Goal: Task Accomplishment & Management: Manage account settings

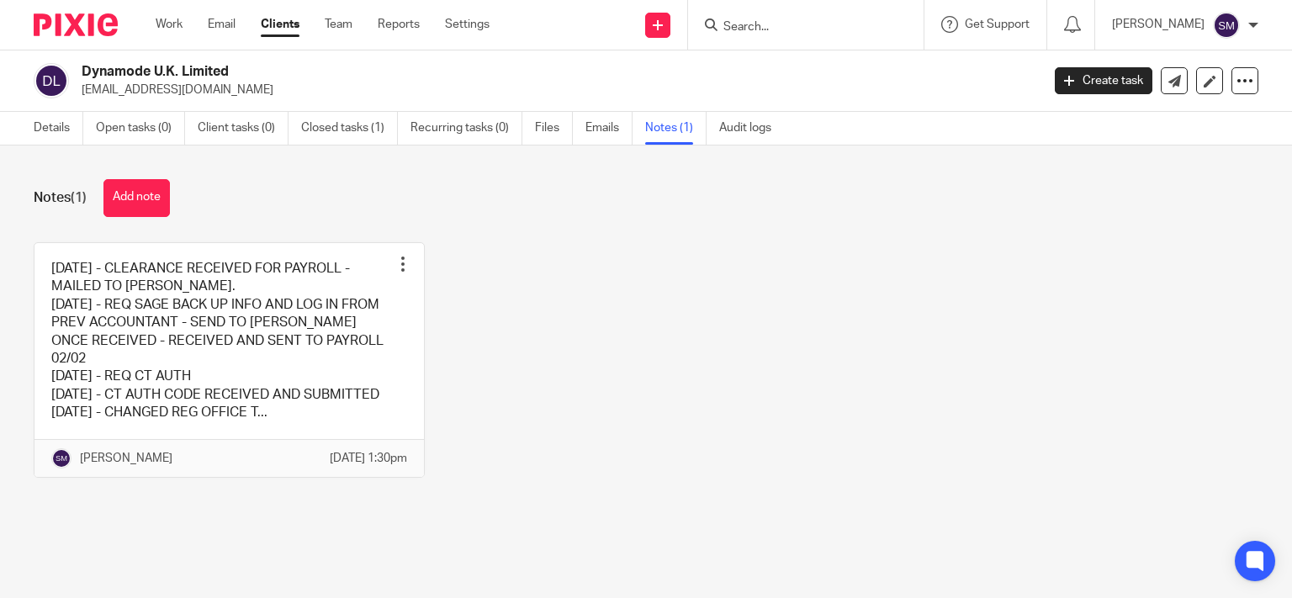
click at [777, 20] on input "Search" at bounding box center [796, 27] width 151 height 15
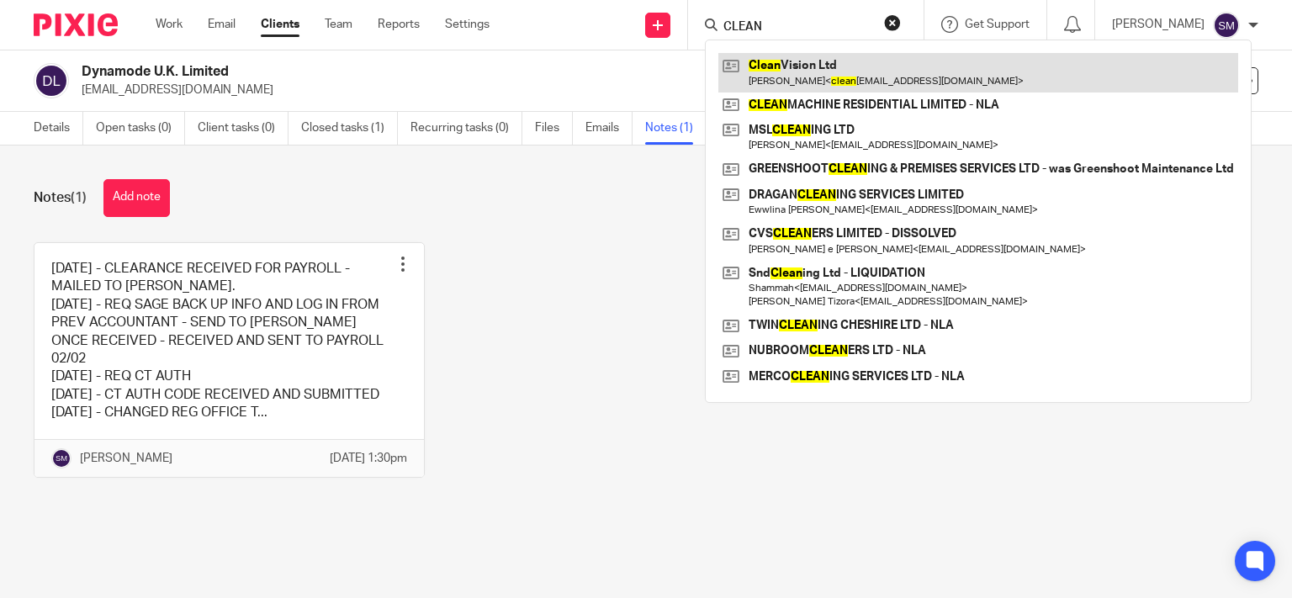
type input "CLEAN"
click at [835, 62] on link at bounding box center [978, 72] width 520 height 39
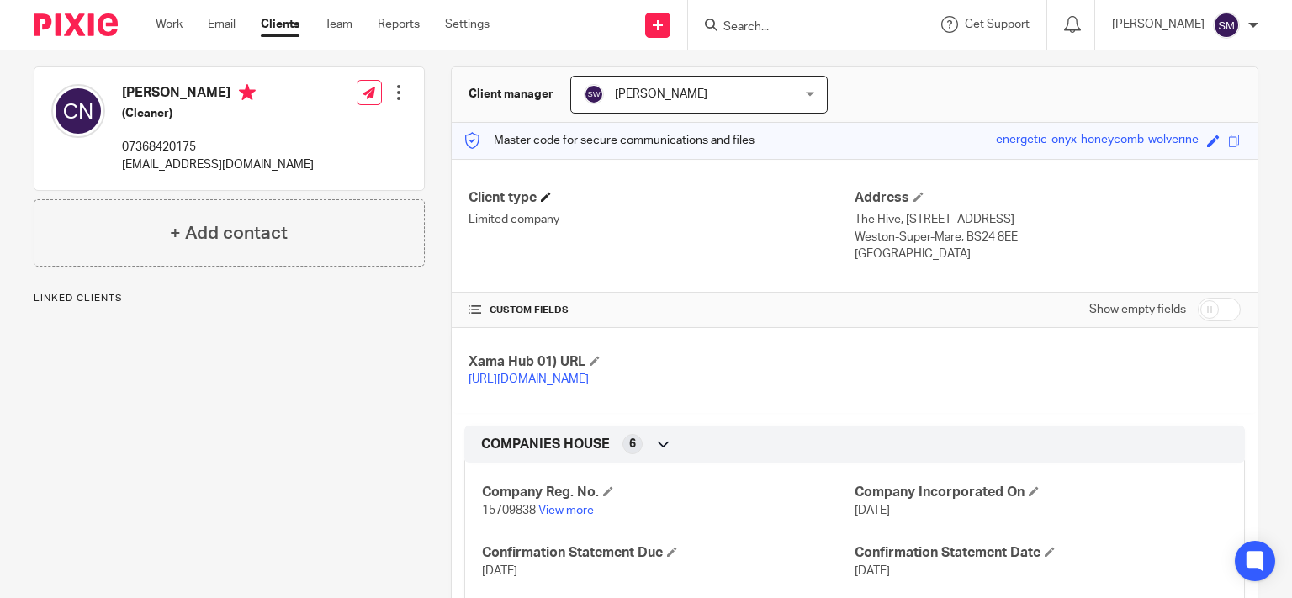
scroll to position [127, 0]
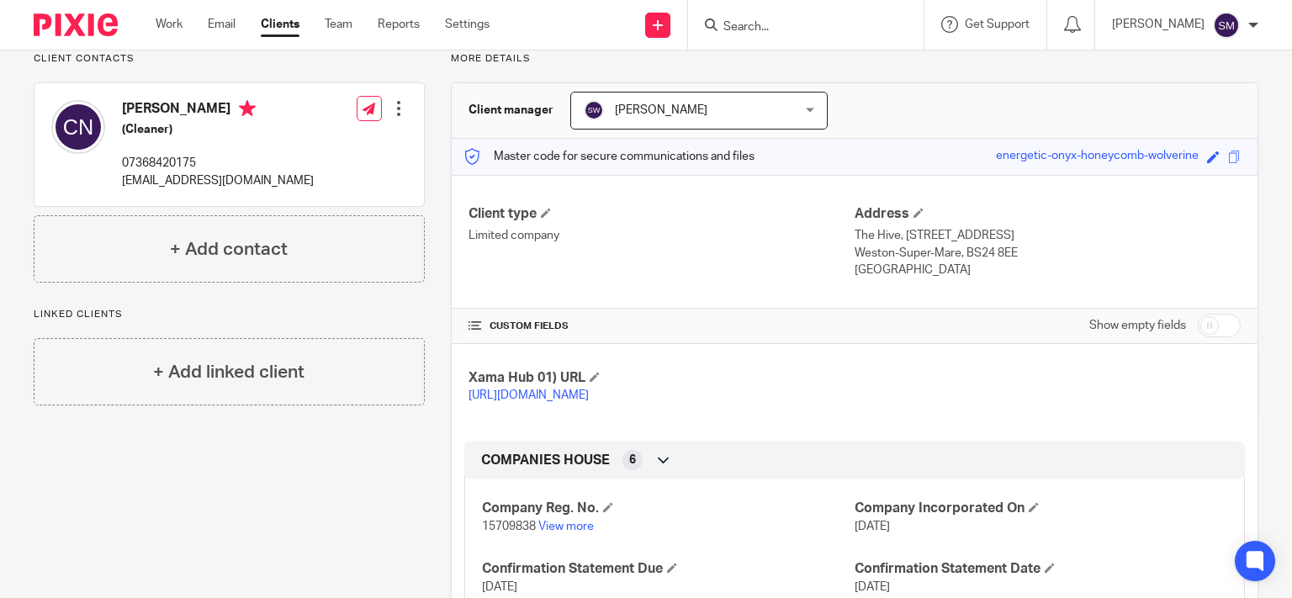
click at [1213, 330] on input "checkbox" at bounding box center [1218, 326] width 43 height 24
checkbox input "true"
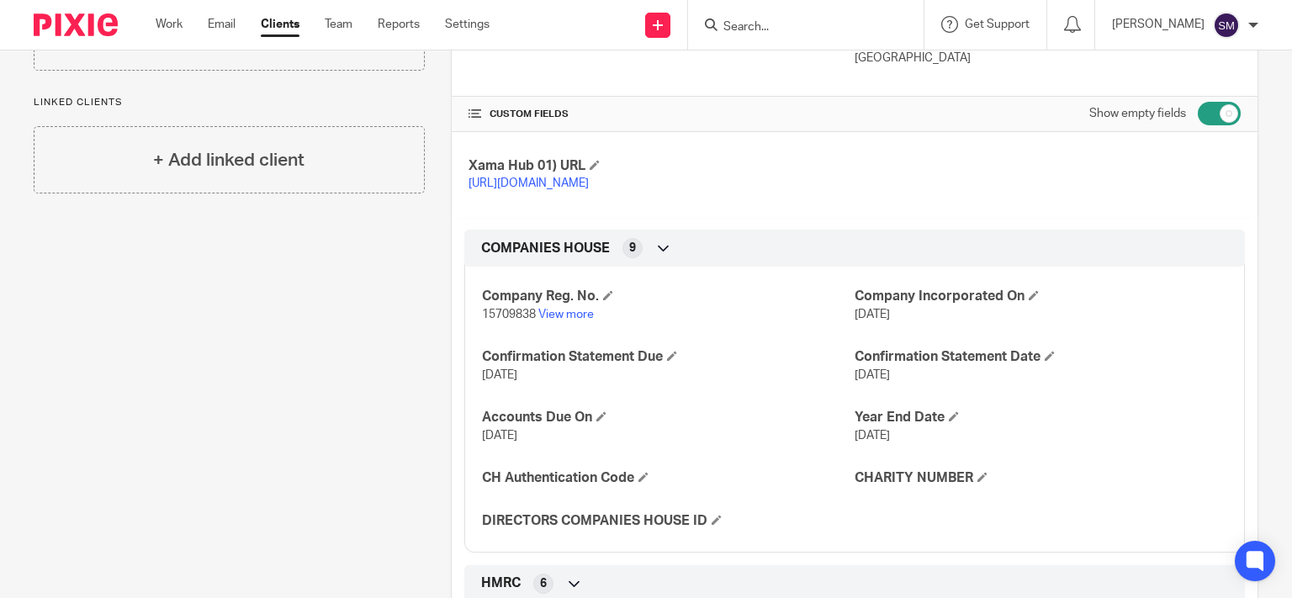
scroll to position [369, 0]
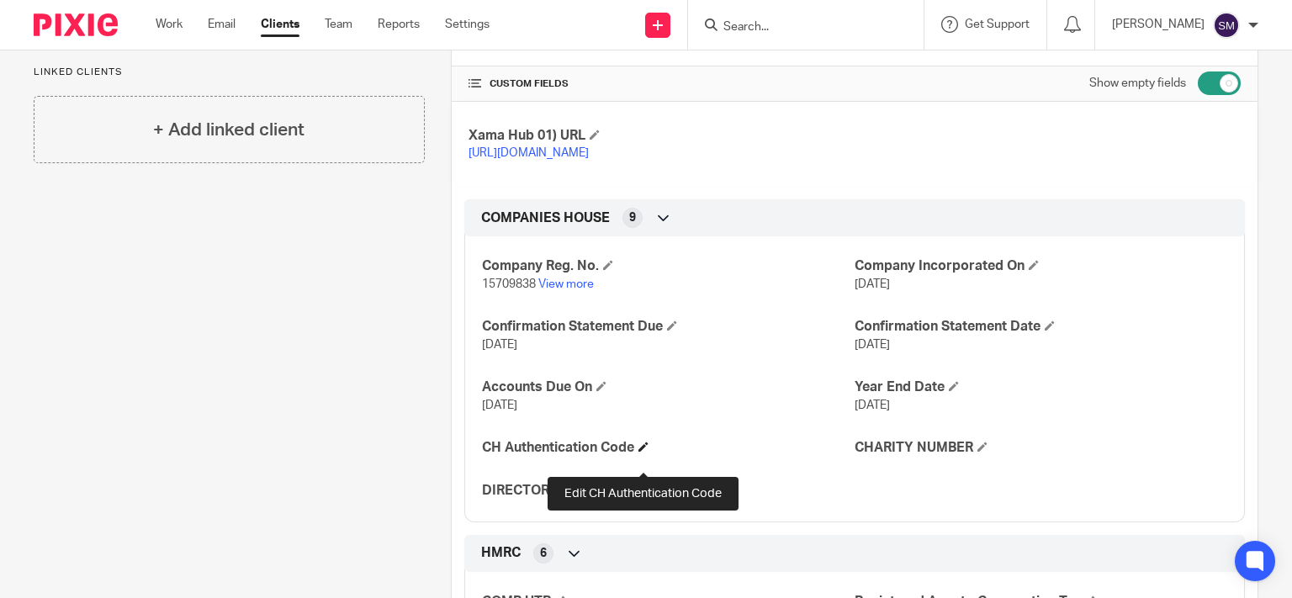
click at [641, 452] on span at bounding box center [643, 446] width 10 height 10
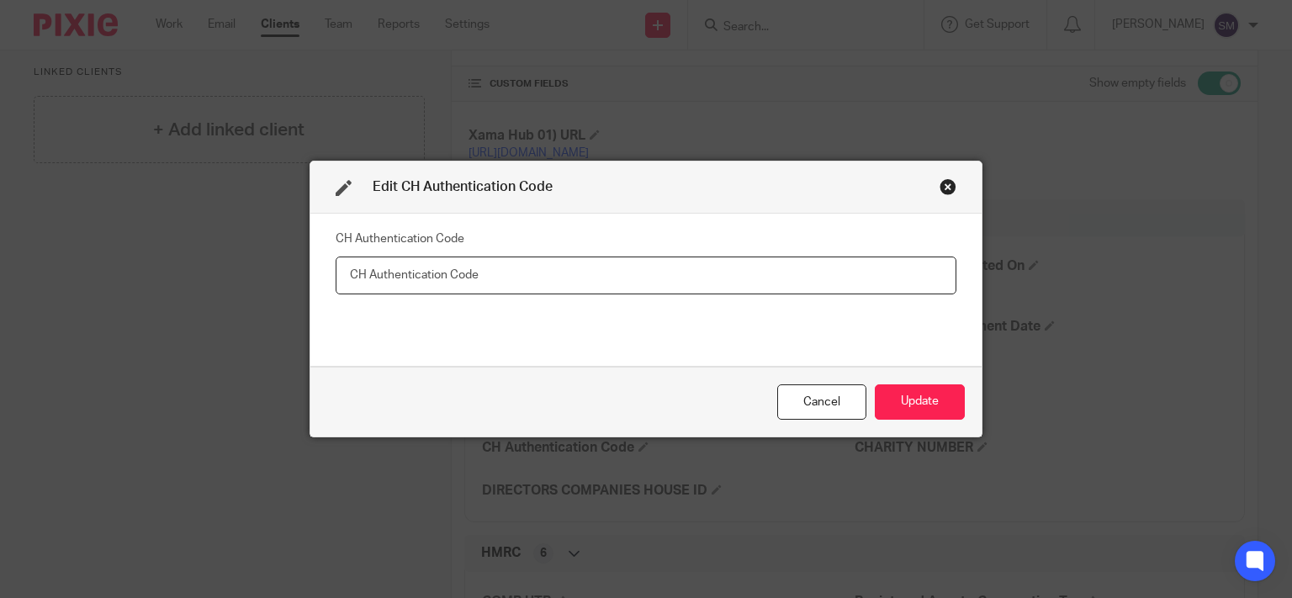
paste input "66WNKQ"
type input "66WNKQ"
click at [955, 408] on button "Update" at bounding box center [920, 402] width 90 height 36
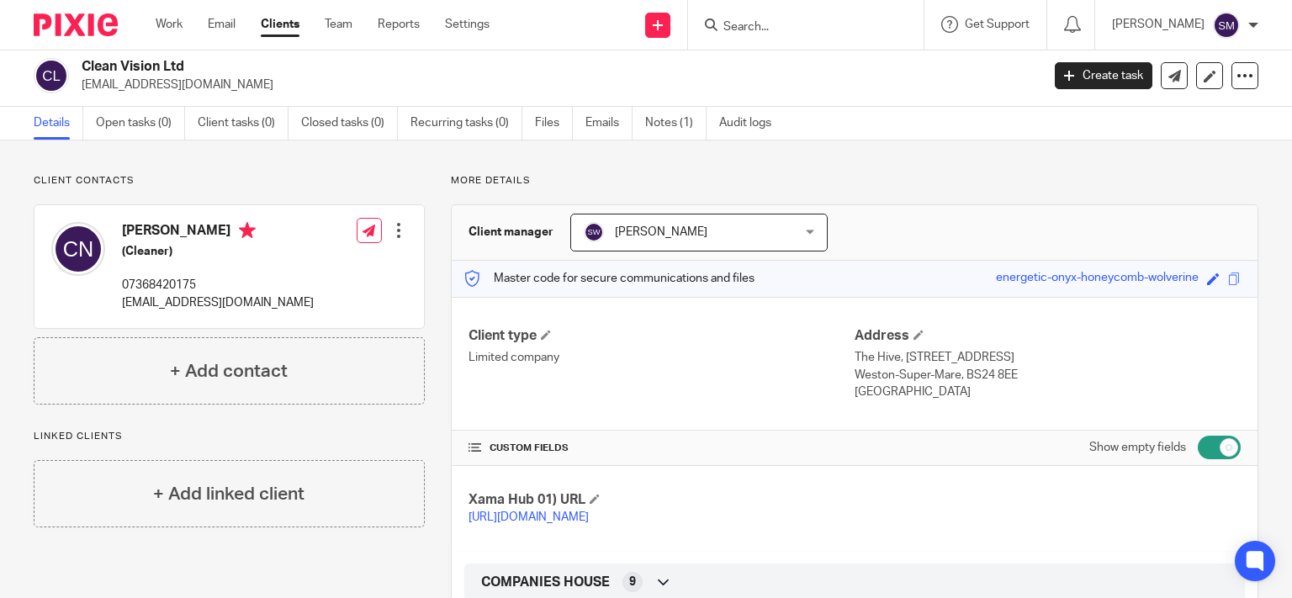
scroll to position [0, 0]
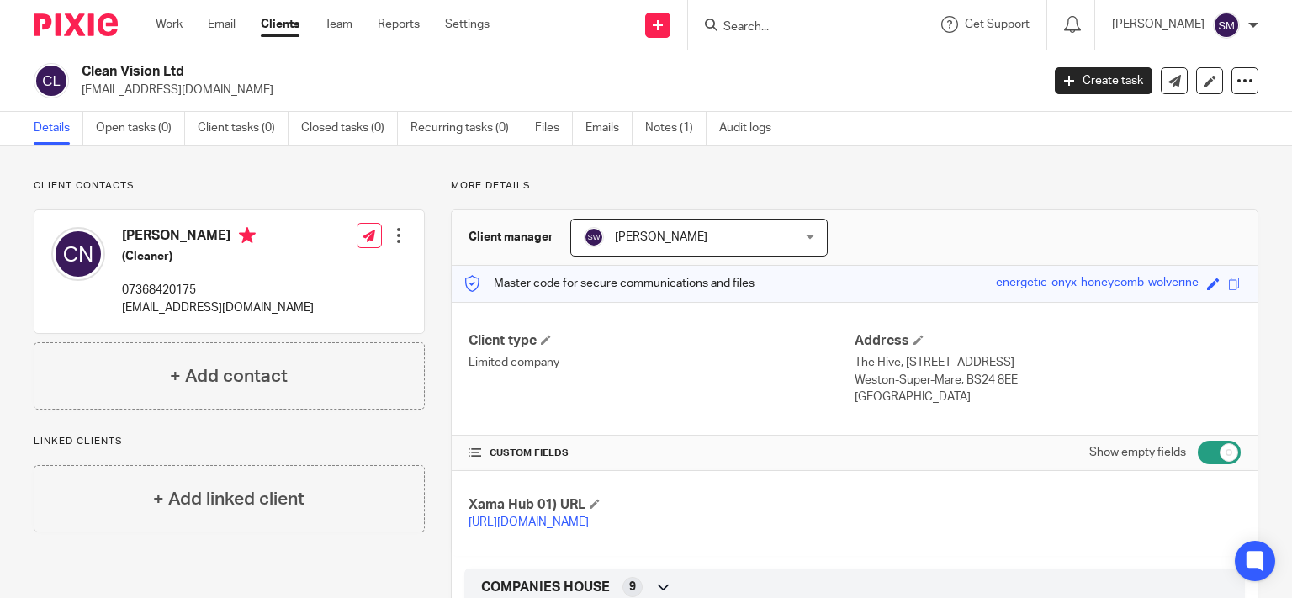
click at [396, 234] on div at bounding box center [398, 235] width 17 height 17
click at [279, 267] on link "Edit contact" at bounding box center [318, 273] width 161 height 24
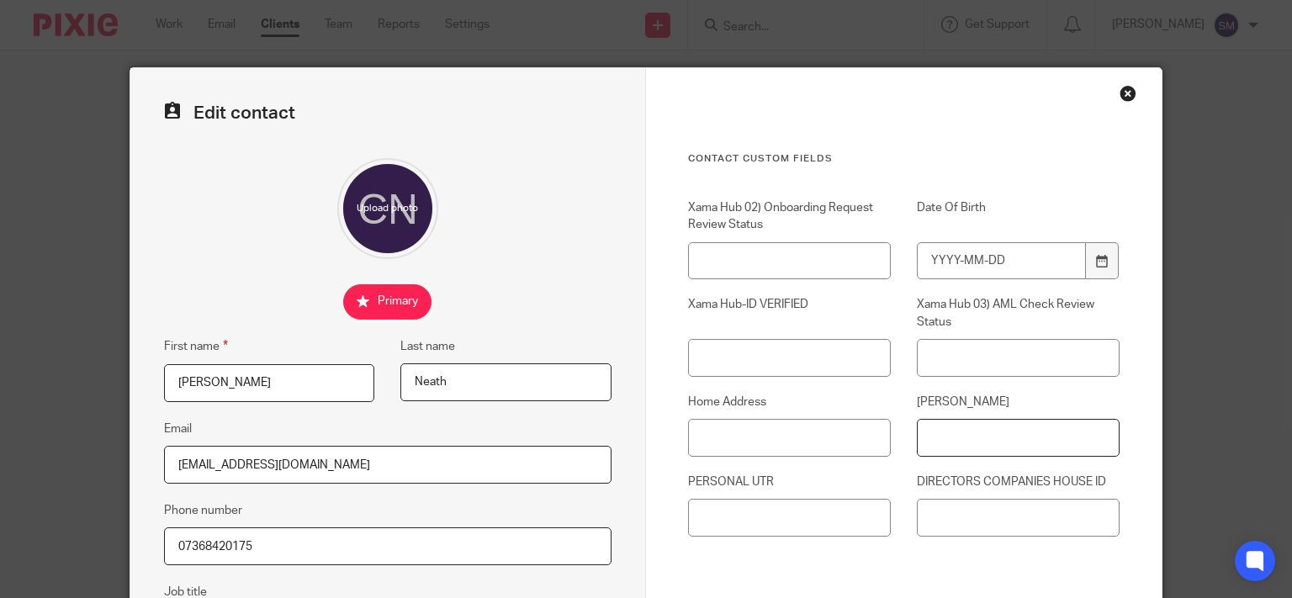
click at [964, 445] on input "NINO" at bounding box center [1018, 438] width 203 height 38
paste input "JX894611D"
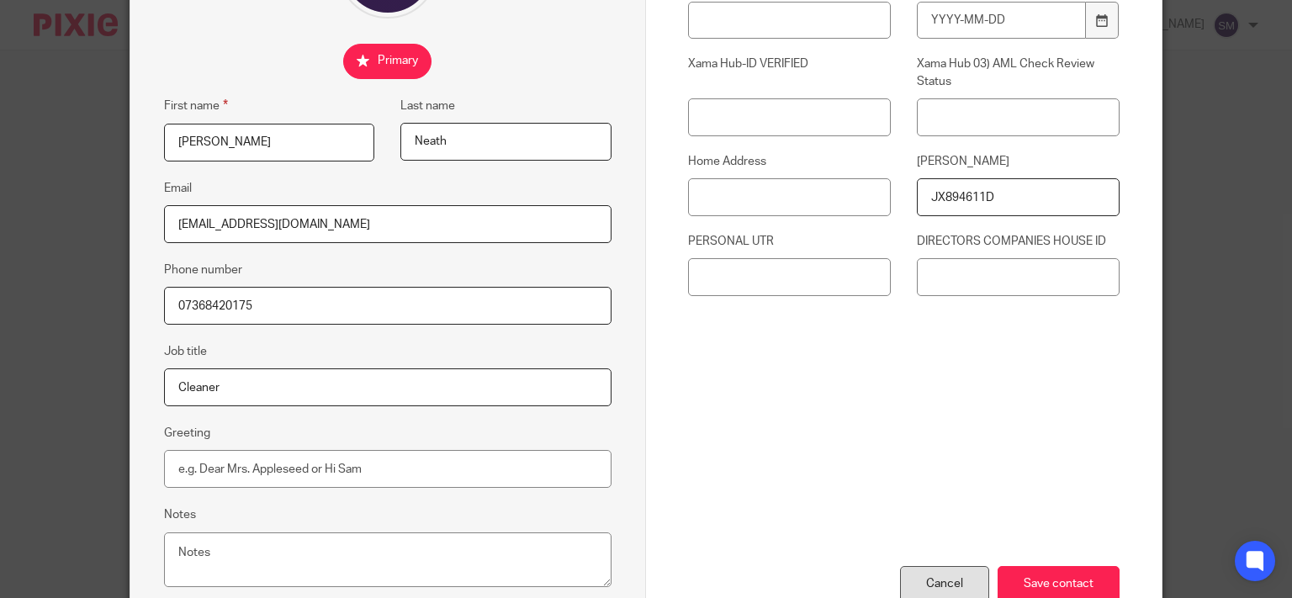
scroll to position [350, 0]
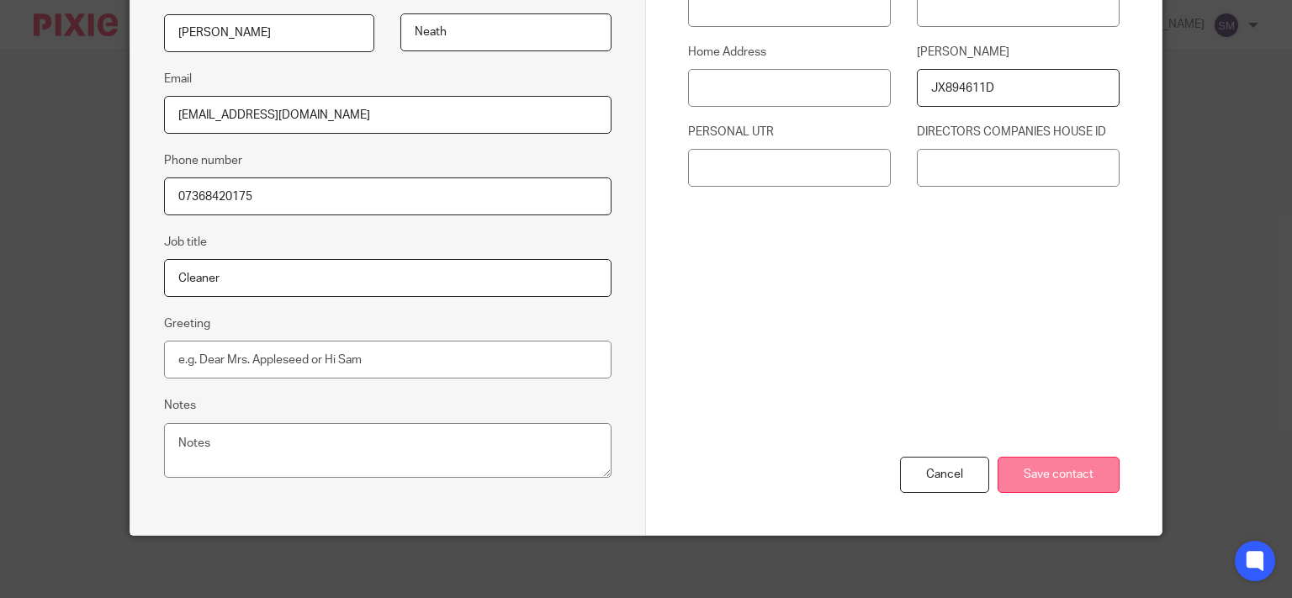
type input "JX894611D"
click at [1030, 472] on input "Save contact" at bounding box center [1058, 475] width 122 height 36
click at [1061, 483] on input "Save contact" at bounding box center [1058, 475] width 122 height 36
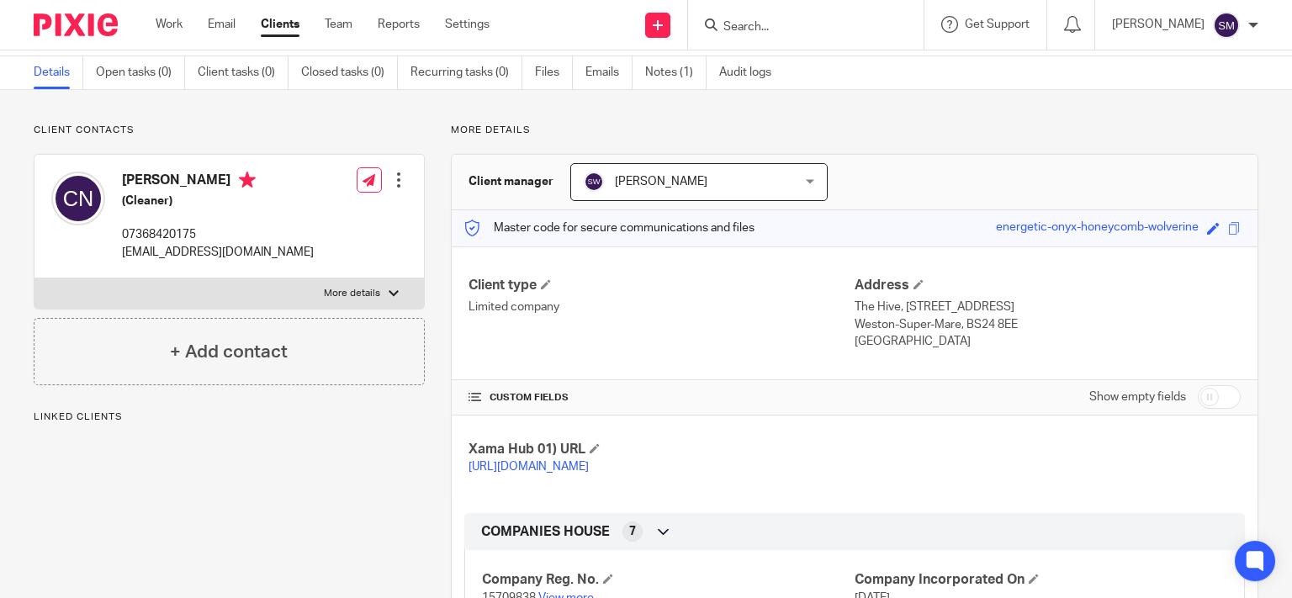
scroll to position [161, 0]
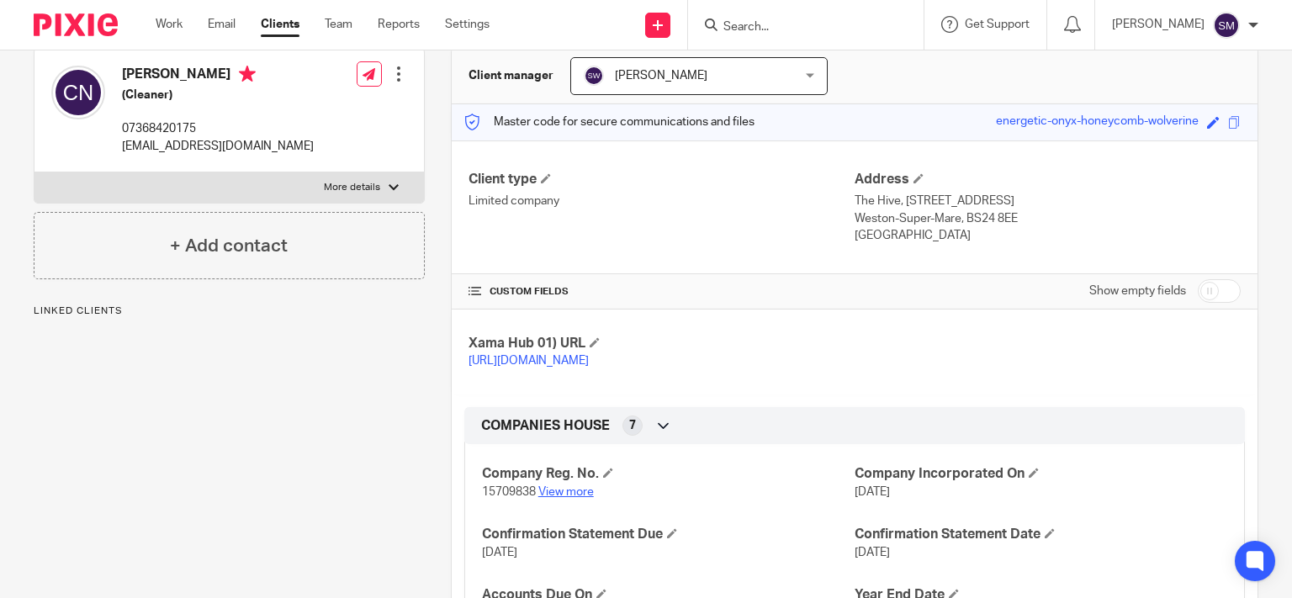
click at [567, 498] on link "View more" at bounding box center [565, 492] width 55 height 12
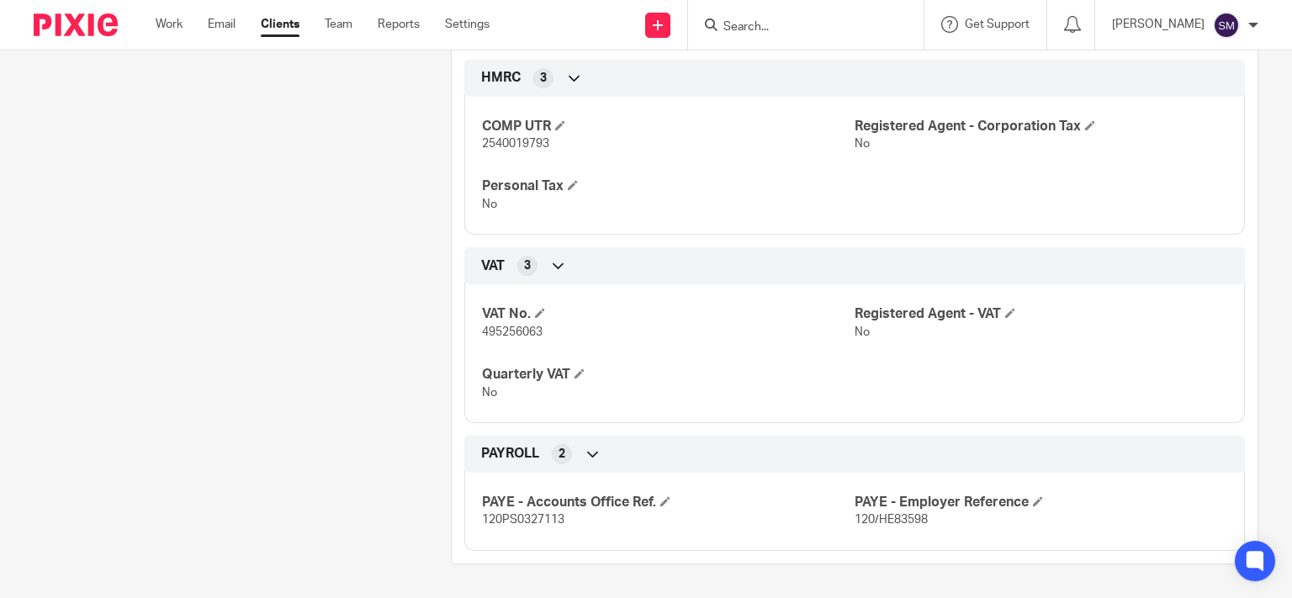
scroll to position [833, 0]
click at [898, 516] on span "120/HE83598" at bounding box center [890, 520] width 73 height 12
copy span "HE83598"
click at [545, 522] on span "120PS0327113" at bounding box center [523, 520] width 82 height 12
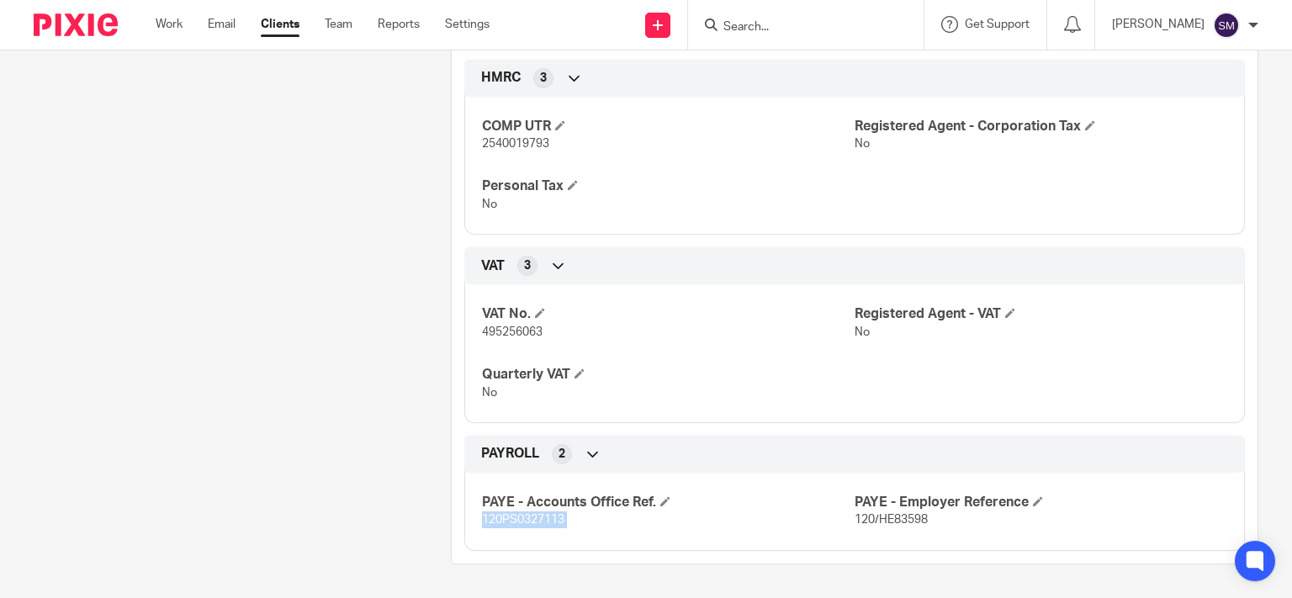
click at [545, 522] on span "120PS0327113" at bounding box center [523, 520] width 82 height 12
drag, startPoint x: 545, startPoint y: 522, endPoint x: 631, endPoint y: 272, distance: 264.9
click at [631, 271] on div "VAT 3" at bounding box center [854, 265] width 755 height 29
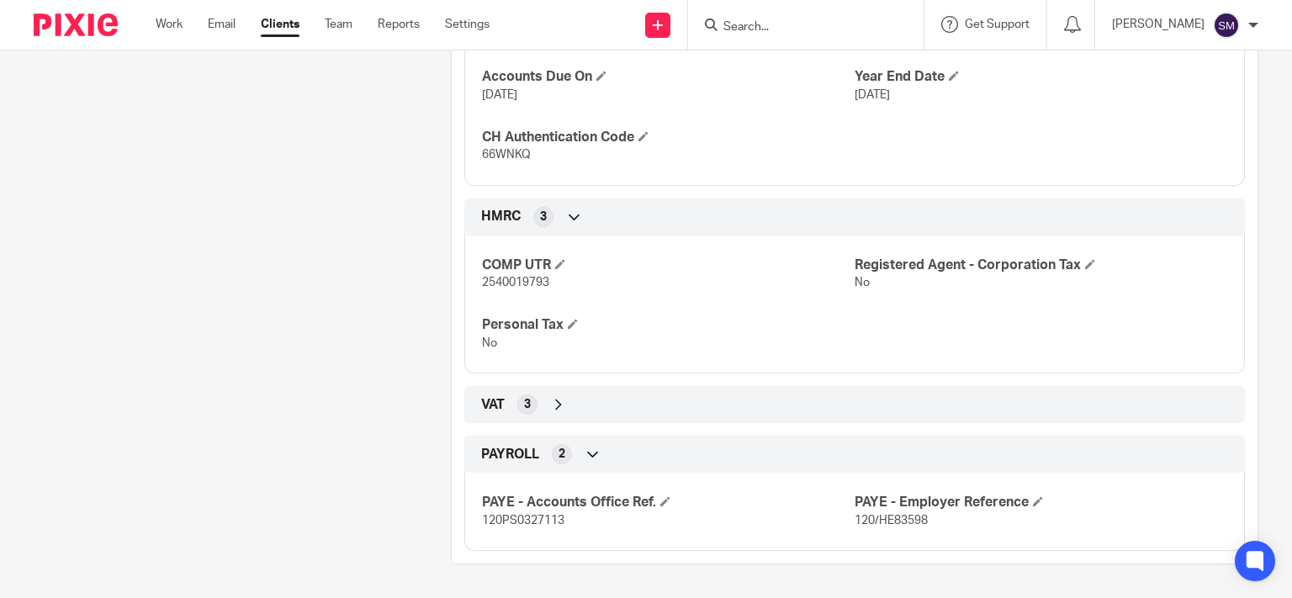
click at [536, 524] on span "120PS0327113" at bounding box center [523, 521] width 82 height 12
click at [536, 523] on span "120PS0327113" at bounding box center [523, 521] width 82 height 12
click at [579, 514] on p "120PS0327113" at bounding box center [668, 520] width 373 height 17
click at [531, 523] on span "120PS0327113" at bounding box center [523, 521] width 82 height 12
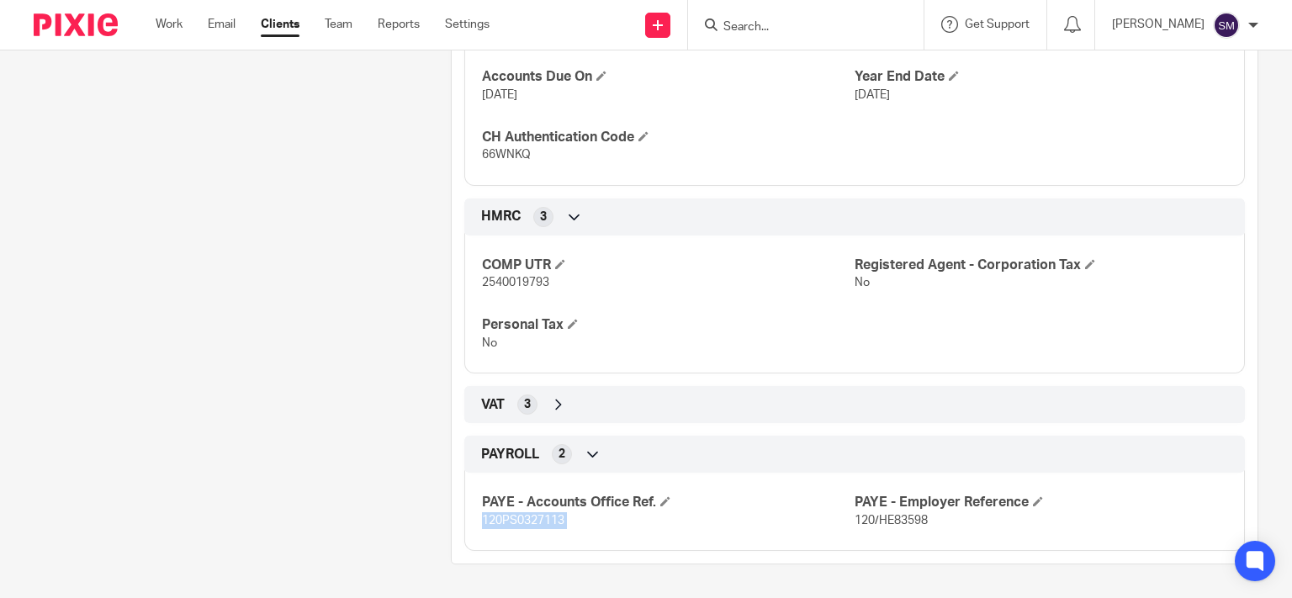
copy span "120PS0327113"
click at [885, 520] on span "120/HE83598" at bounding box center [890, 521] width 73 height 12
click at [886, 520] on span "120/HE83598" at bounding box center [890, 521] width 73 height 12
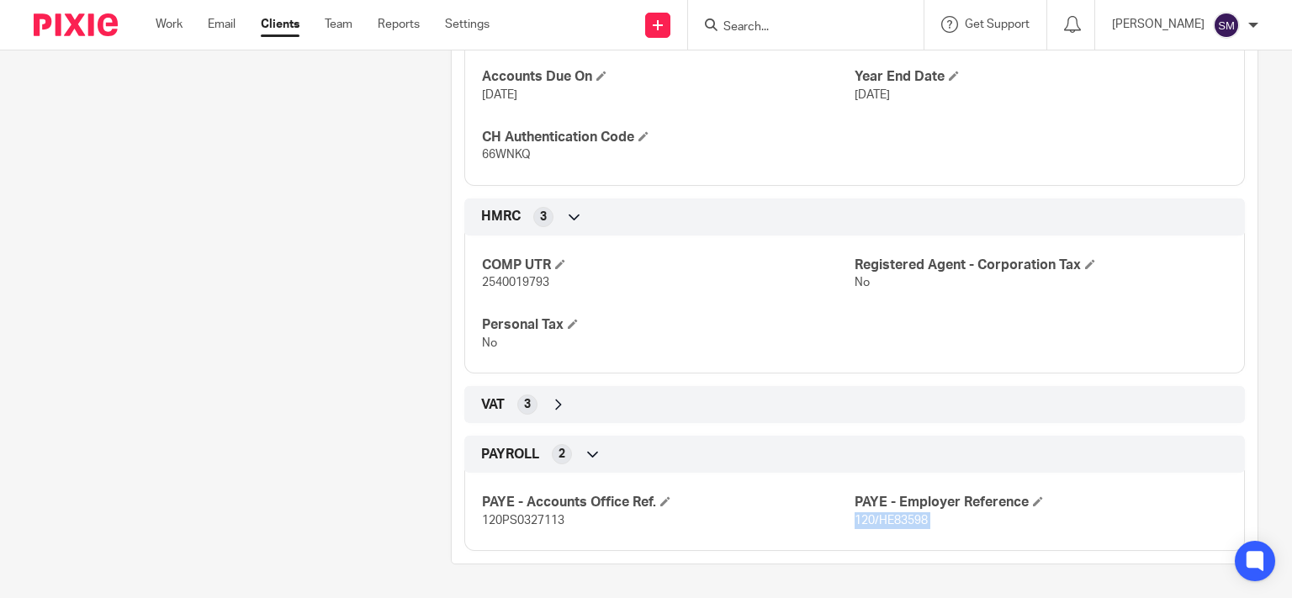
click at [886, 520] on span "120/HE83598" at bounding box center [890, 521] width 73 height 12
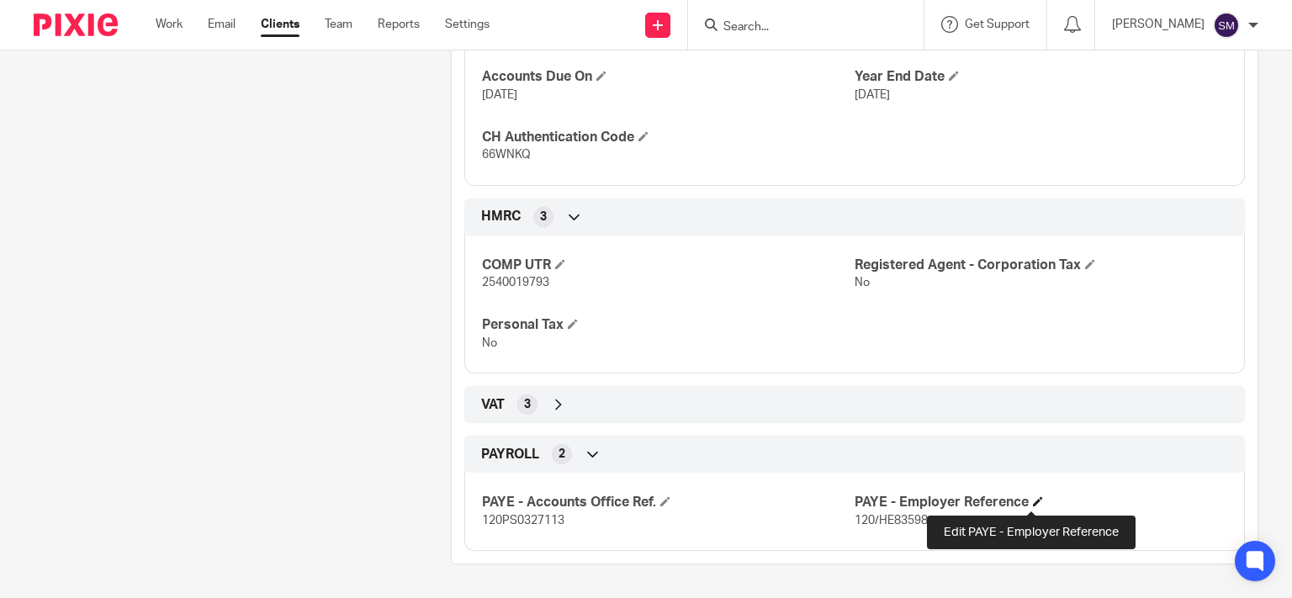
click at [1033, 501] on span at bounding box center [1038, 501] width 10 height 10
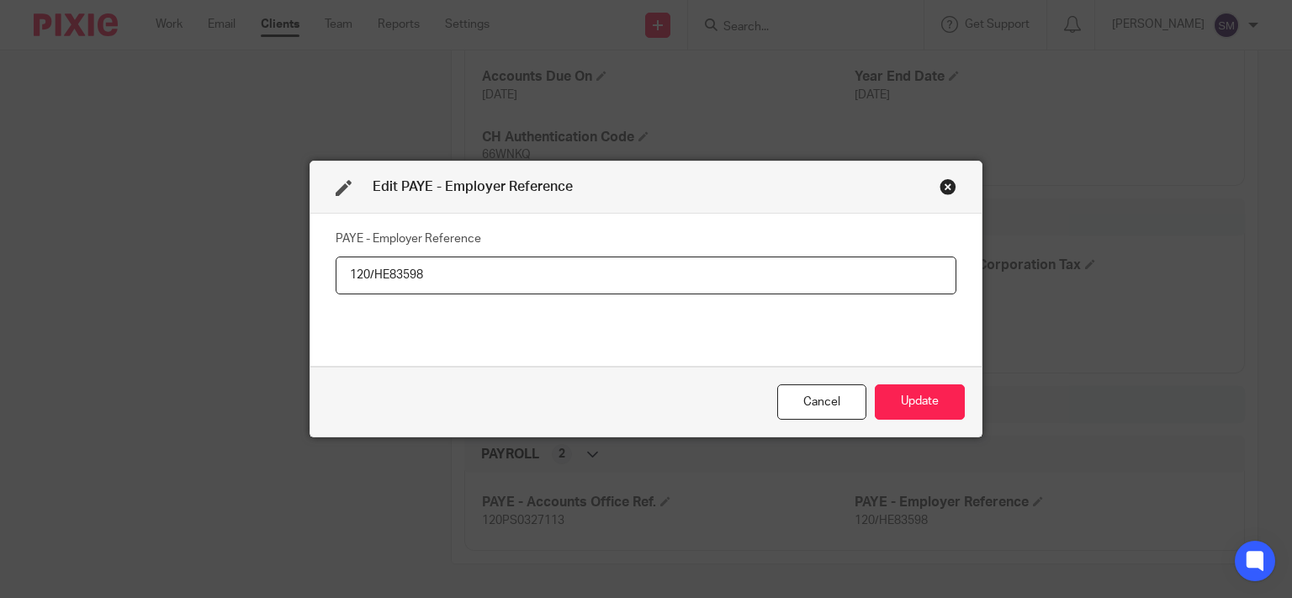
drag, startPoint x: 442, startPoint y: 284, endPoint x: 115, endPoint y: 261, distance: 327.9
click at [336, 262] on input "120/HE83598" at bounding box center [646, 275] width 621 height 38
type input "120/NE87937"
click at [908, 399] on button "Update" at bounding box center [920, 402] width 90 height 36
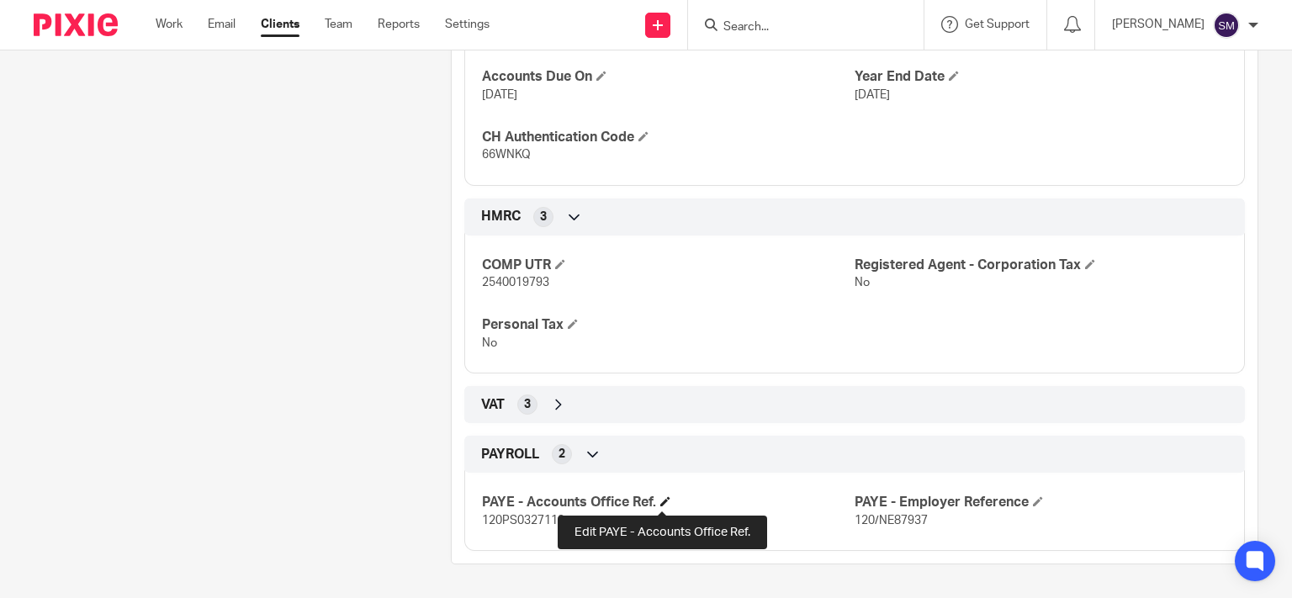
click at [661, 504] on span at bounding box center [665, 501] width 10 height 10
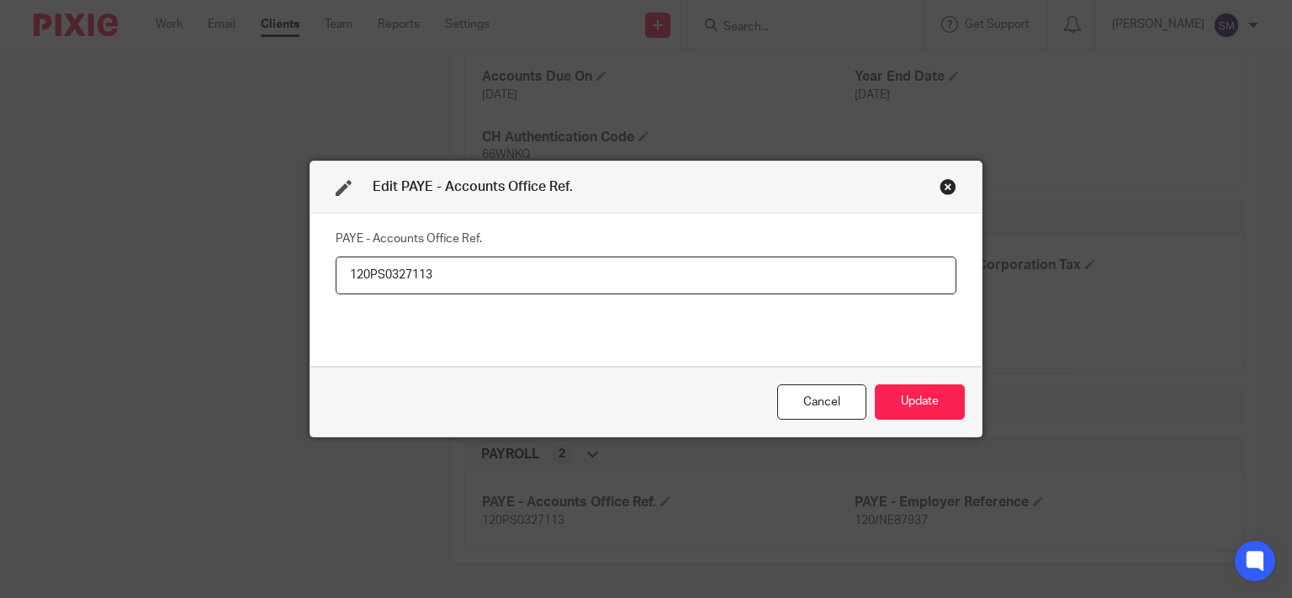
drag, startPoint x: 493, startPoint y: 276, endPoint x: 87, endPoint y: 257, distance: 406.6
click at [336, 257] on input "120PS0327113" at bounding box center [646, 275] width 621 height 38
type input "120PJ03348616"
click at [904, 410] on button "Update" at bounding box center [920, 402] width 90 height 36
drag, startPoint x: 906, startPoint y: 410, endPoint x: 935, endPoint y: 360, distance: 58.4
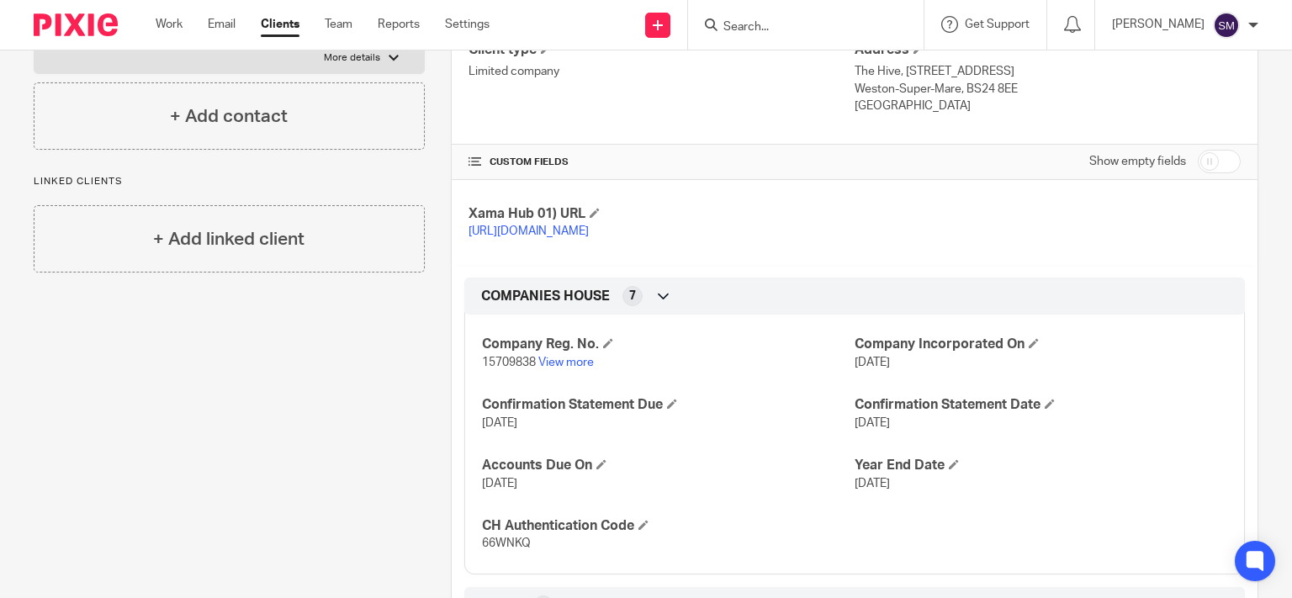
scroll to position [0, 0]
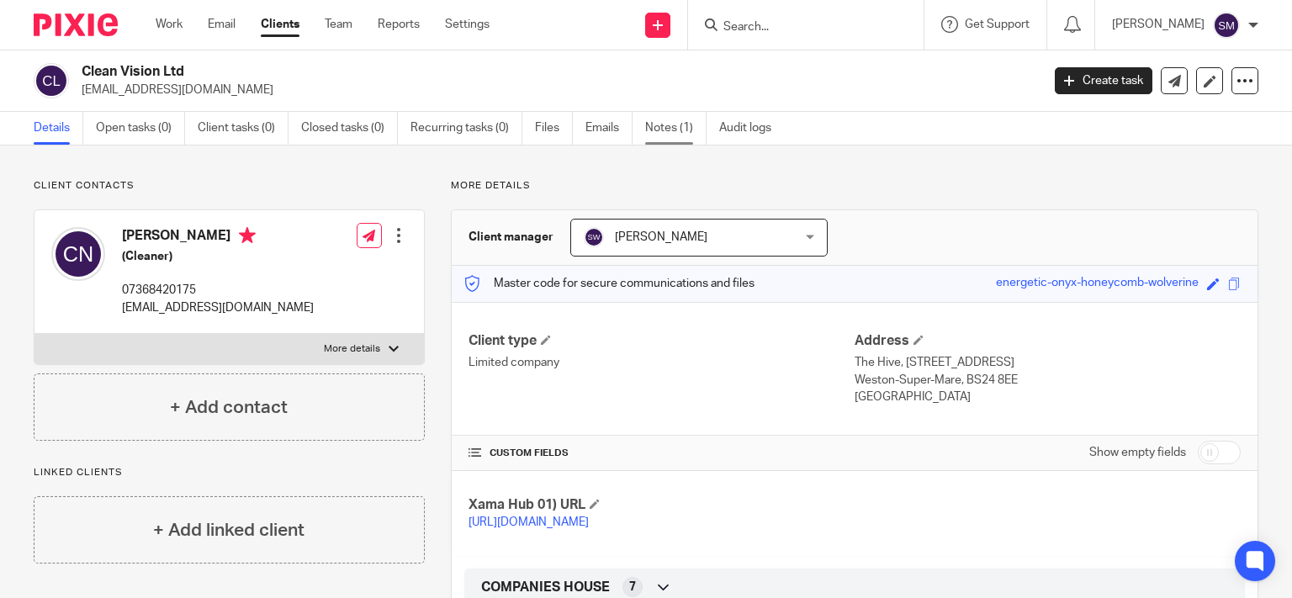
click at [674, 136] on link "Notes (1)" at bounding box center [675, 128] width 61 height 33
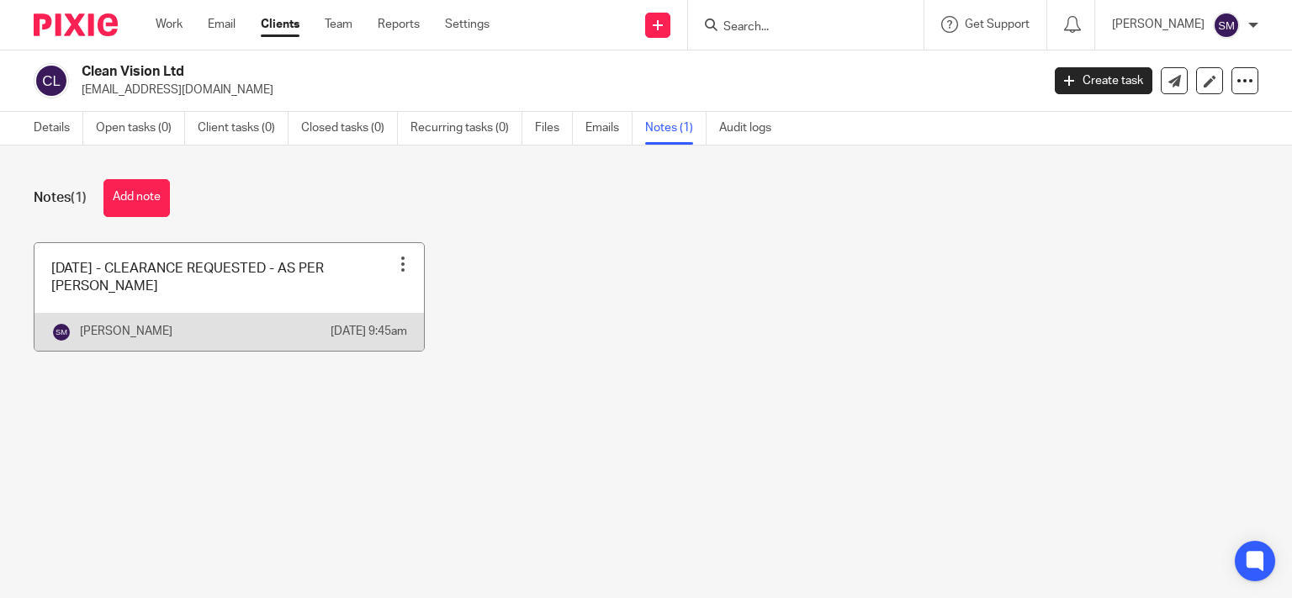
click at [311, 286] on link at bounding box center [228, 297] width 389 height 108
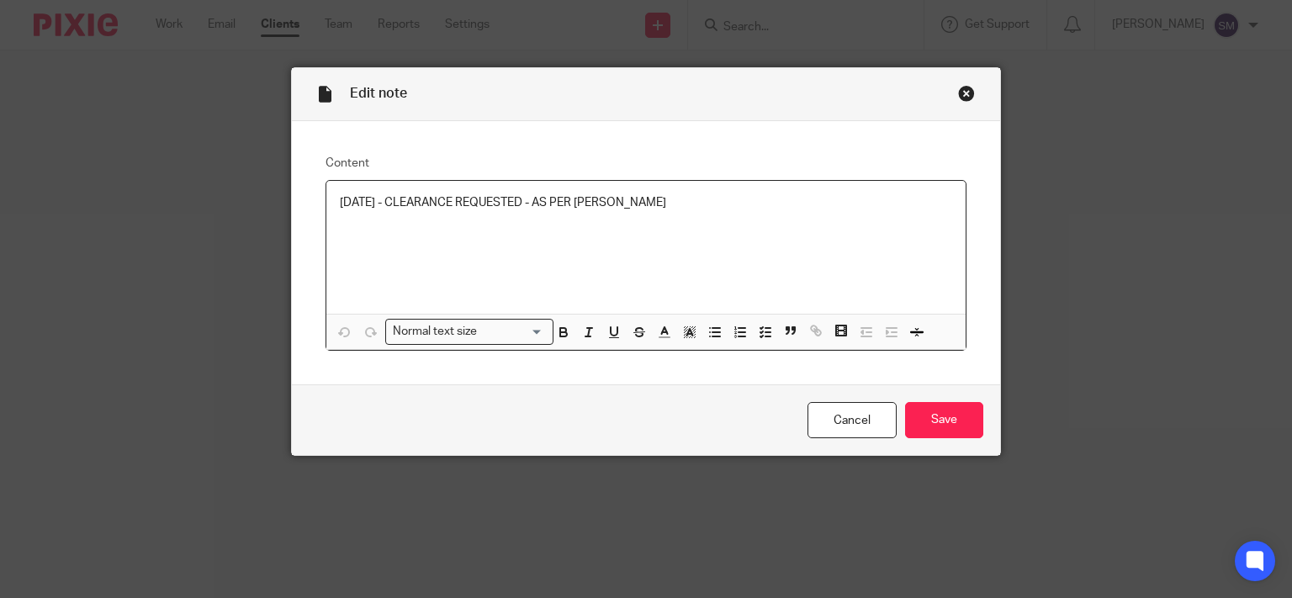
click at [695, 210] on p "[DATE] - CLEARANCE REQUESTED - AS PER [PERSON_NAME]" at bounding box center [646, 202] width 613 height 17
click at [951, 425] on input "Save" at bounding box center [944, 420] width 78 height 36
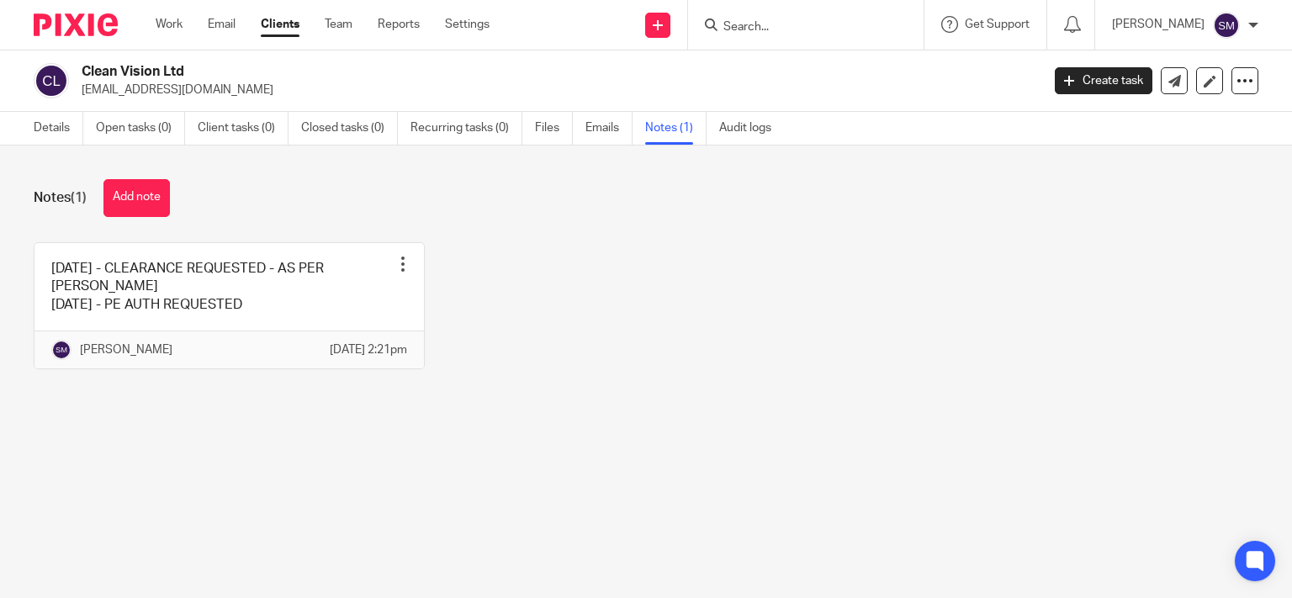
click at [742, 20] on input "Search" at bounding box center [796, 27] width 151 height 15
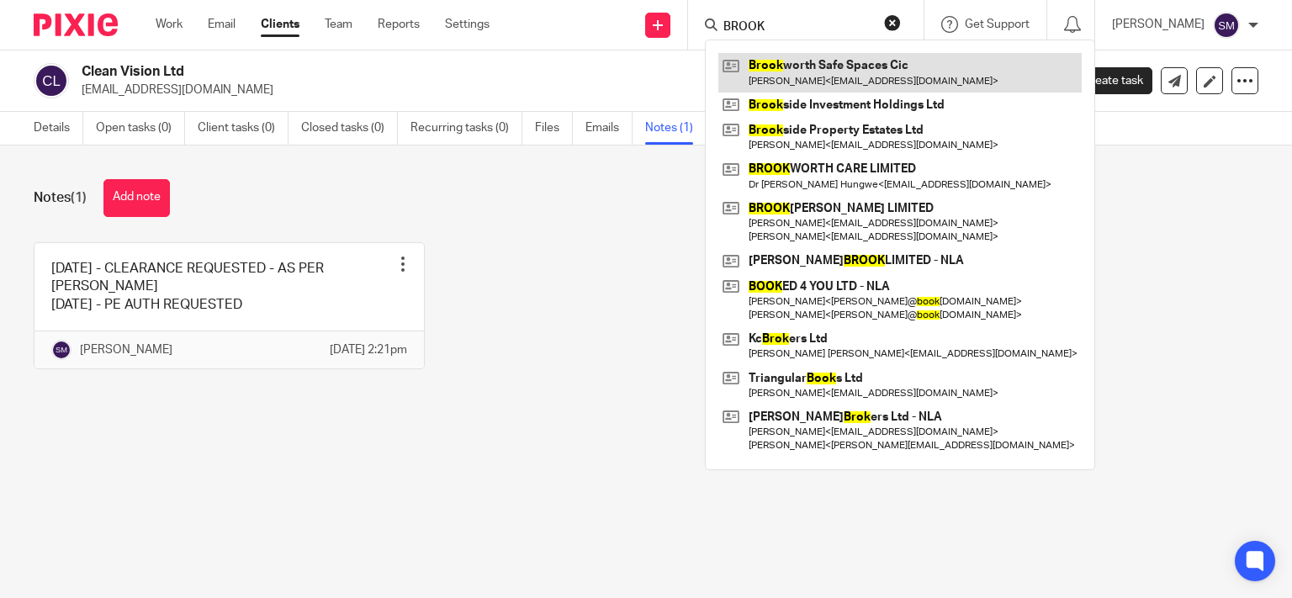
type input "BROOK"
click at [799, 71] on link at bounding box center [899, 72] width 363 height 39
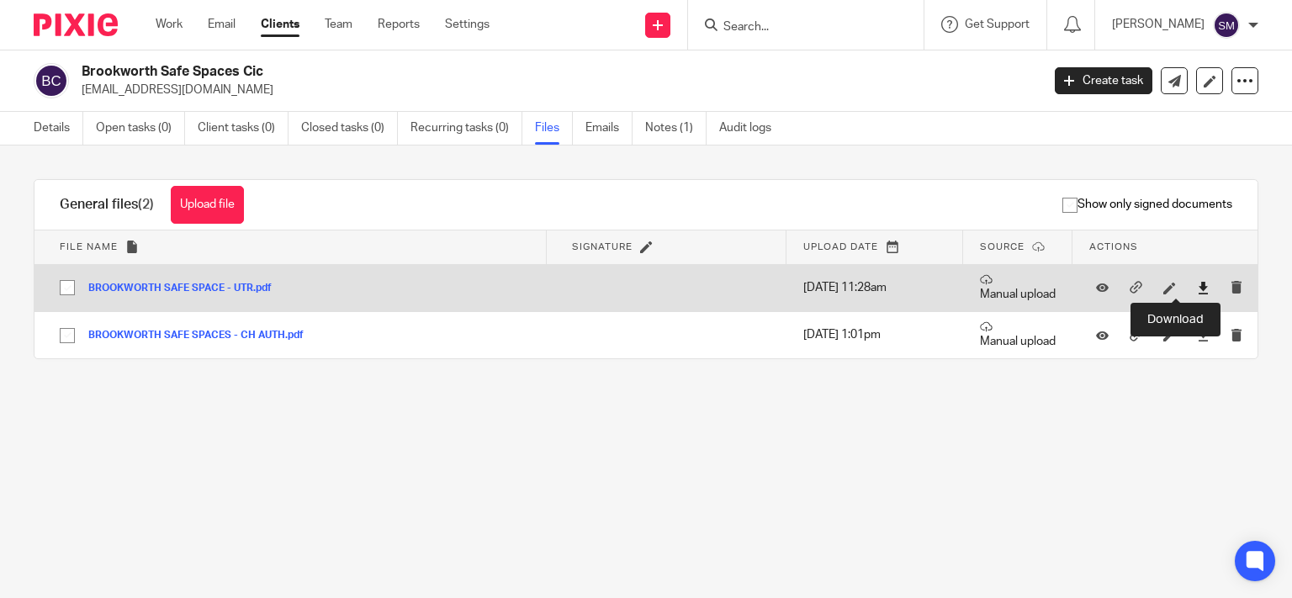
click at [1197, 283] on icon at bounding box center [1203, 288] width 13 height 13
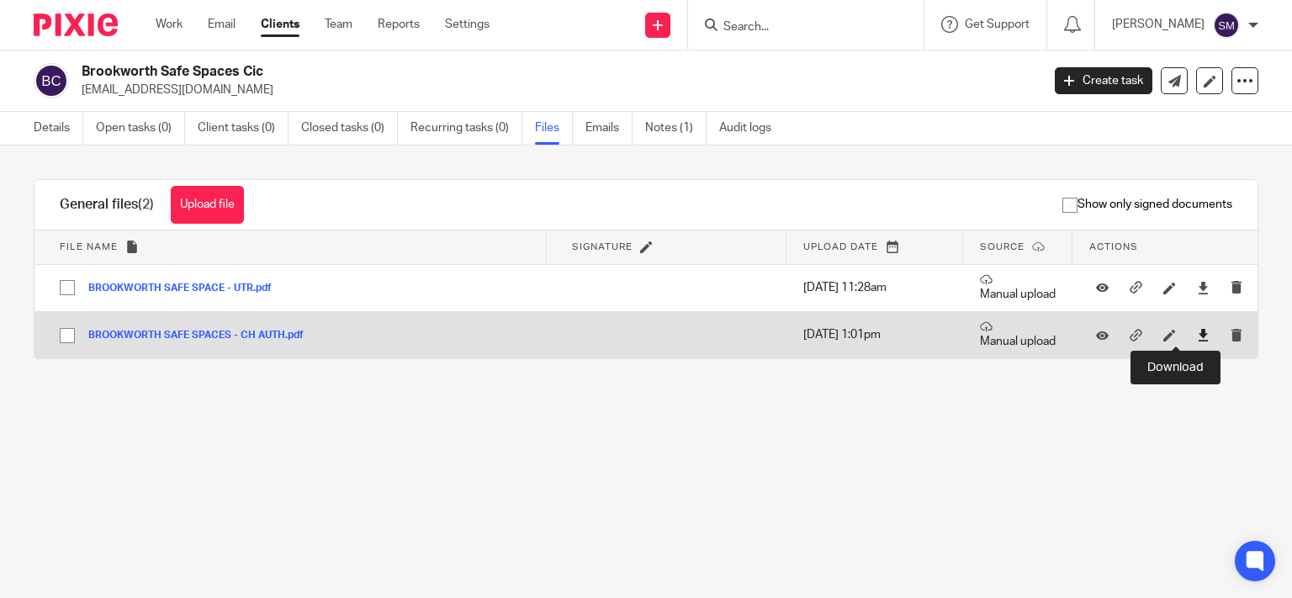
click at [1197, 334] on icon at bounding box center [1203, 335] width 13 height 13
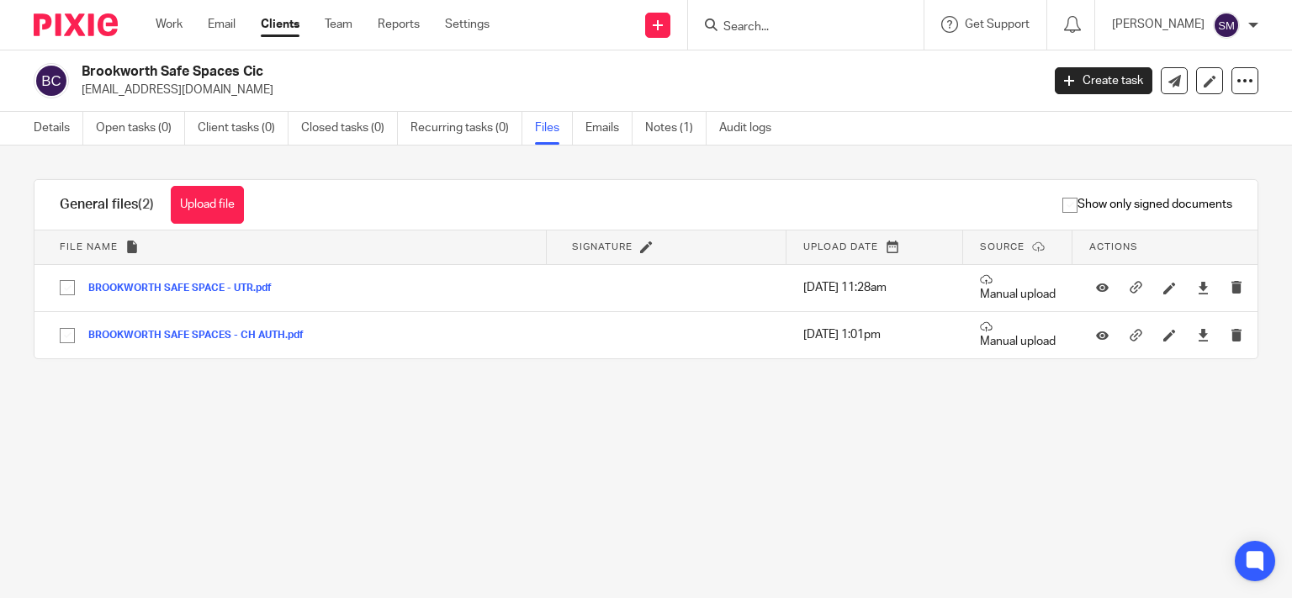
click at [818, 28] on input "Search" at bounding box center [796, 27] width 151 height 15
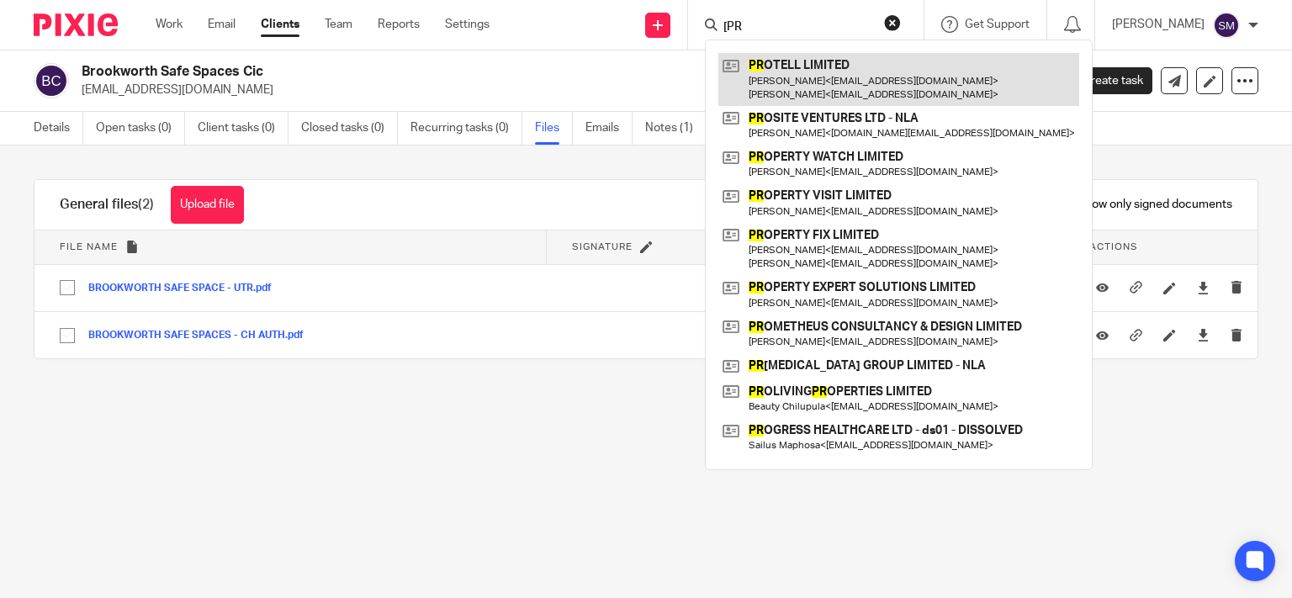
type input "[PR"
click at [793, 67] on link at bounding box center [898, 79] width 361 height 52
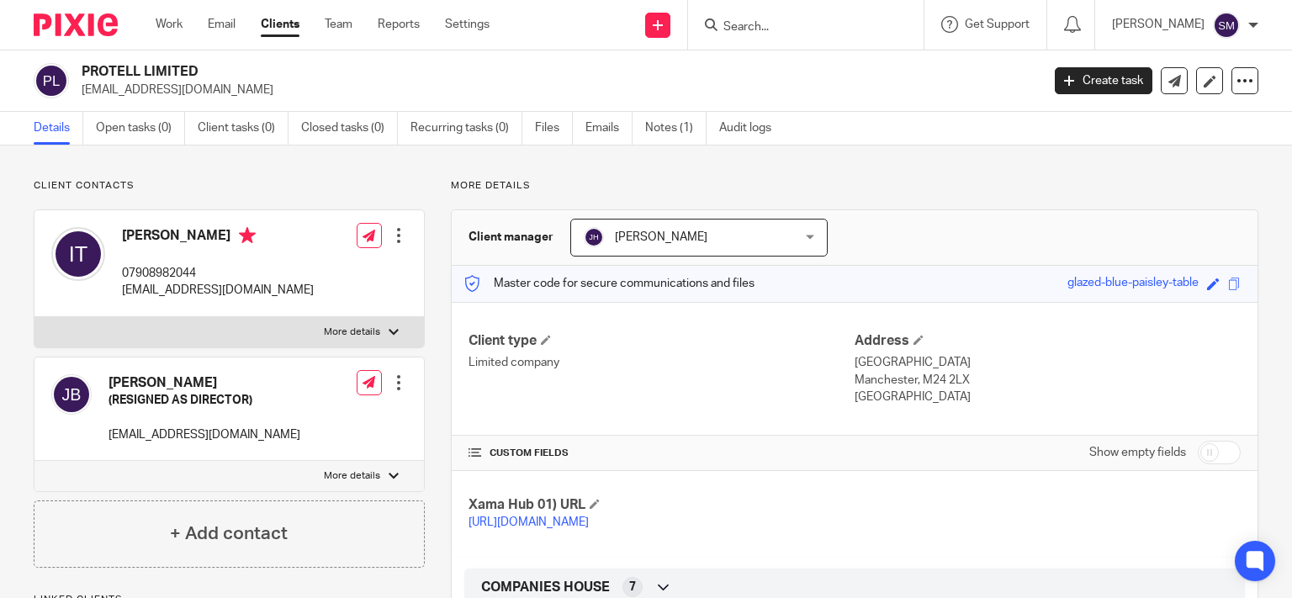
click at [285, 26] on link "Clients" at bounding box center [280, 24] width 39 height 17
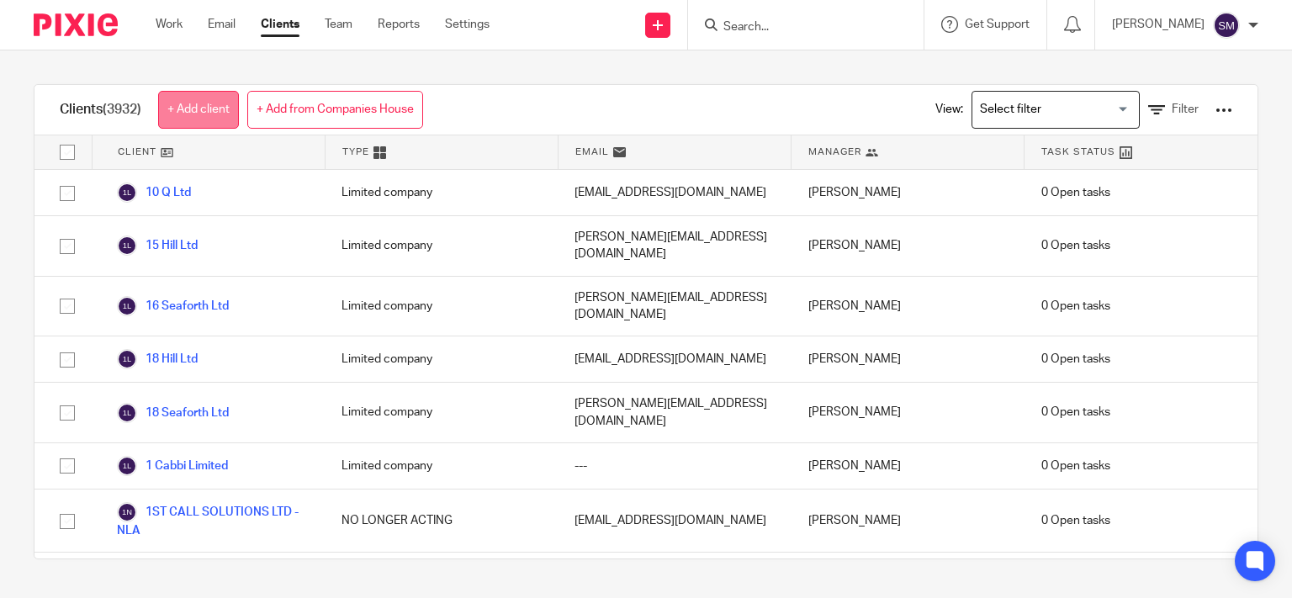
click at [218, 113] on link "+ Add client" at bounding box center [198, 110] width 81 height 38
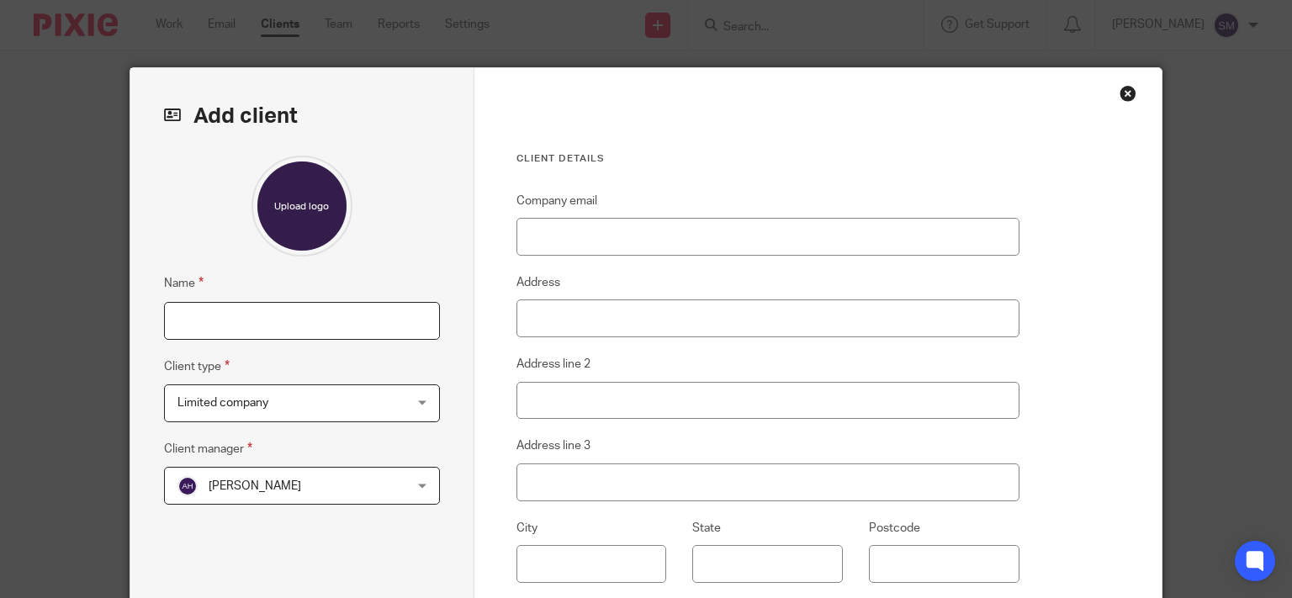
click at [267, 304] on input "Name" at bounding box center [302, 321] width 276 height 38
type input "CHANTELLE COUNSEL"
click at [251, 416] on span "Limited company" at bounding box center [281, 402] width 209 height 35
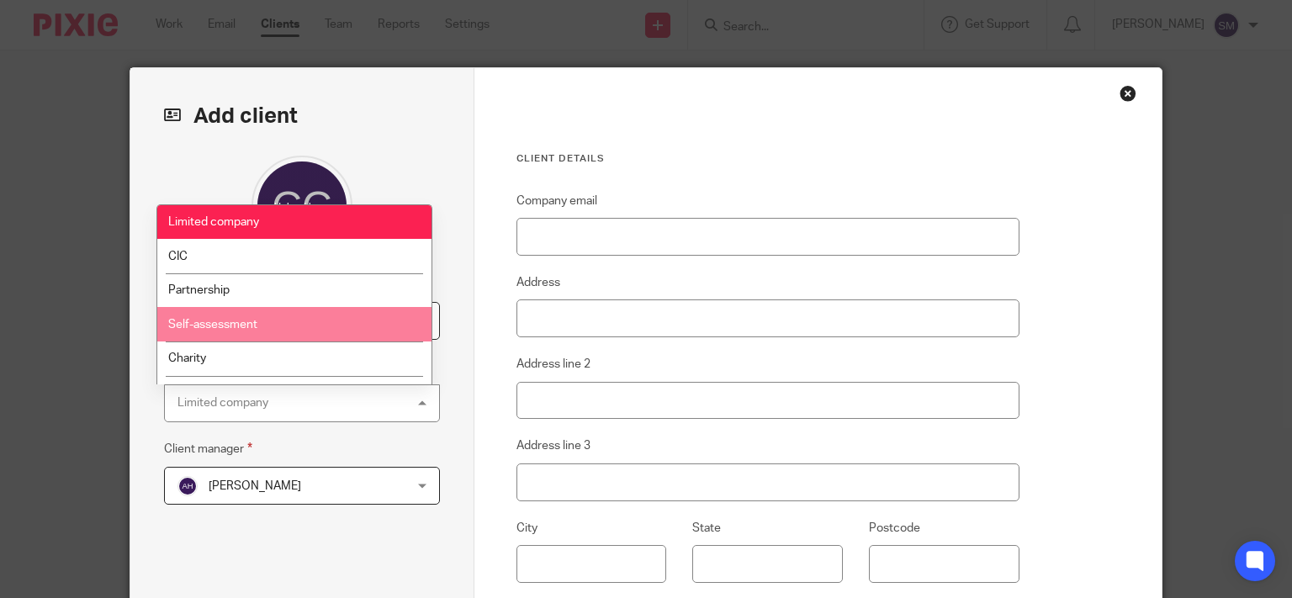
click at [266, 327] on li "Self-assessment" at bounding box center [294, 324] width 274 height 34
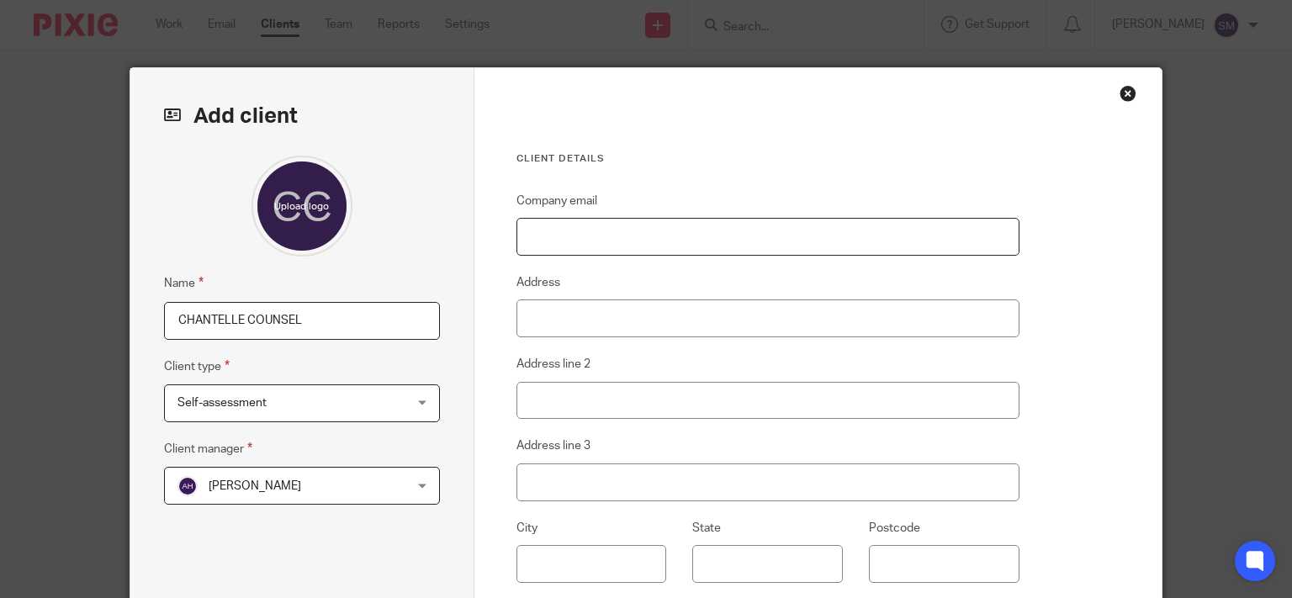
click at [717, 240] on input "Company email" at bounding box center [767, 237] width 503 height 38
type input "chan3379@hotmail.co.uk"
click at [599, 312] on input "Address" at bounding box center [767, 318] width 503 height 38
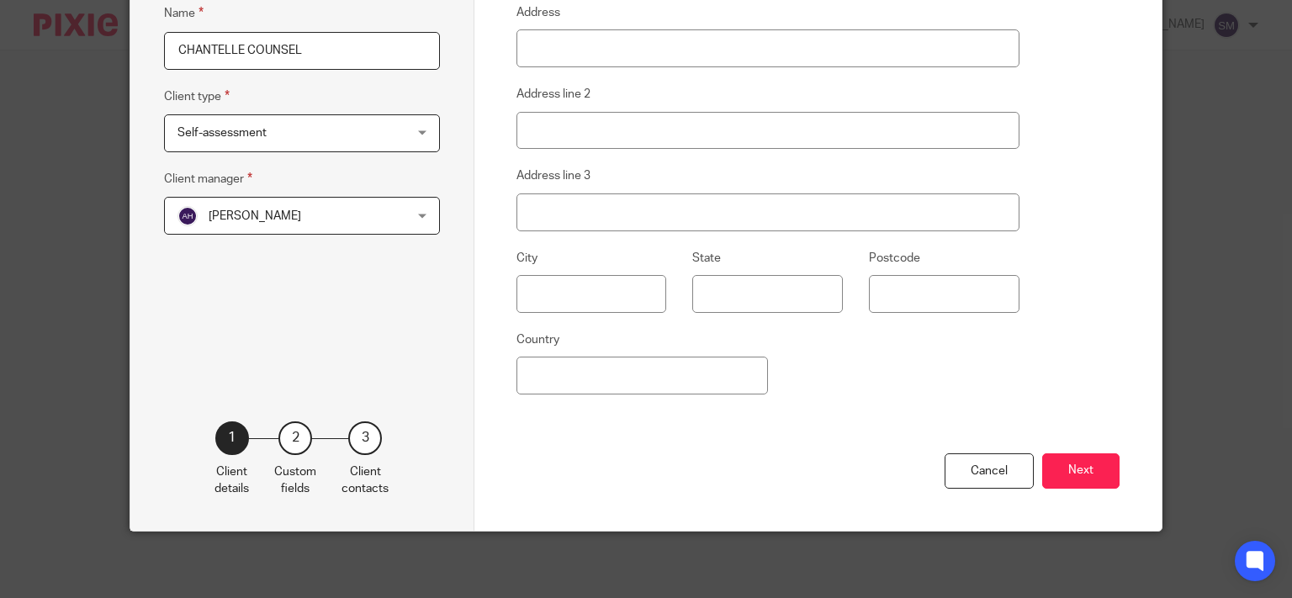
click at [317, 222] on span "[PERSON_NAME]" at bounding box center [281, 215] width 209 height 35
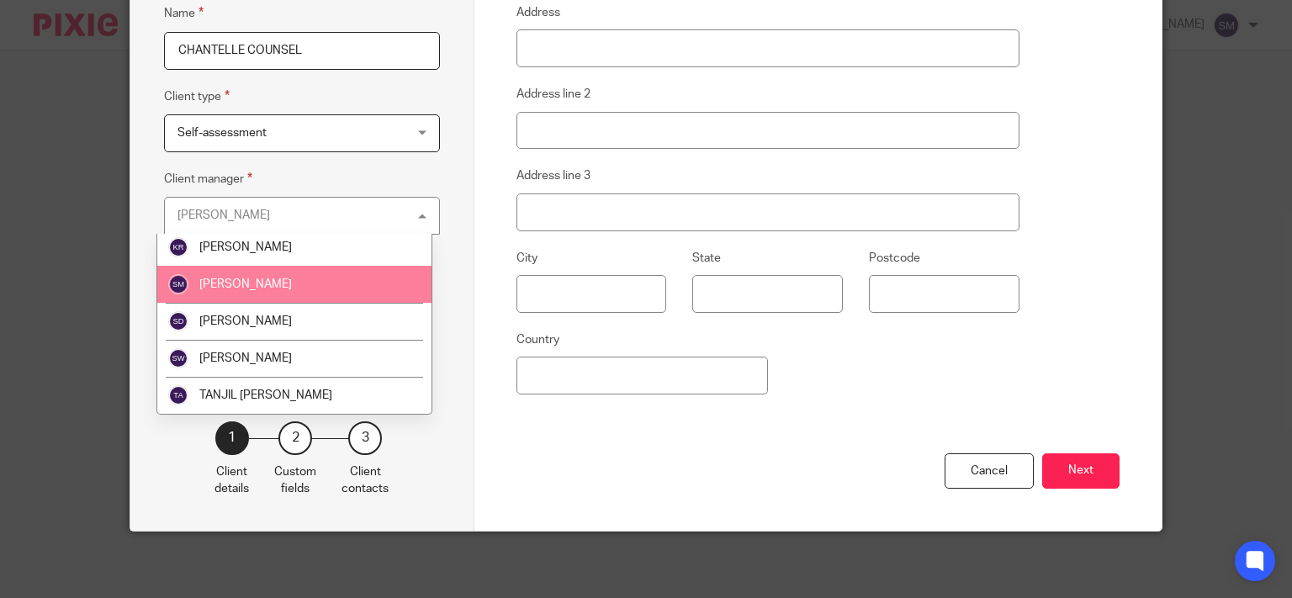
scroll to position [368, 0]
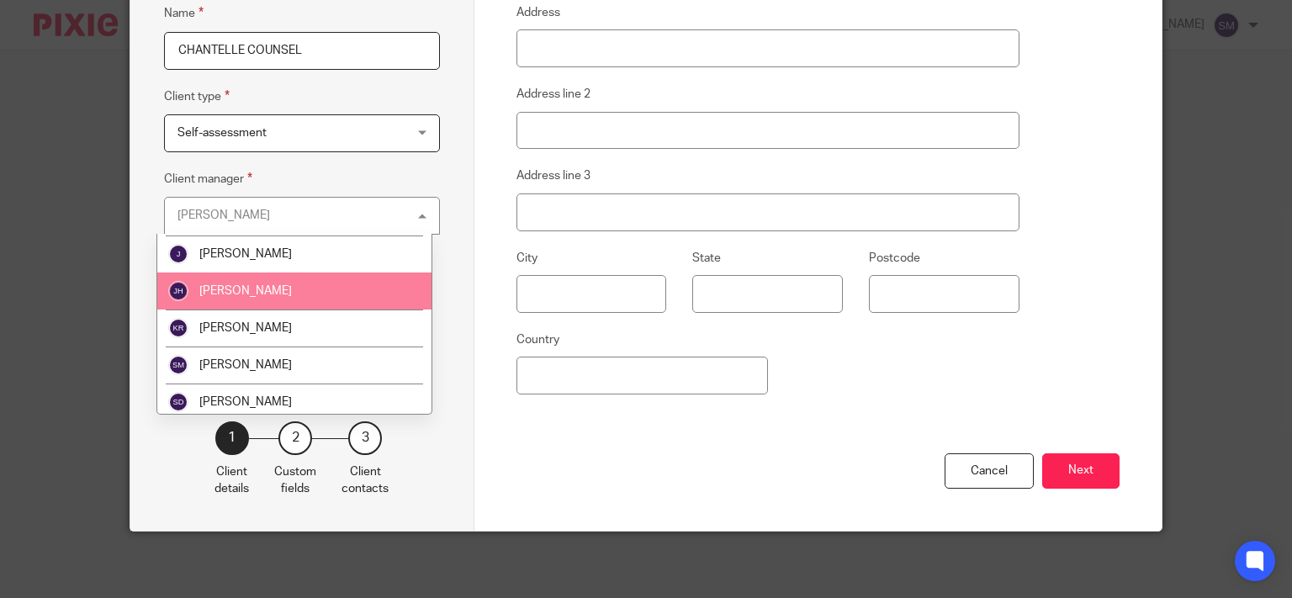
click at [307, 282] on li "[PERSON_NAME]" at bounding box center [294, 290] width 274 height 37
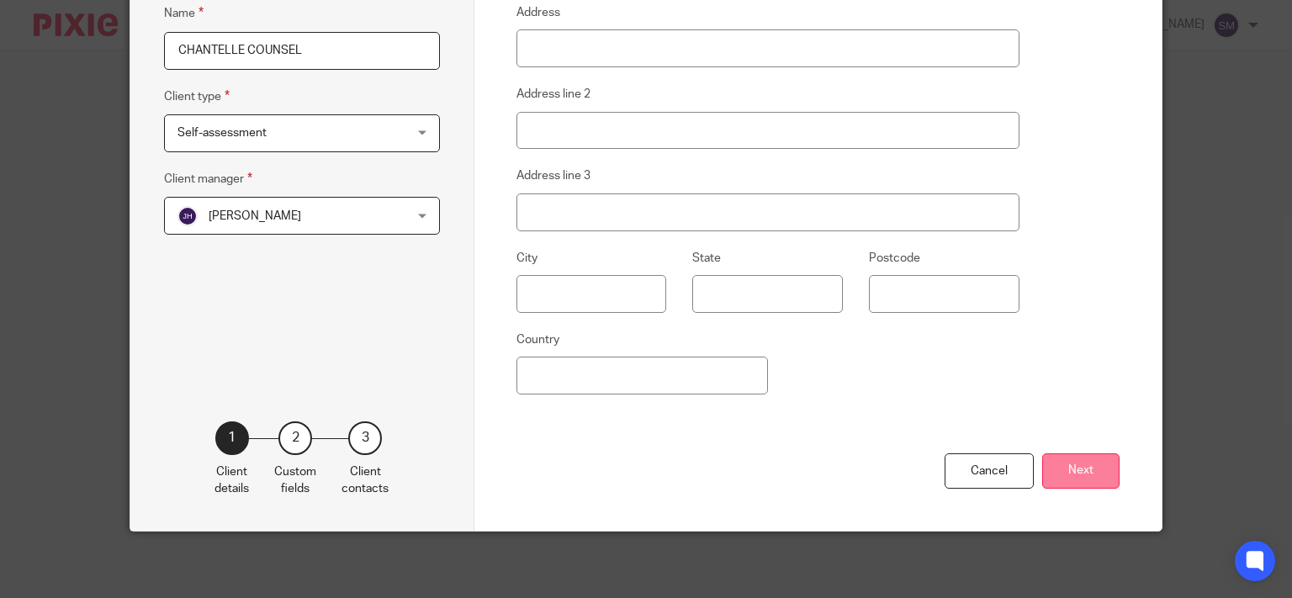
click at [1075, 462] on button "Next" at bounding box center [1080, 471] width 77 height 36
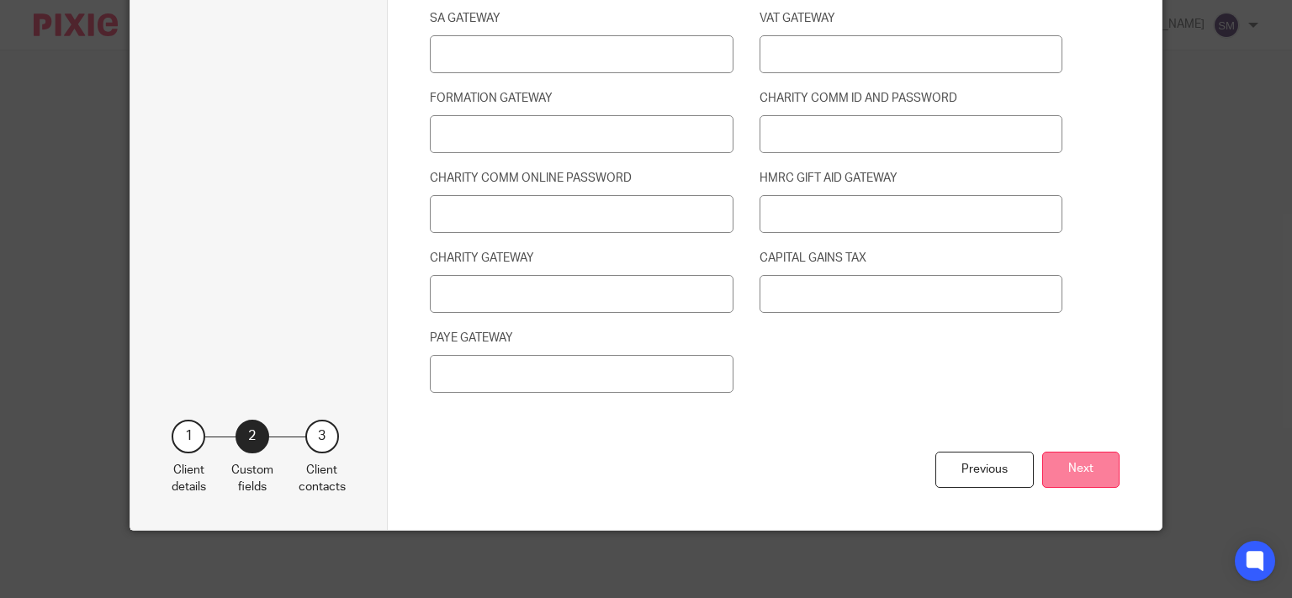
click at [1095, 468] on button "Next" at bounding box center [1080, 470] width 77 height 36
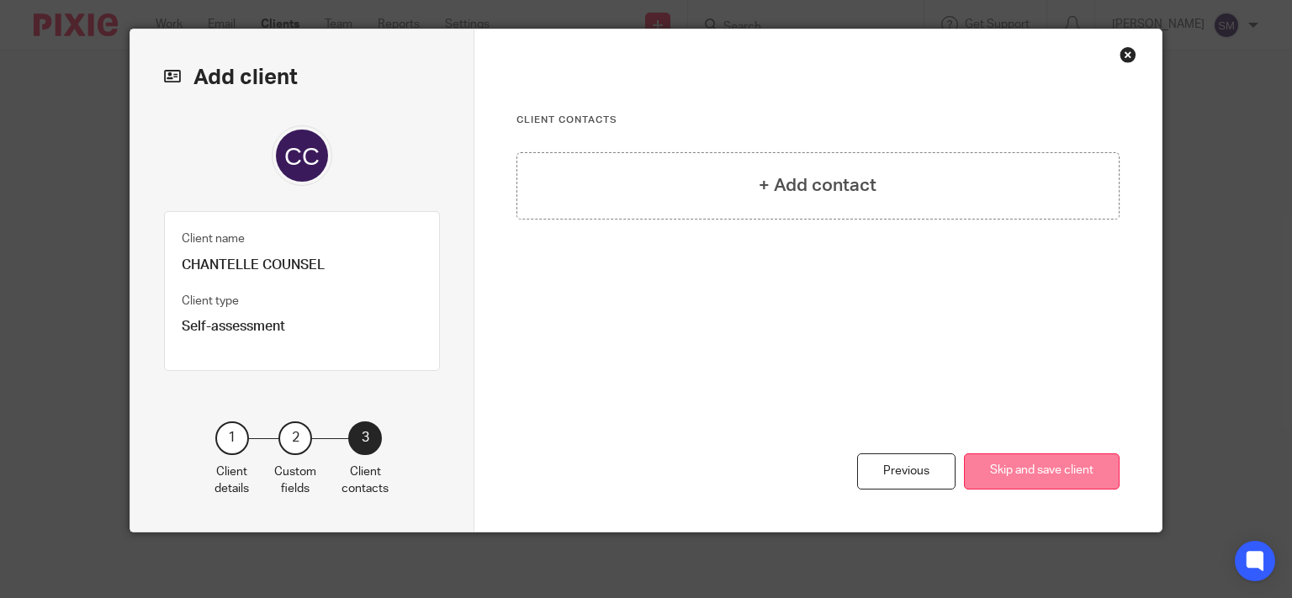
click at [1070, 466] on button "Skip and save client" at bounding box center [1042, 471] width 156 height 36
click at [1070, 465] on button "Skip and save client" at bounding box center [1042, 471] width 156 height 36
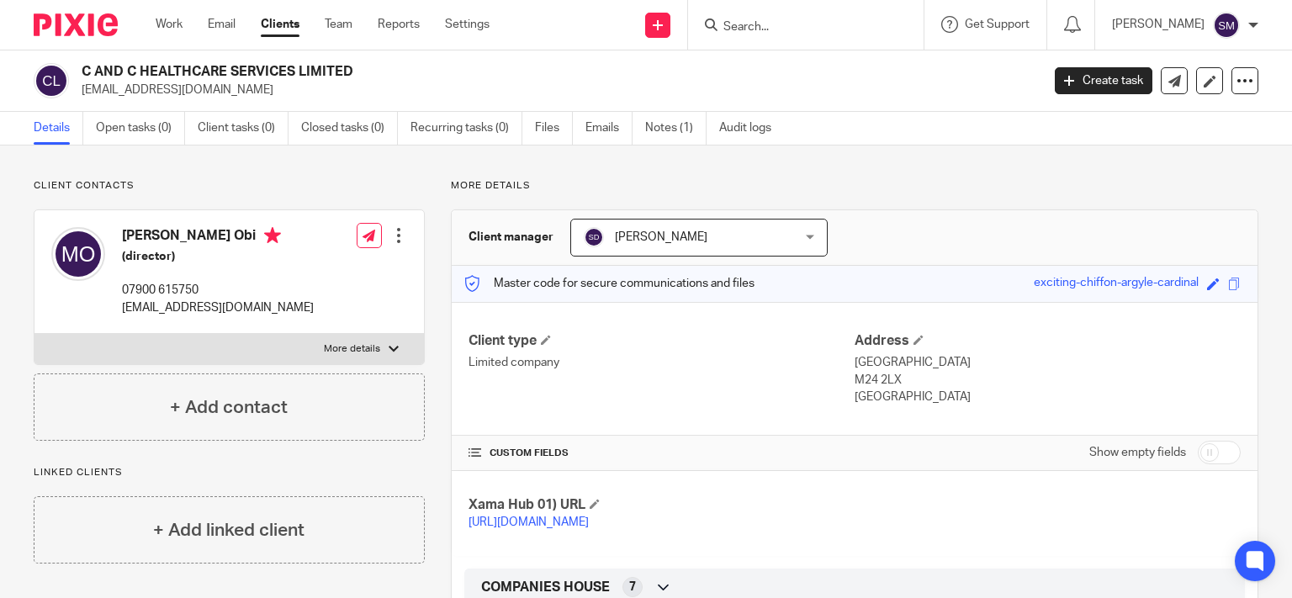
click at [776, 32] on form at bounding box center [810, 24] width 179 height 21
click at [774, 20] on input "Search" at bounding box center [796, 27] width 151 height 15
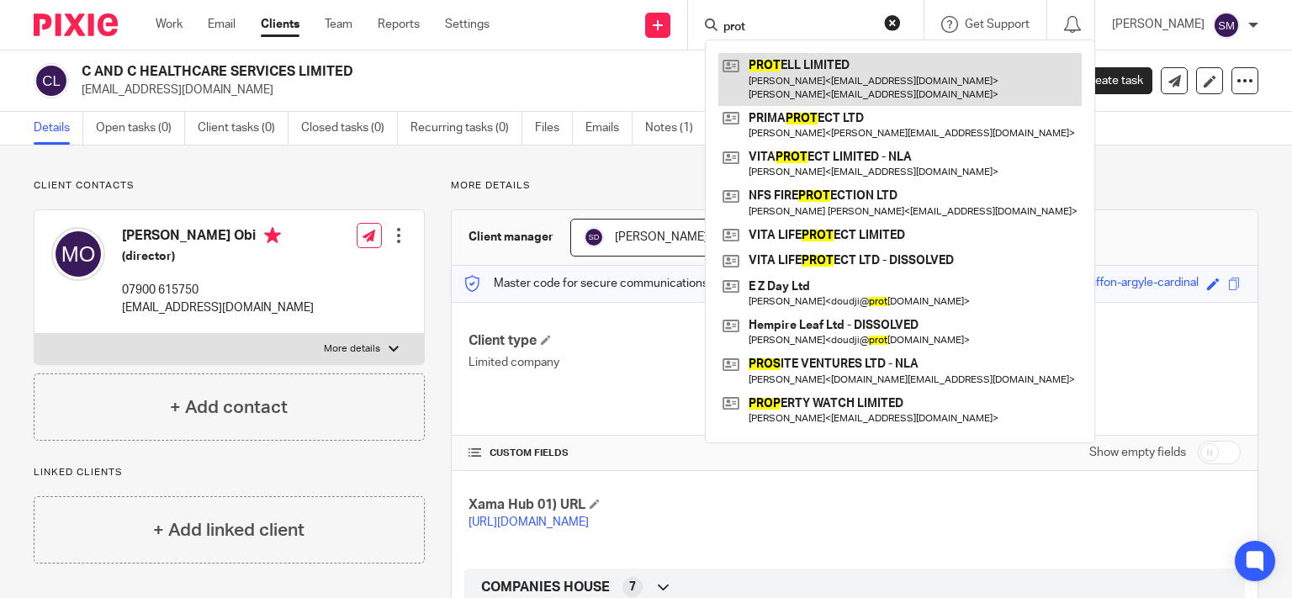
type input "prot"
click at [786, 58] on link at bounding box center [899, 79] width 363 height 52
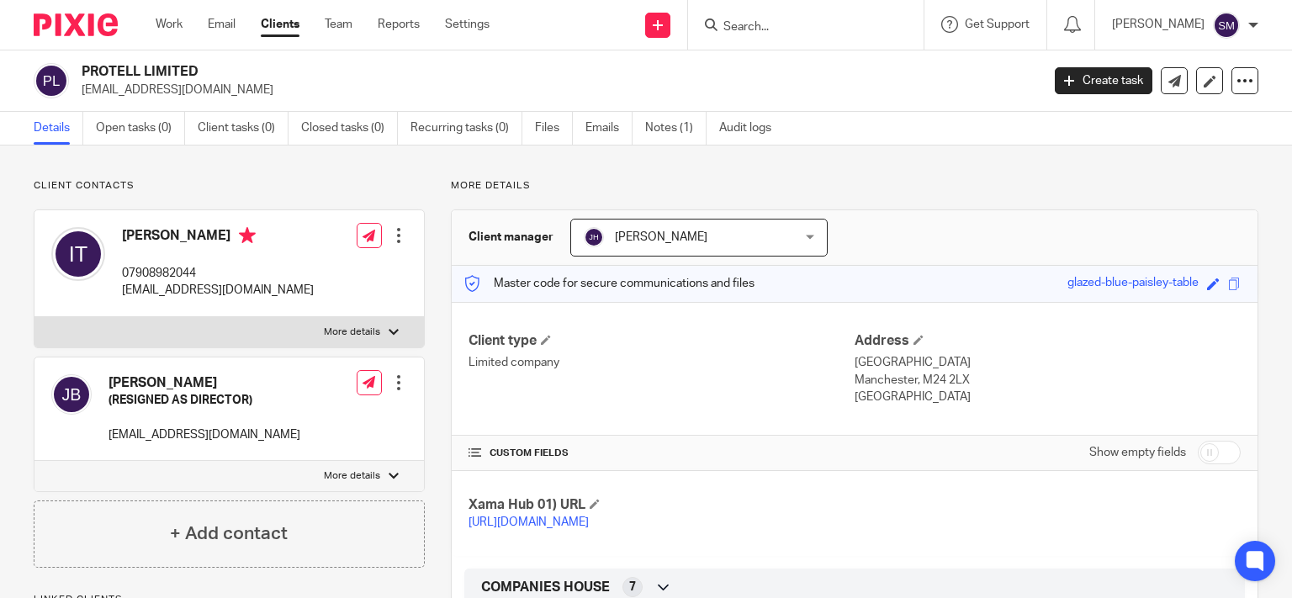
click at [747, 20] on input "Search" at bounding box center [796, 27] width 151 height 15
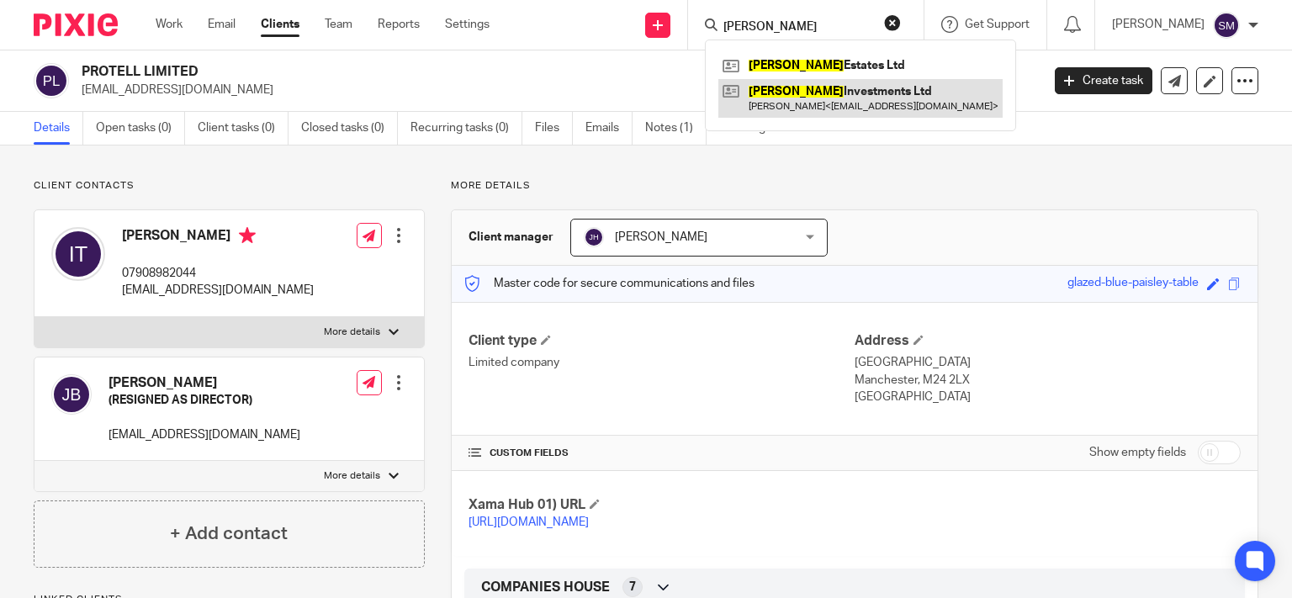
type input "[PERSON_NAME]"
click at [816, 102] on link at bounding box center [860, 98] width 284 height 39
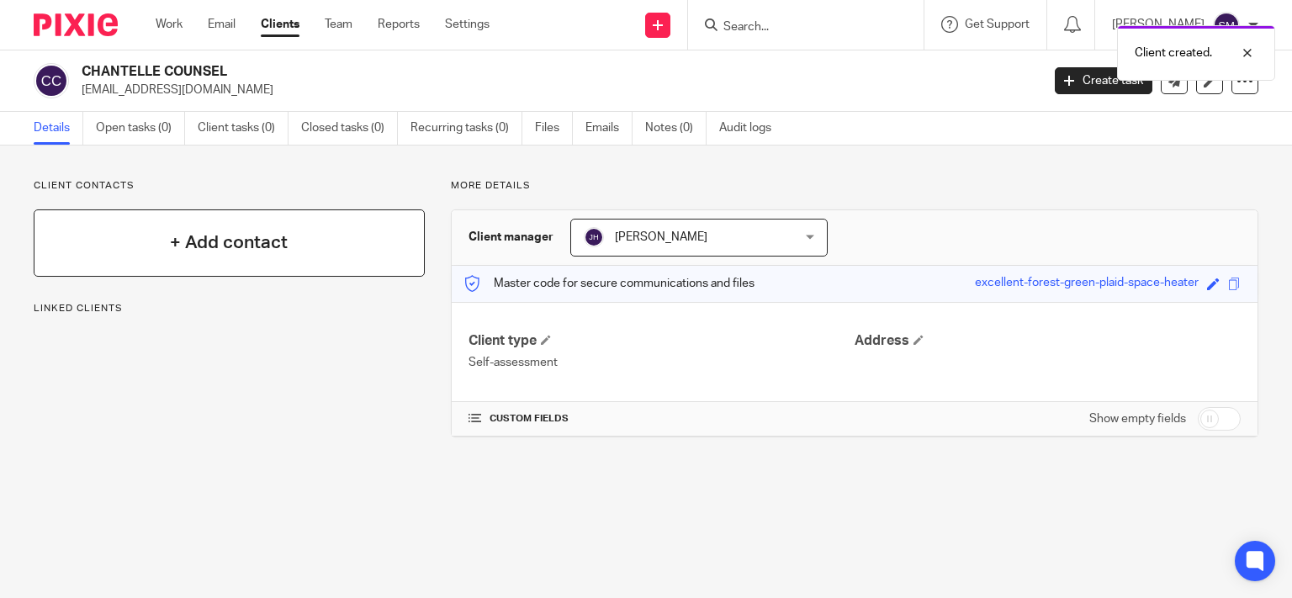
click at [202, 240] on h4 "+ Add contact" at bounding box center [229, 243] width 118 height 26
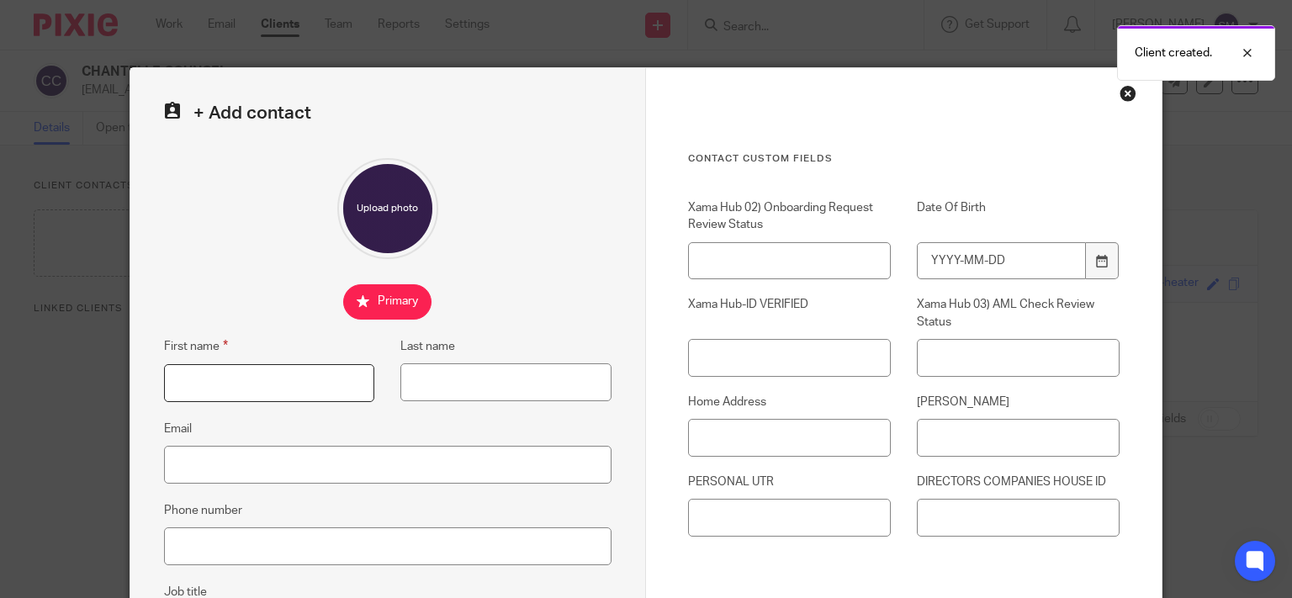
click at [269, 376] on input "First name" at bounding box center [269, 383] width 211 height 38
paste input "CHANTELLE COUNSEL"
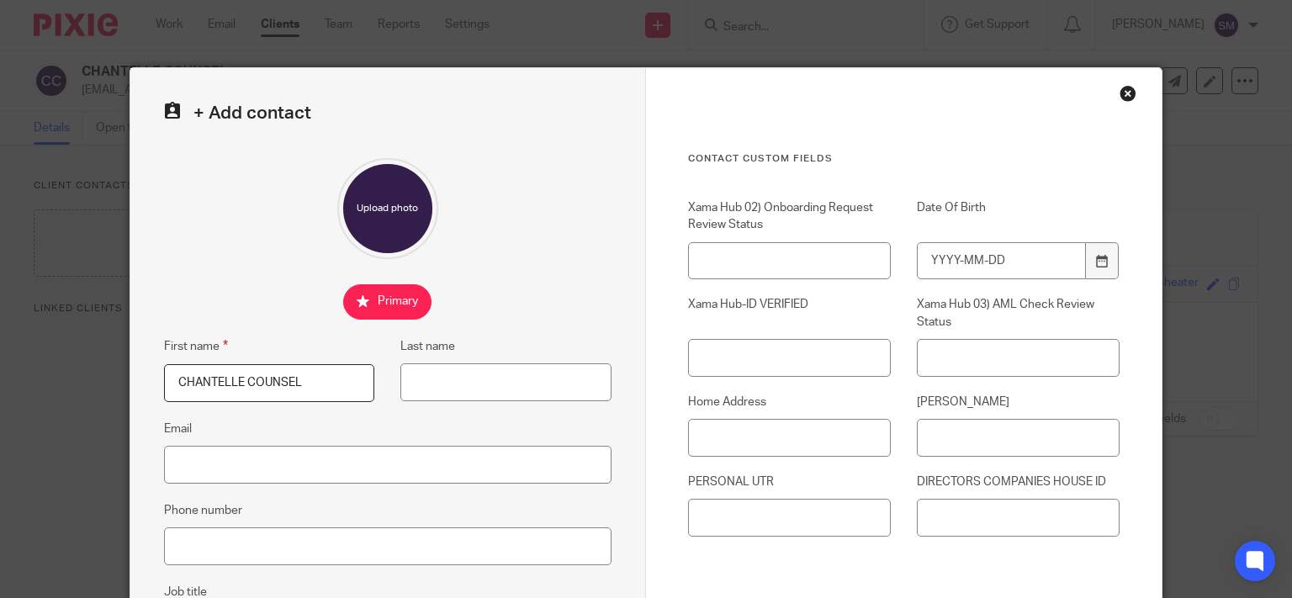
type input "CHANTELLE COUNSEL"
paste input "CHANTELLE COUNSEL"
type input "CHANTELLE COUNSEL"
drag, startPoint x: 309, startPoint y: 376, endPoint x: 251, endPoint y: 382, distance: 57.5
click at [251, 382] on input "CHANTELLE COUNSEL" at bounding box center [269, 383] width 211 height 38
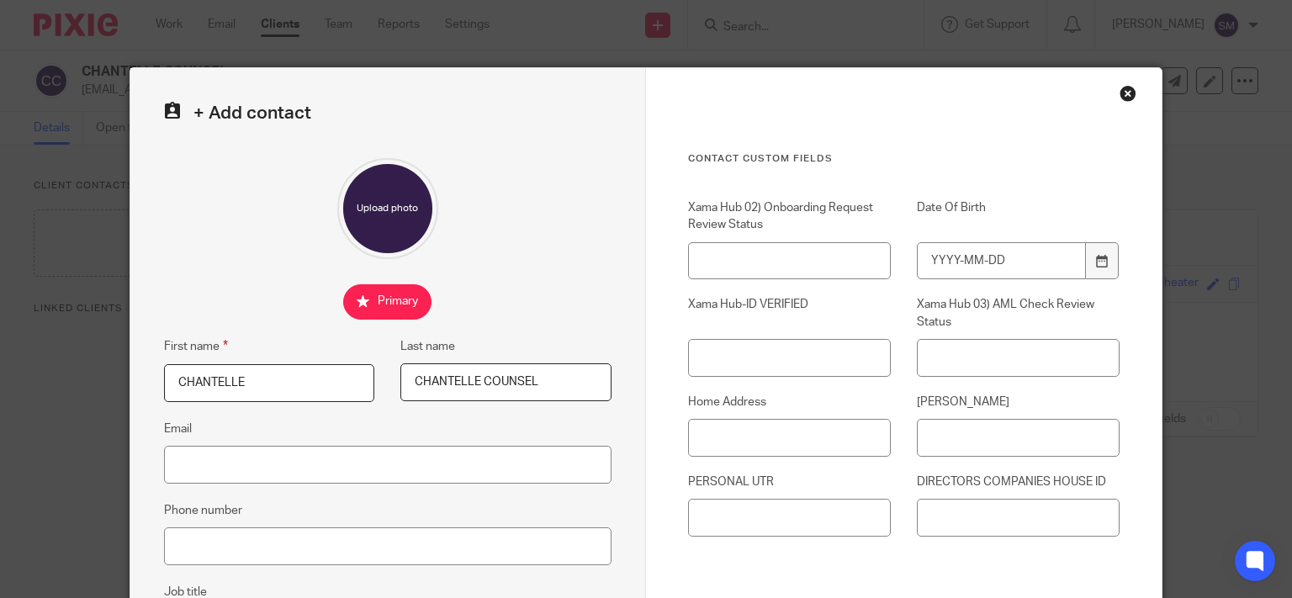
type input "CHANTELLE"
drag, startPoint x: 479, startPoint y: 383, endPoint x: 332, endPoint y: 380, distance: 147.2
click at [400, 389] on input "CHANTELLE COUNSEL" at bounding box center [505, 382] width 211 height 38
type input "COUNSEL"
click at [188, 457] on input "Email" at bounding box center [387, 465] width 447 height 38
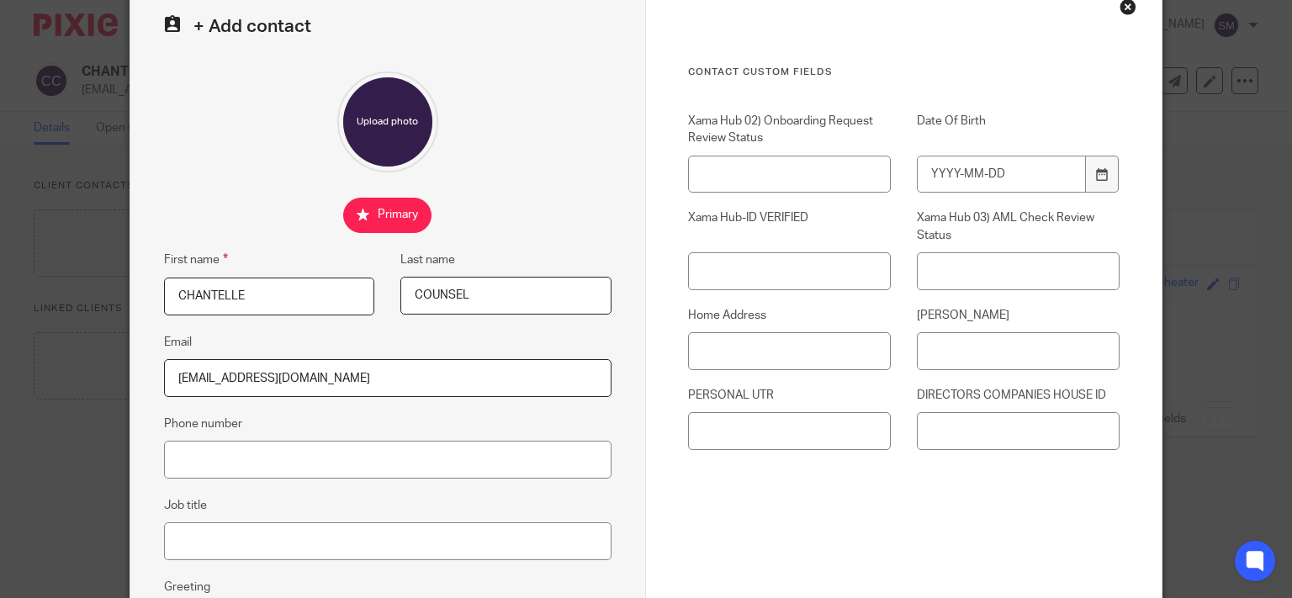
scroll to position [161, 0]
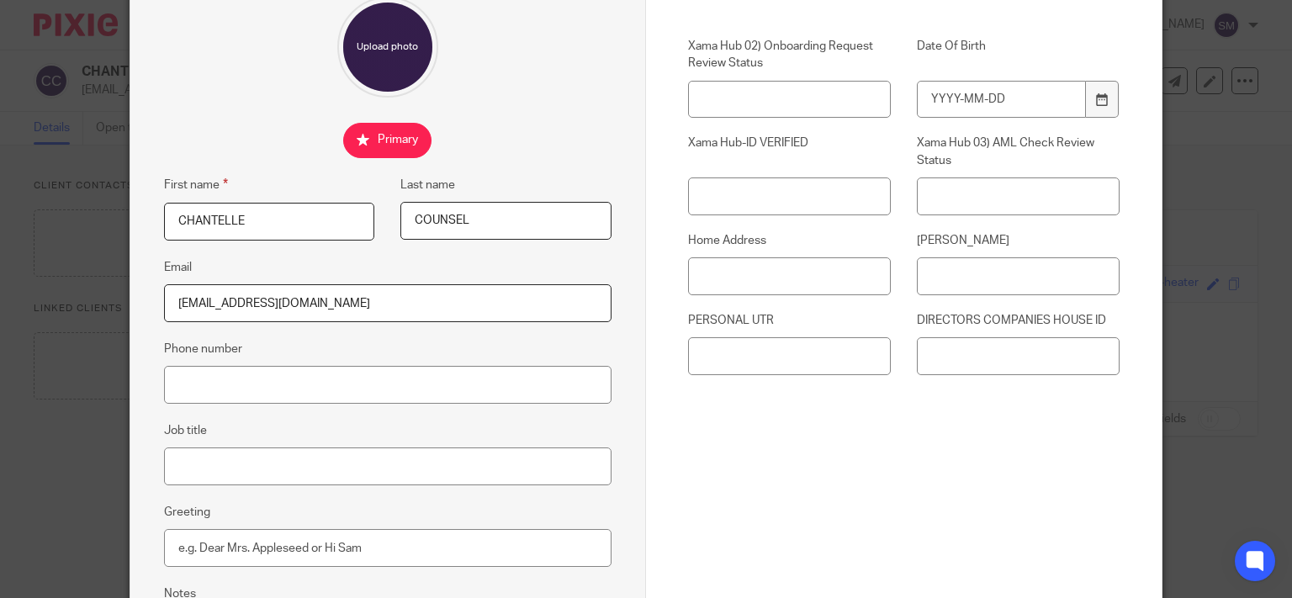
type input "[EMAIL_ADDRESS][DOMAIN_NAME]"
click at [214, 388] on input "Phone number" at bounding box center [387, 385] width 447 height 38
type input "07493703554"
click at [1040, 99] on input "Date Of Birth" at bounding box center [1001, 100] width 169 height 38
type input "[DATE]"
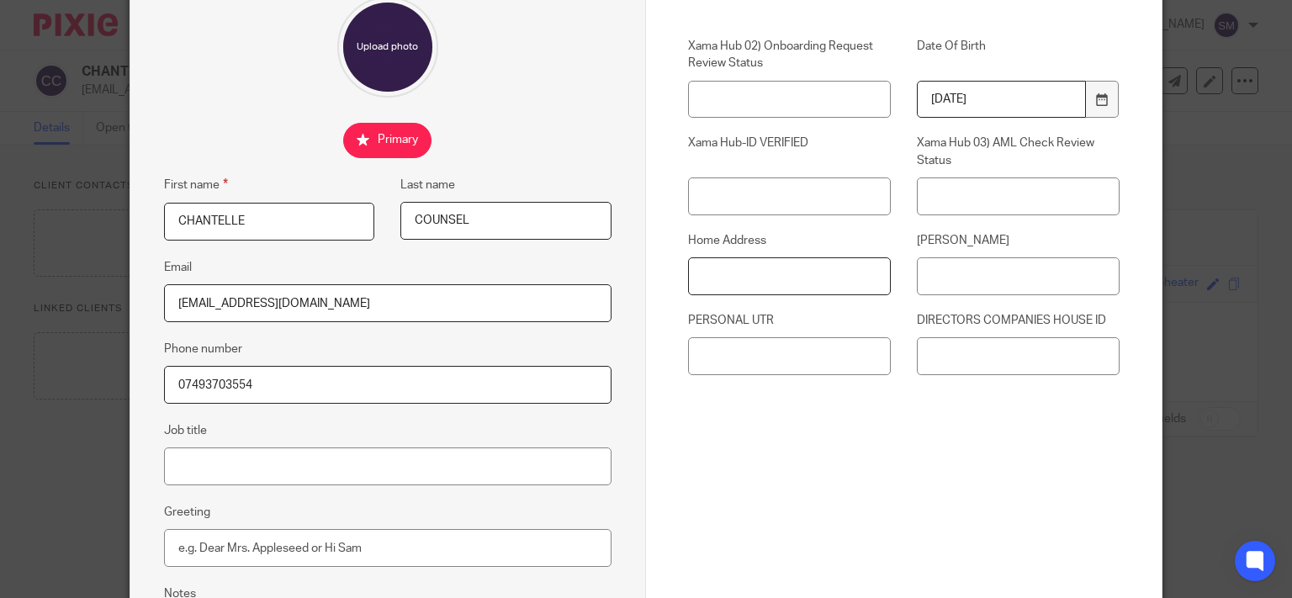
click at [849, 273] on input "Home Address" at bounding box center [789, 276] width 203 height 38
type input "[STREET_ADDRESS]"
click at [1038, 297] on div "Xama Hub 02) Onboarding Request Review Status Date Of Birth 1979-02-21 Xama Hub…" at bounding box center [891, 215] width 458 height 354
click at [1040, 285] on input "[PERSON_NAME]" at bounding box center [1018, 276] width 203 height 38
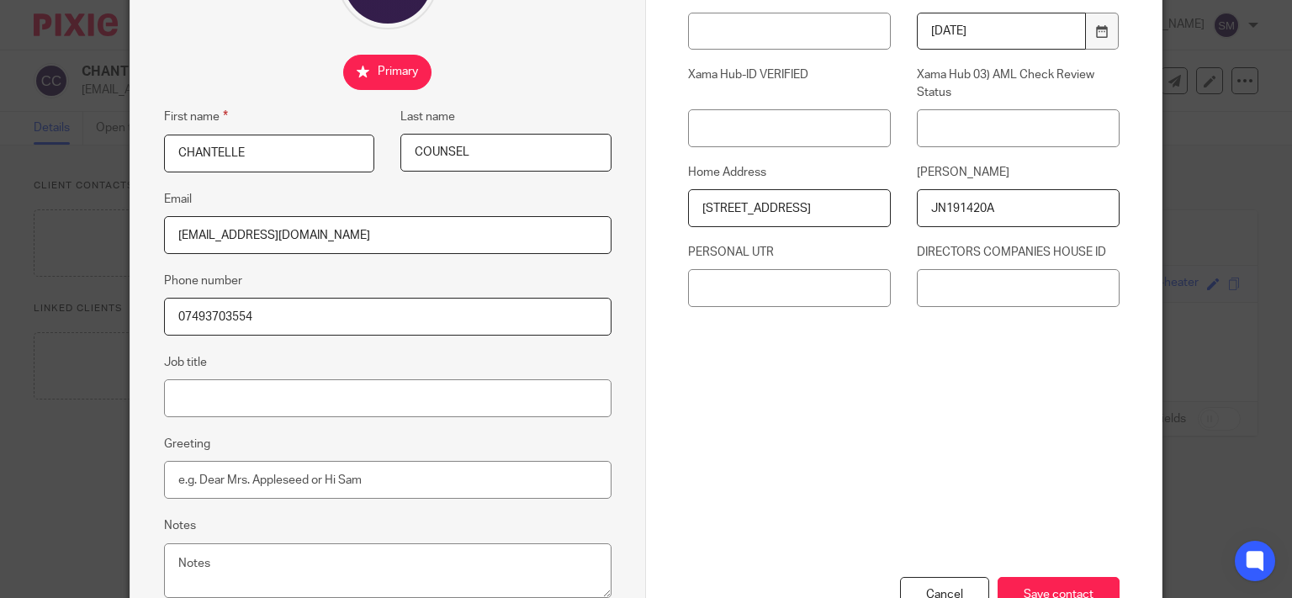
scroll to position [350, 0]
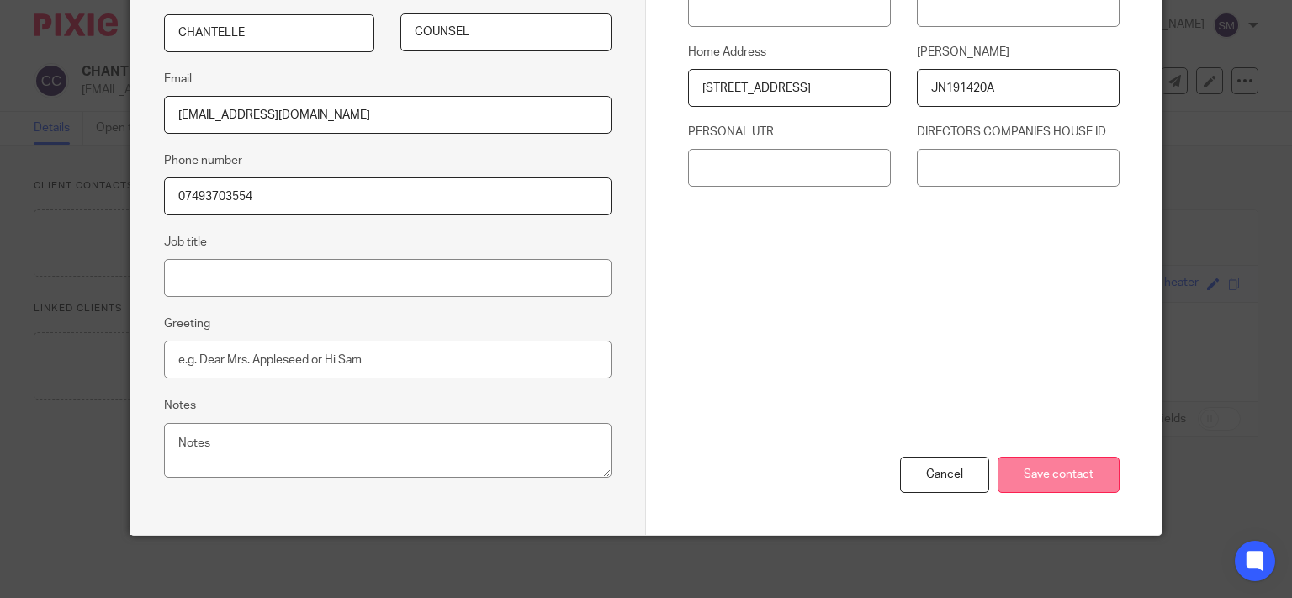
type input "JN191420A"
click at [1088, 473] on input "Save contact" at bounding box center [1058, 475] width 122 height 36
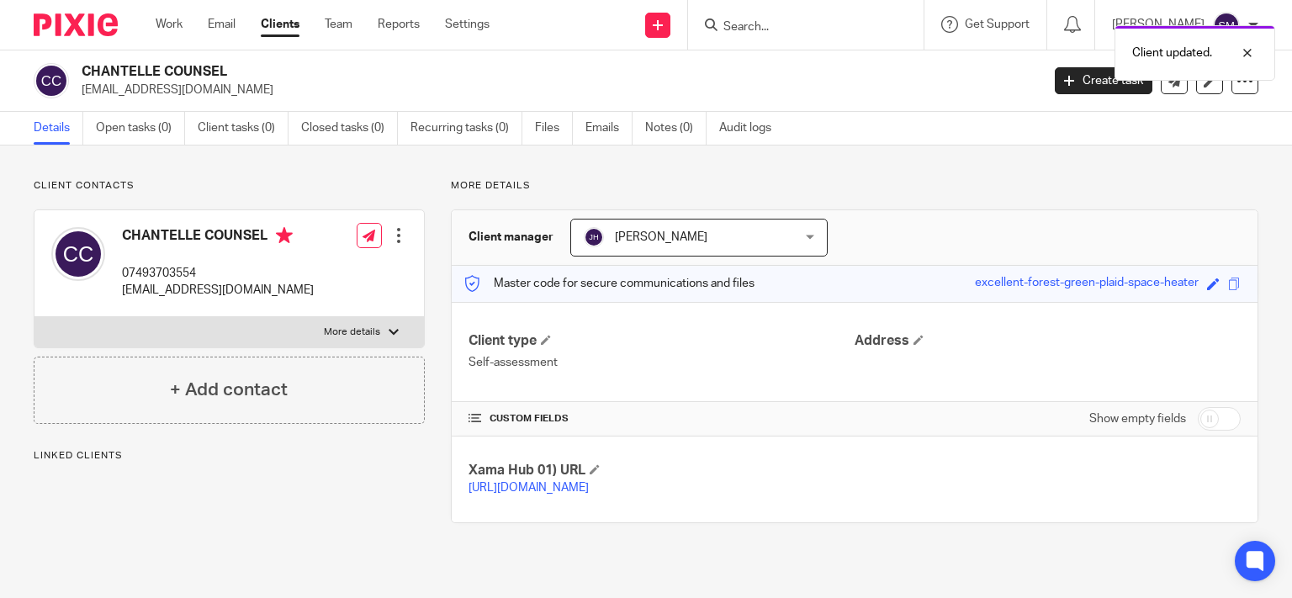
click at [365, 334] on p "More details" at bounding box center [352, 331] width 56 height 13
click at [34, 317] on input "More details" at bounding box center [34, 316] width 1 height 1
checkbox input "true"
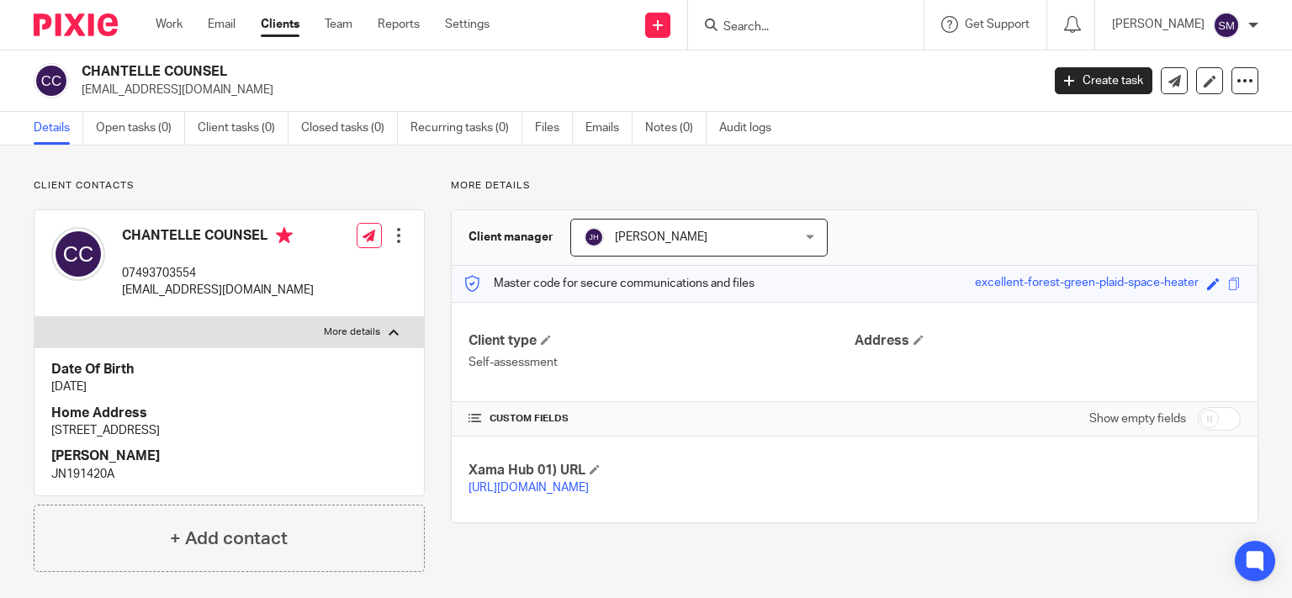
click at [390, 240] on div at bounding box center [398, 235] width 17 height 17
click at [294, 271] on link "Edit contact" at bounding box center [318, 273] width 161 height 24
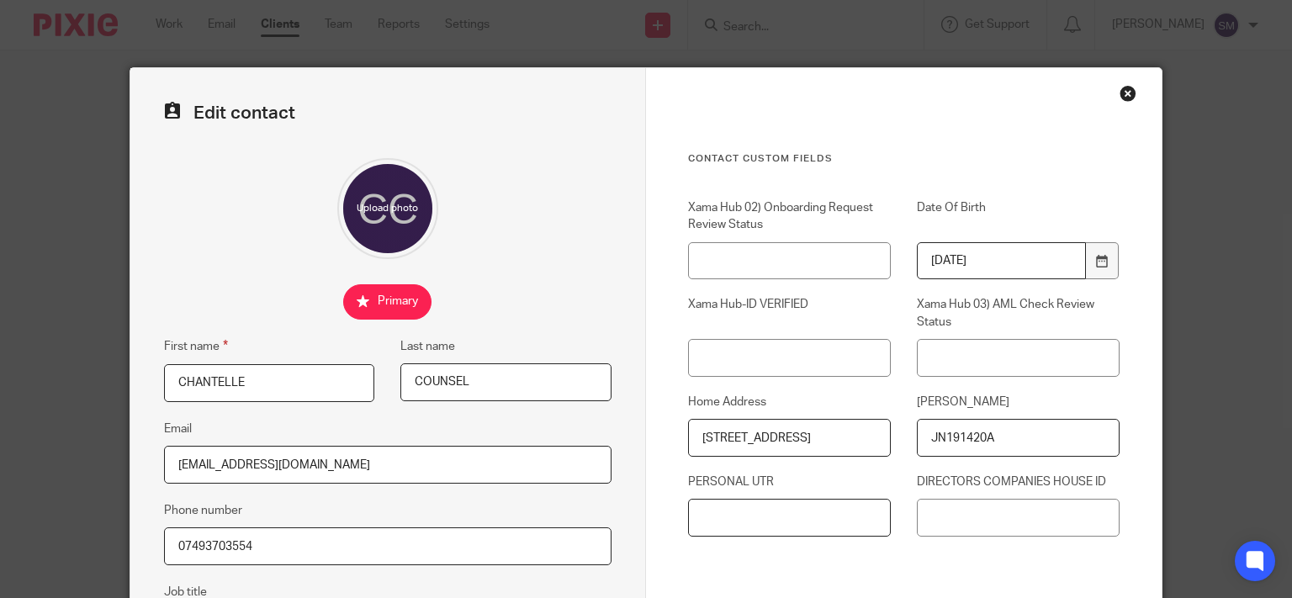
click at [819, 526] on input "PERSONAL UTR" at bounding box center [789, 518] width 203 height 38
click at [785, 520] on input "5475048076" at bounding box center [789, 518] width 203 height 38
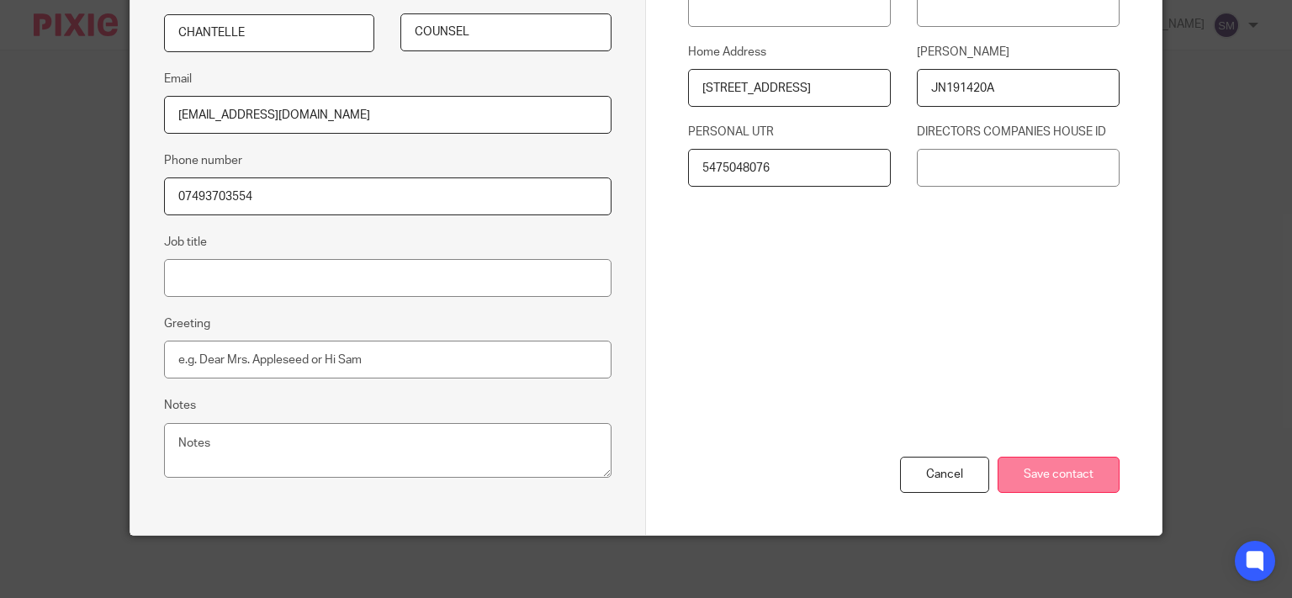
type input "5475048076"
click at [1044, 478] on input "Save contact" at bounding box center [1058, 475] width 122 height 36
click at [1054, 459] on input "Save contact" at bounding box center [1058, 475] width 122 height 36
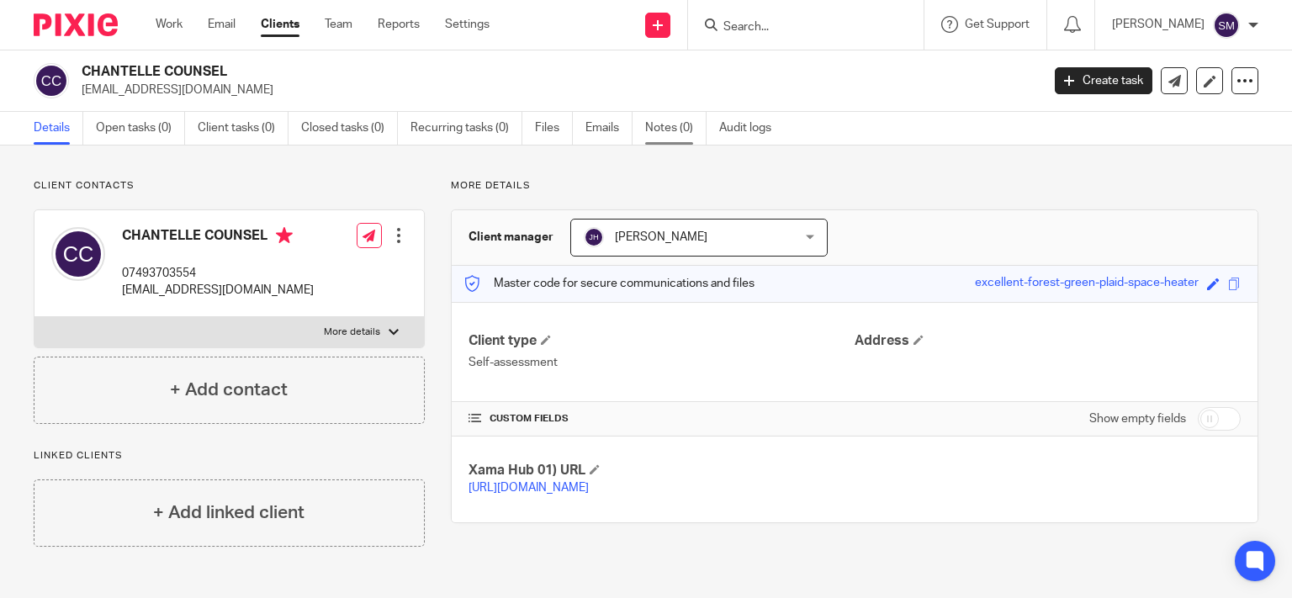
click at [674, 128] on link "Notes (0)" at bounding box center [675, 128] width 61 height 33
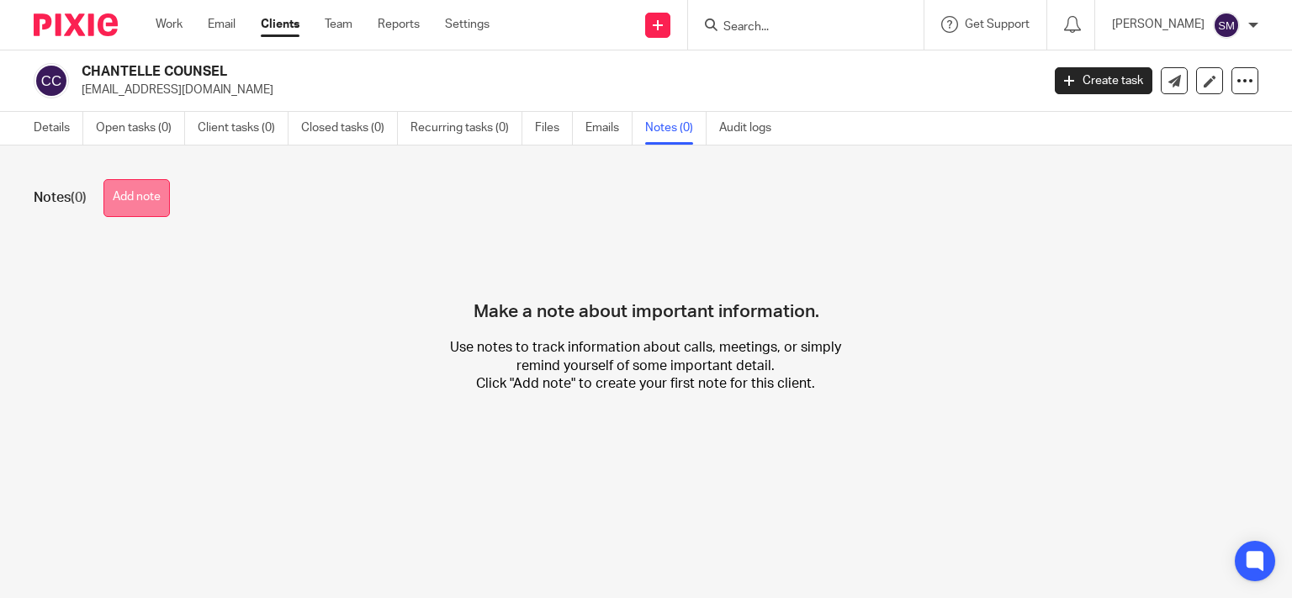
click at [165, 193] on button "Add note" at bounding box center [136, 198] width 66 height 38
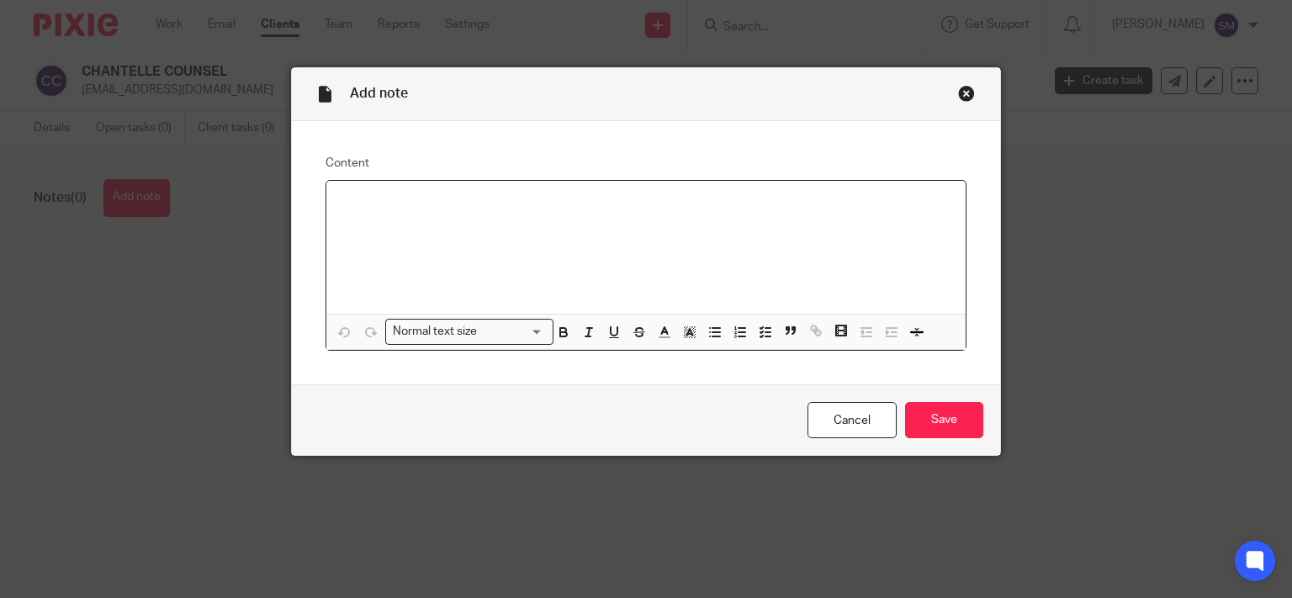
click at [425, 217] on div at bounding box center [646, 247] width 640 height 133
click at [927, 411] on input "Save" at bounding box center [944, 420] width 78 height 36
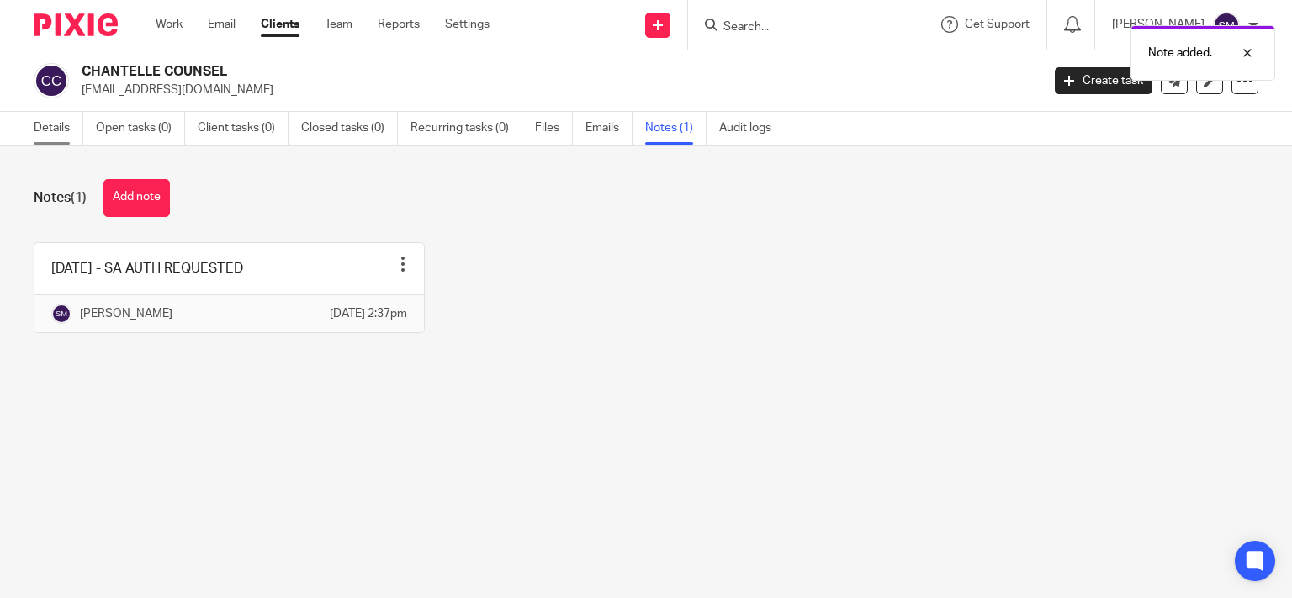
click at [45, 133] on link "Details" at bounding box center [59, 128] width 50 height 33
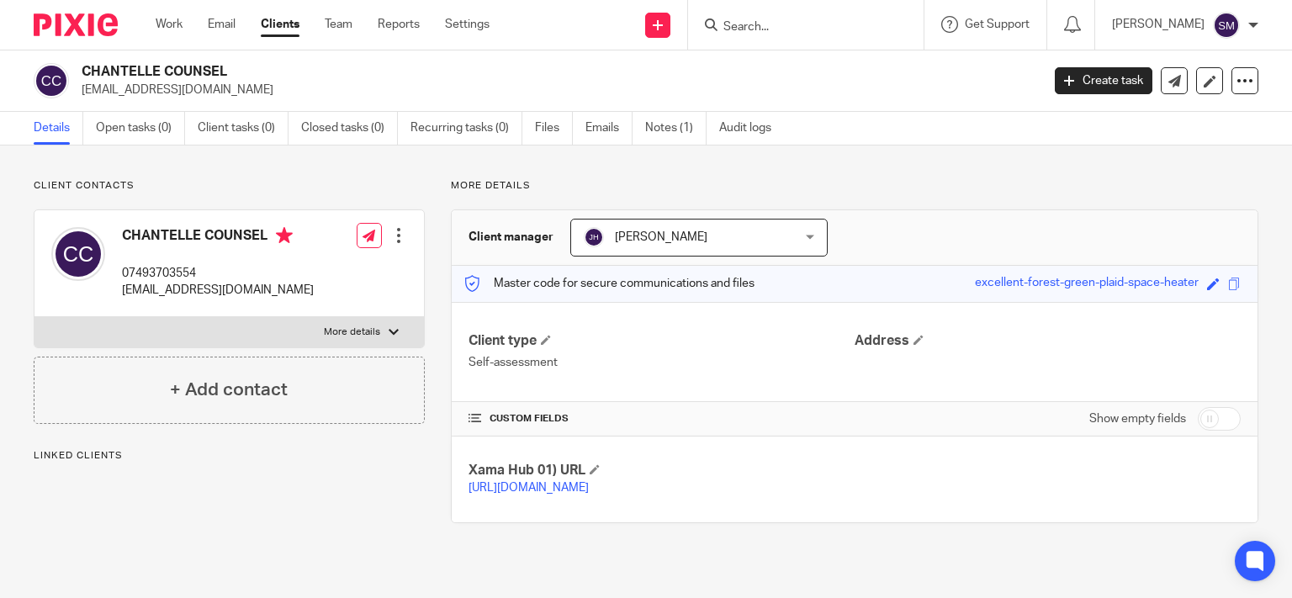
click at [129, 520] on div "Client contacts CHANTELLE COUNSEL 07493703554 [EMAIL_ADDRESS][DOMAIN_NAME] Edit…" at bounding box center [216, 351] width 417 height 344
click at [98, 457] on p "Linked clients" at bounding box center [229, 455] width 391 height 13
drag, startPoint x: 98, startPoint y: 453, endPoint x: 127, endPoint y: 443, distance: 31.1
click at [100, 451] on p "Linked clients" at bounding box center [229, 455] width 391 height 13
click at [234, 479] on div "Client contacts CHANTELLE COUNSEL 07493703554 chan3379@hotmail.co.uk Edit conta…" at bounding box center [216, 351] width 417 height 344
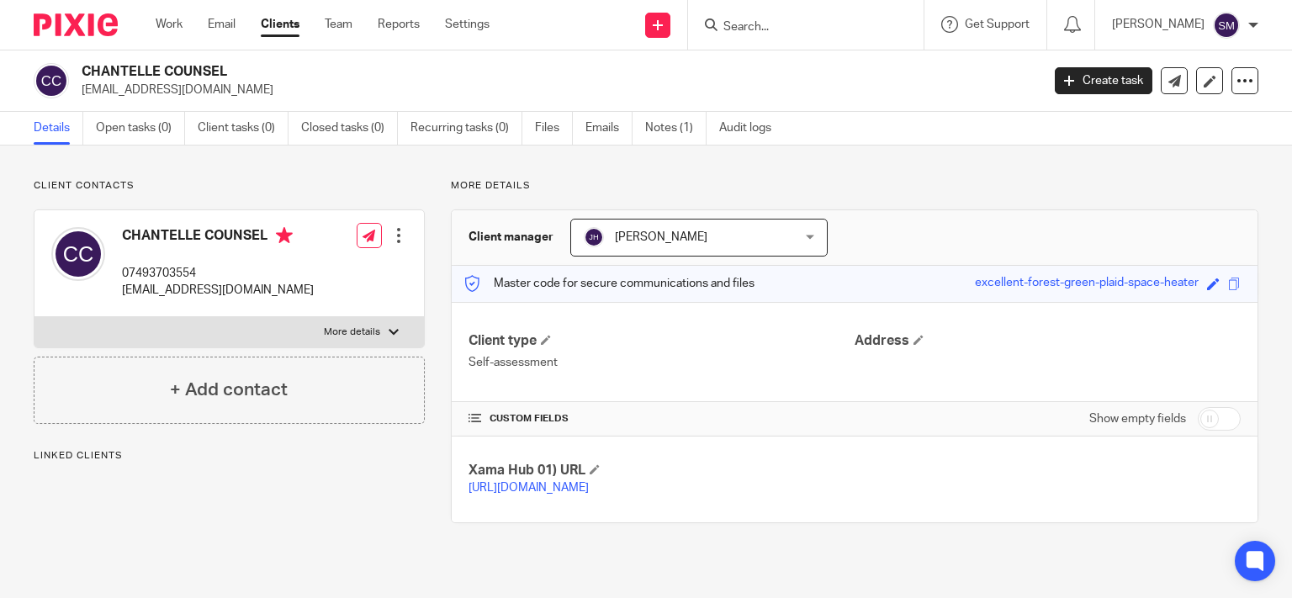
drag, startPoint x: 163, startPoint y: 513, endPoint x: 153, endPoint y: 503, distance: 14.3
click at [163, 511] on div "Client contacts CHANTELLE COUNSEL 07493703554 chan3379@hotmail.co.uk Edit conta…" at bounding box center [216, 351] width 417 height 344
drag, startPoint x: 119, startPoint y: 473, endPoint x: 119, endPoint y: 452, distance: 20.2
click at [119, 471] on div "Client contacts CHANTELLE COUNSEL 07493703554 chan3379@hotmail.co.uk Edit conta…" at bounding box center [216, 351] width 417 height 344
click at [119, 452] on p "Linked clients" at bounding box center [229, 455] width 391 height 13
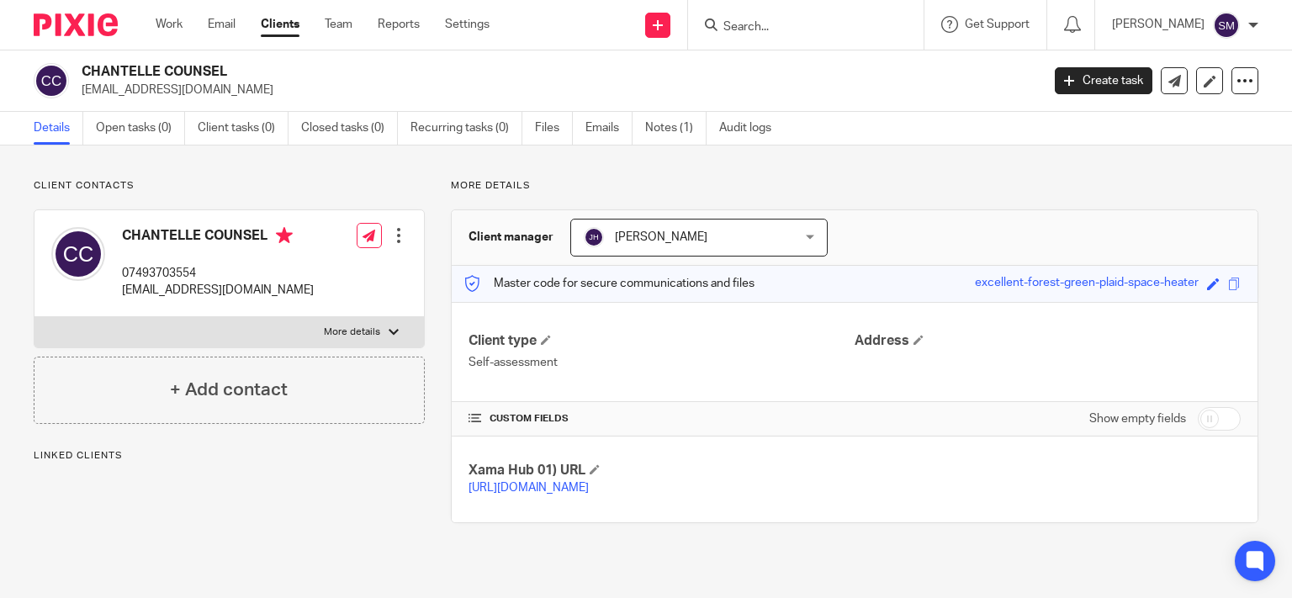
click at [37, 452] on p "Linked clients" at bounding box center [229, 455] width 391 height 13
drag, startPoint x: 56, startPoint y: 452, endPoint x: 85, endPoint y: 452, distance: 28.6
click at [57, 452] on p "Linked clients" at bounding box center [229, 455] width 391 height 13
drag, startPoint x: 85, startPoint y: 452, endPoint x: 98, endPoint y: 455, distance: 13.7
click at [87, 453] on p "Linked clients" at bounding box center [229, 455] width 391 height 13
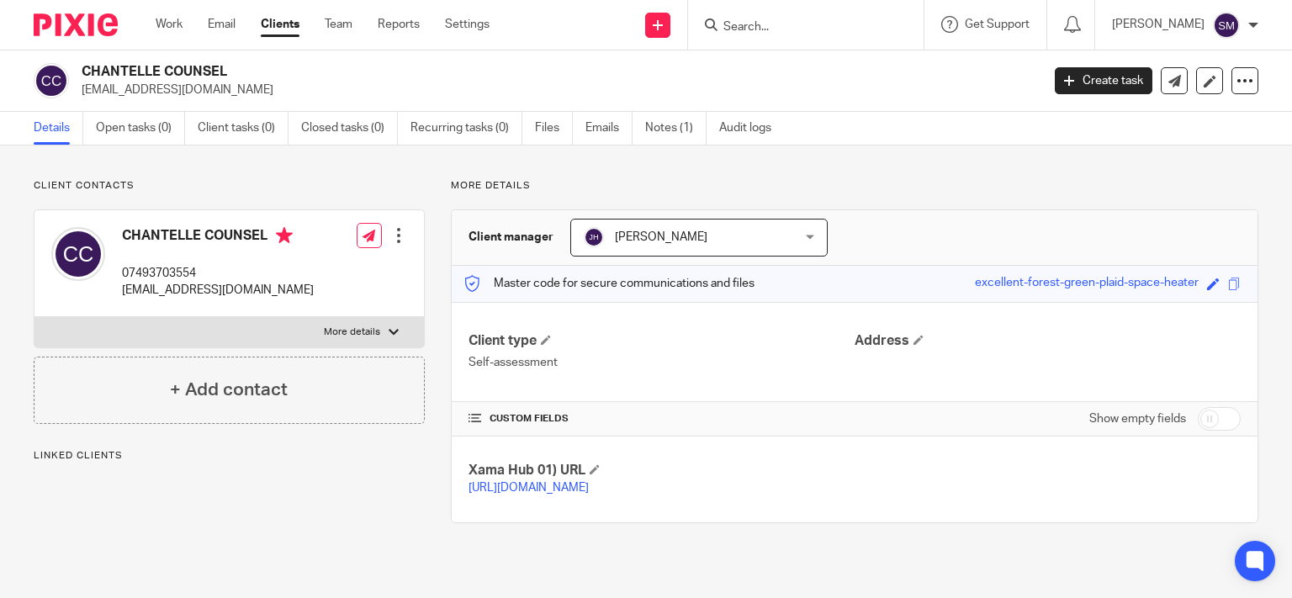
click at [128, 478] on div "Client contacts CHANTELLE COUNSEL 07493703554 chan3379@hotmail.co.uk Edit conta…" at bounding box center [216, 351] width 417 height 344
click at [213, 399] on h4 "+ Add contact" at bounding box center [229, 390] width 118 height 26
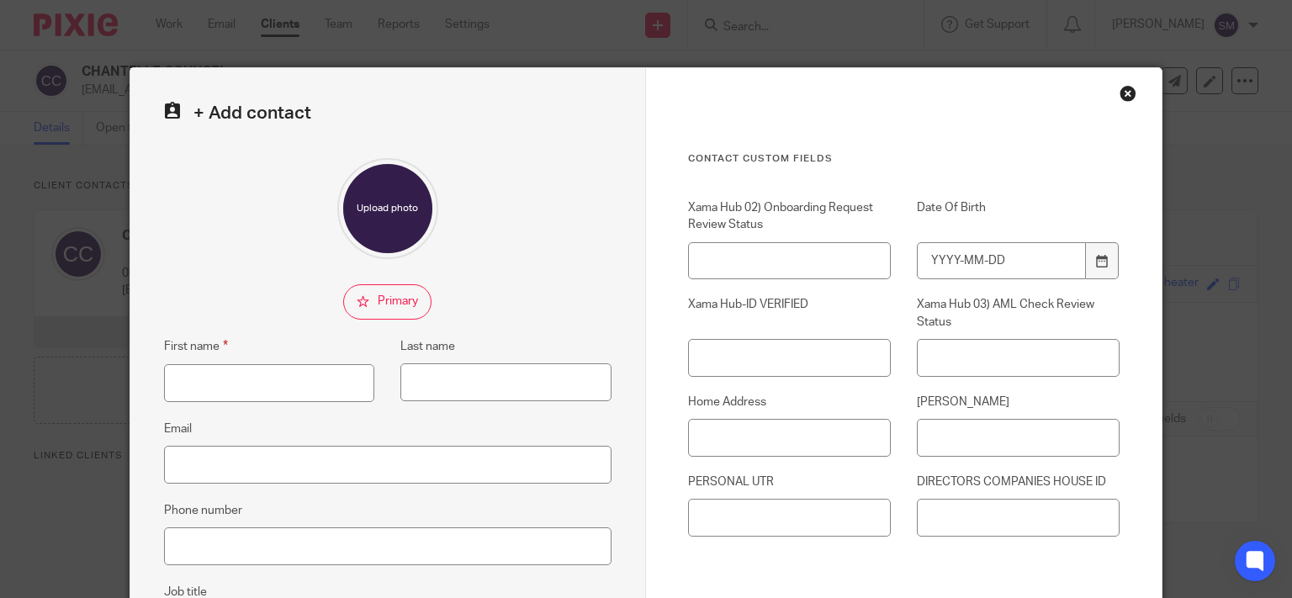
click at [1122, 92] on div "Close this dialog window" at bounding box center [1127, 93] width 17 height 17
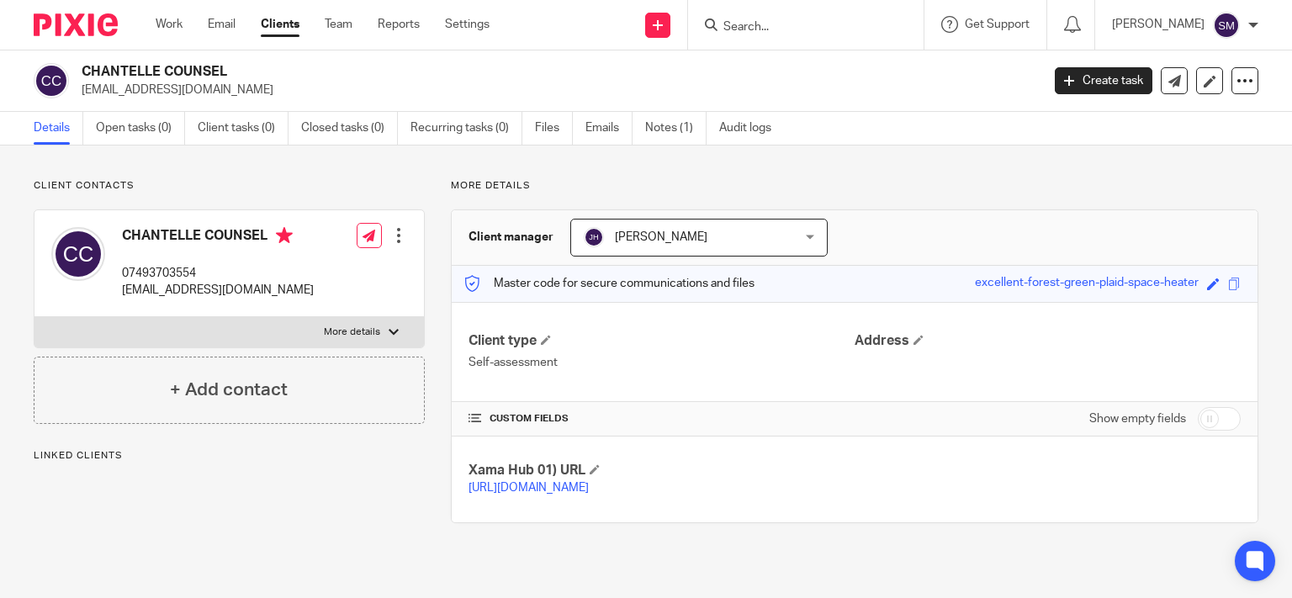
click at [113, 496] on div "Client contacts CHANTELLE COUNSEL 07493703554 chan3379@hotmail.co.uk Edit conta…" at bounding box center [216, 351] width 417 height 344
drag, startPoint x: 123, startPoint y: 469, endPoint x: 136, endPoint y: 471, distance: 13.6
click at [133, 471] on div "Client contacts CHANTELLE COUNSEL 07493703554 chan3379@hotmail.co.uk Edit conta…" at bounding box center [216, 351] width 417 height 344
drag, startPoint x: 203, startPoint y: 483, endPoint x: 222, endPoint y: 499, distance: 24.6
click at [205, 483] on div "Client contacts CHANTELLE COUNSEL 07493703554 chan3379@hotmail.co.uk Edit conta…" at bounding box center [216, 351] width 417 height 344
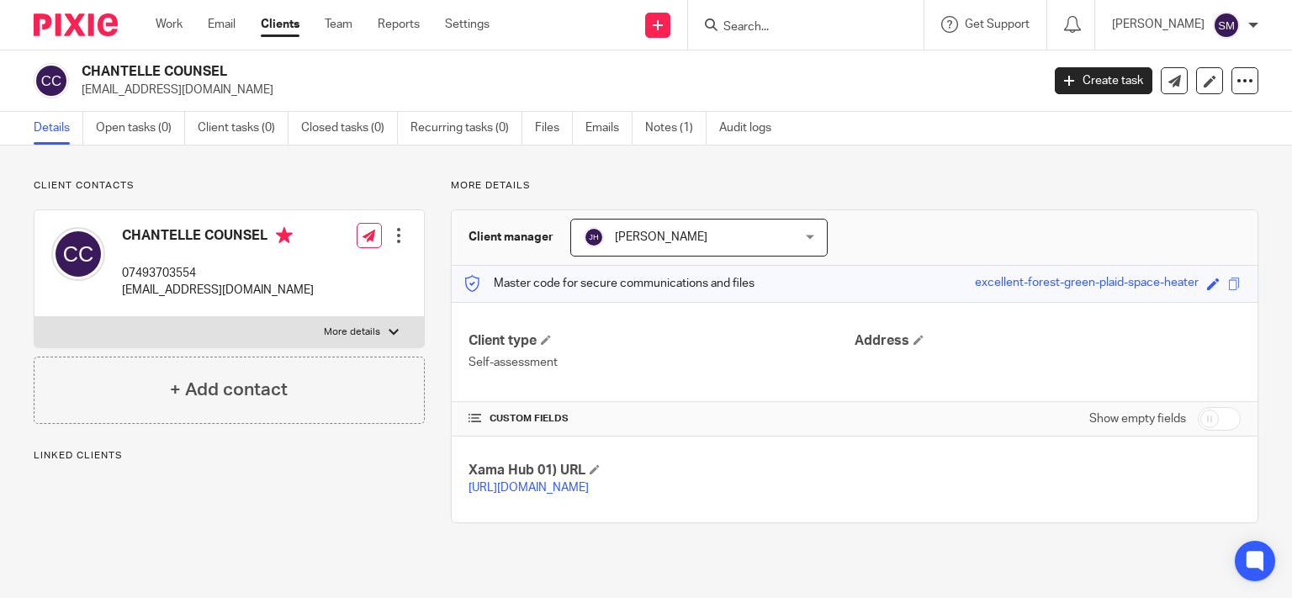
click at [223, 499] on div "Client contacts CHANTELLE COUNSEL 07493703554 chan3379@hotmail.co.uk Edit conta…" at bounding box center [216, 351] width 417 height 344
click at [224, 502] on div "Client contacts CHANTELLE COUNSEL 07493703554 chan3379@hotmail.co.uk Edit conta…" at bounding box center [216, 351] width 417 height 344
click at [281, 462] on div "Linked clients" at bounding box center [229, 455] width 391 height 13
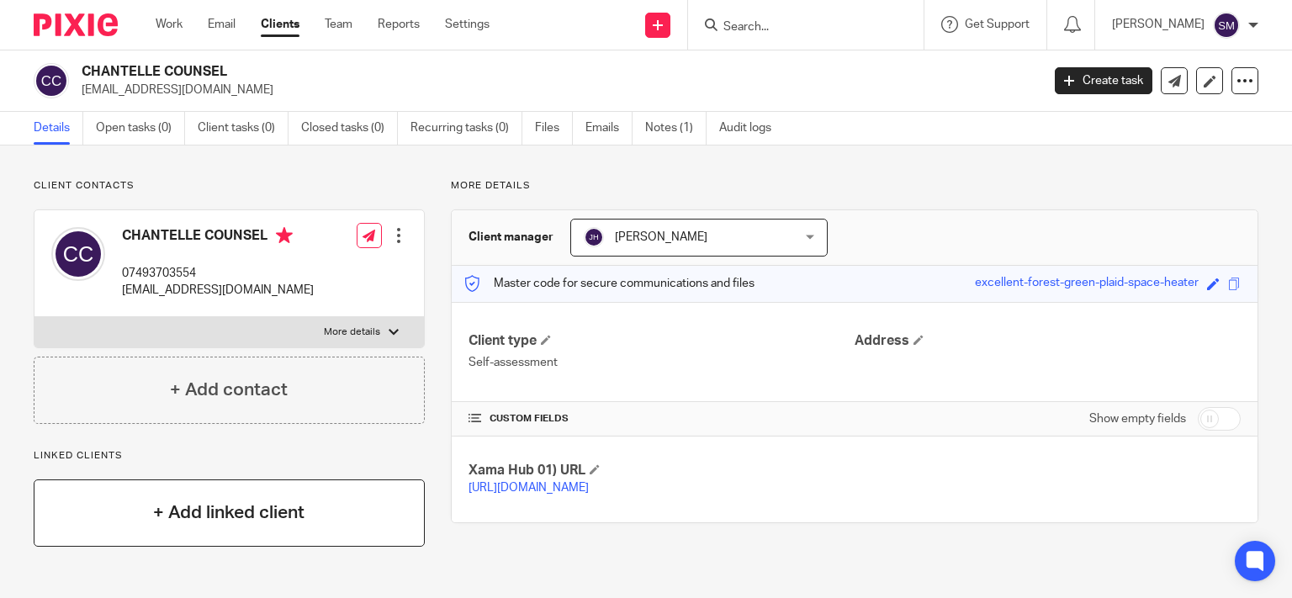
click at [284, 506] on h4 "+ Add linked client" at bounding box center [228, 512] width 151 height 26
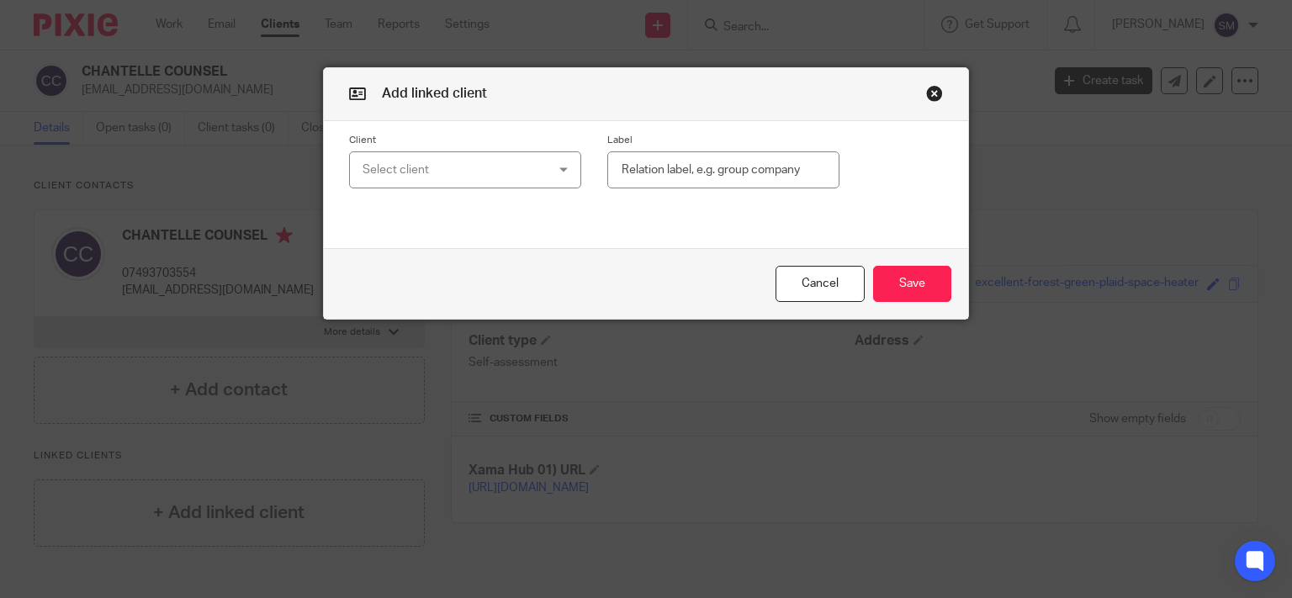
click at [452, 182] on div "Select client" at bounding box center [449, 169] width 174 height 35
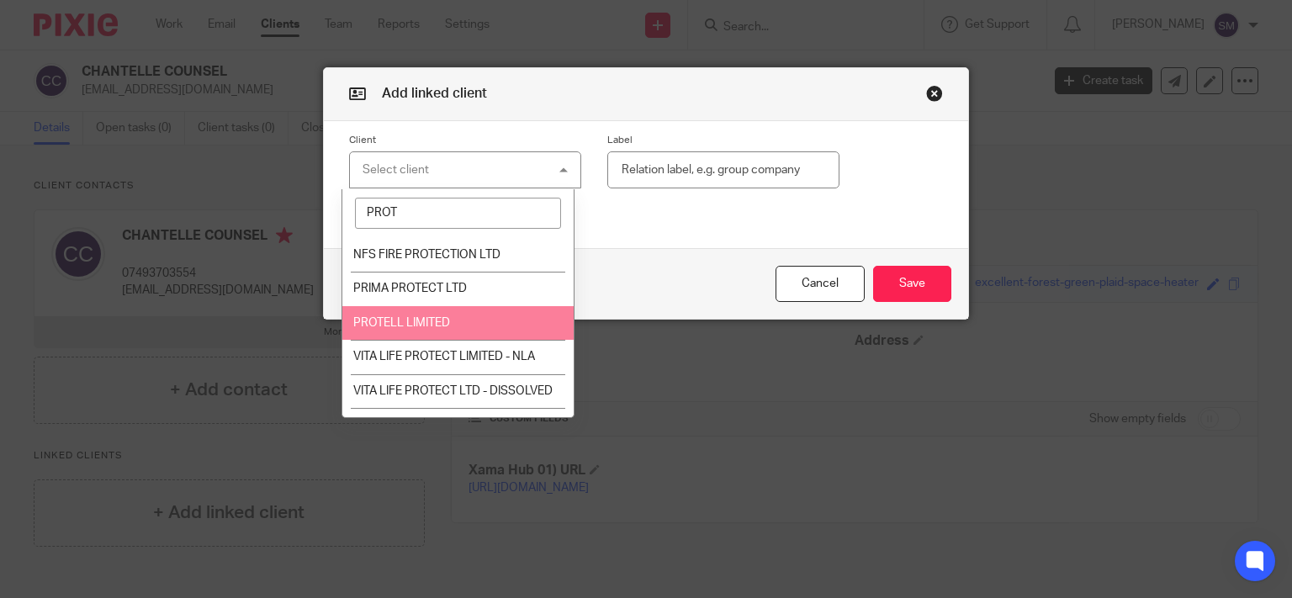
type input "PROT"
click at [493, 316] on li "PROTELL LIMITED" at bounding box center [457, 323] width 230 height 34
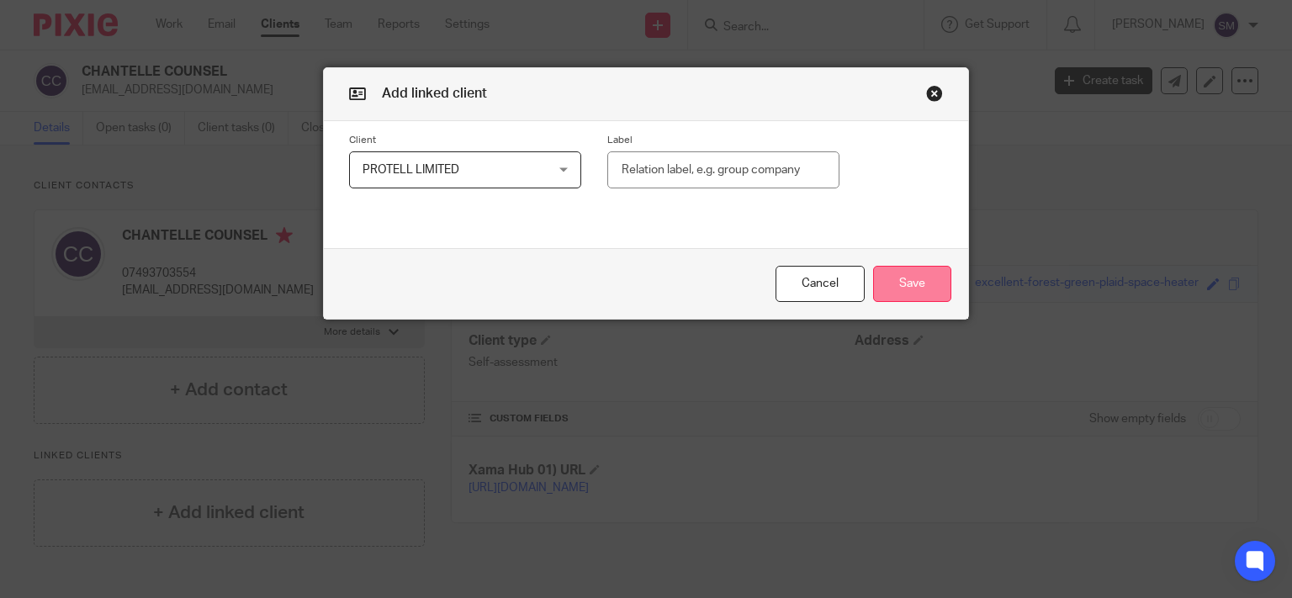
click at [931, 277] on button "Save" at bounding box center [912, 284] width 78 height 36
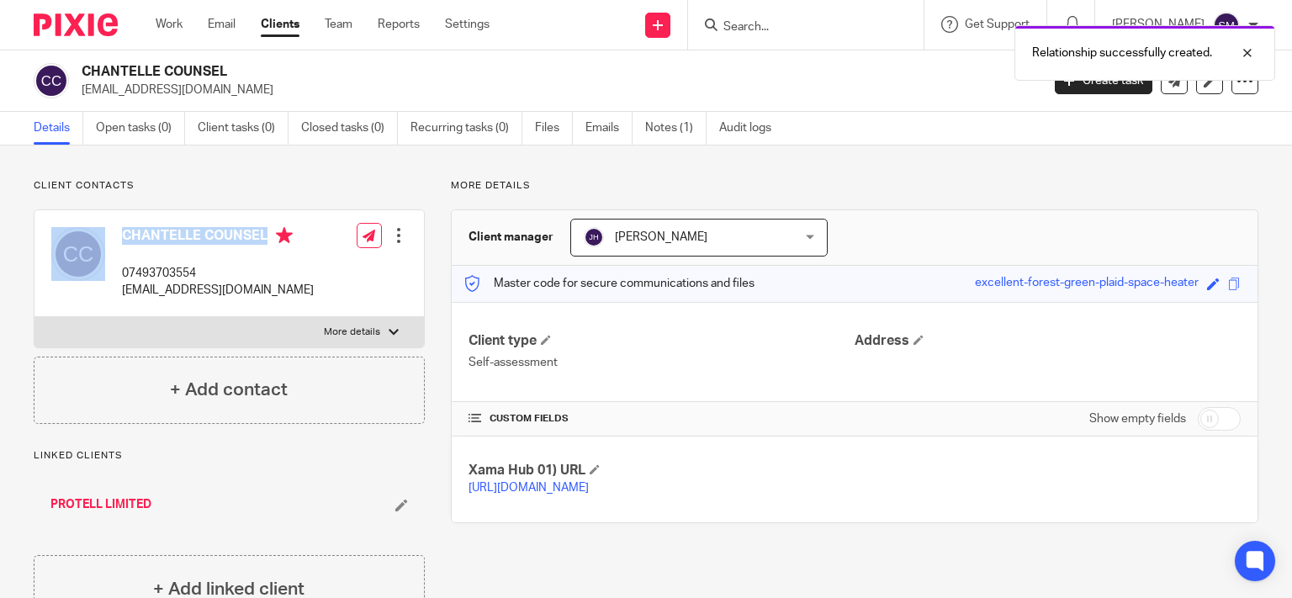
drag, startPoint x: 271, startPoint y: 233, endPoint x: 109, endPoint y: 234, distance: 161.4
click at [109, 234] on div "CHANTELLE COUNSEL 07493703554 chan3379@hotmail.co.uk" at bounding box center [182, 263] width 262 height 89
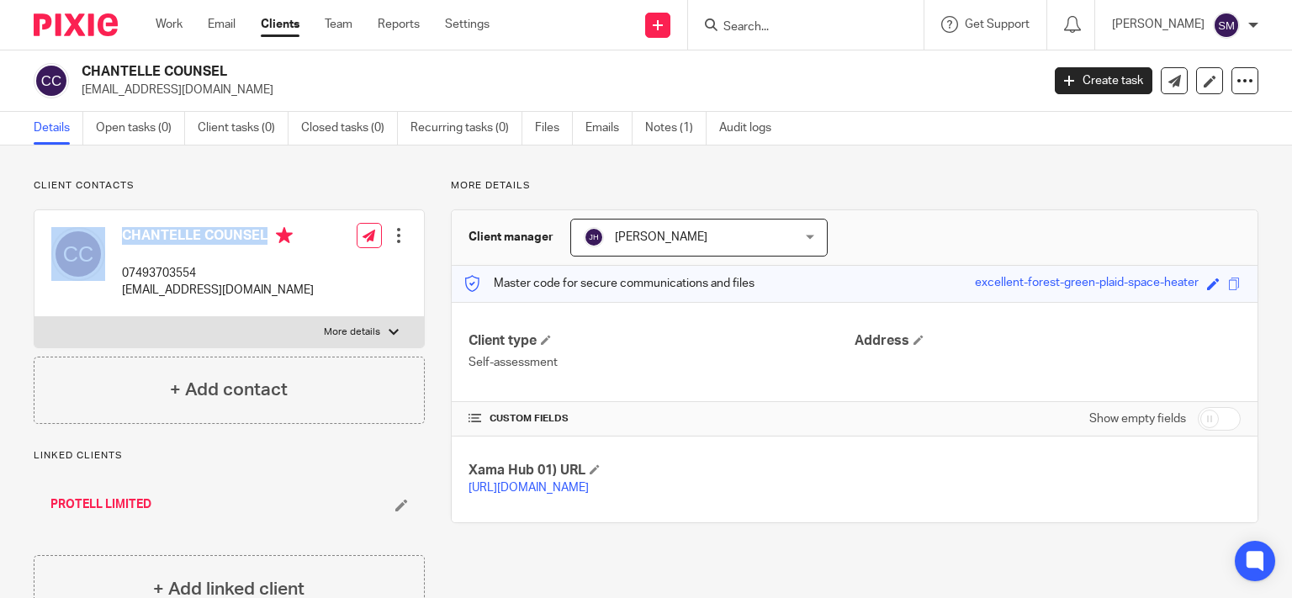
copy div "CHANTELLE COUNSEL"
click at [293, 318] on label "More details" at bounding box center [228, 332] width 389 height 30
click at [34, 317] on input "More details" at bounding box center [34, 316] width 1 height 1
checkbox input "true"
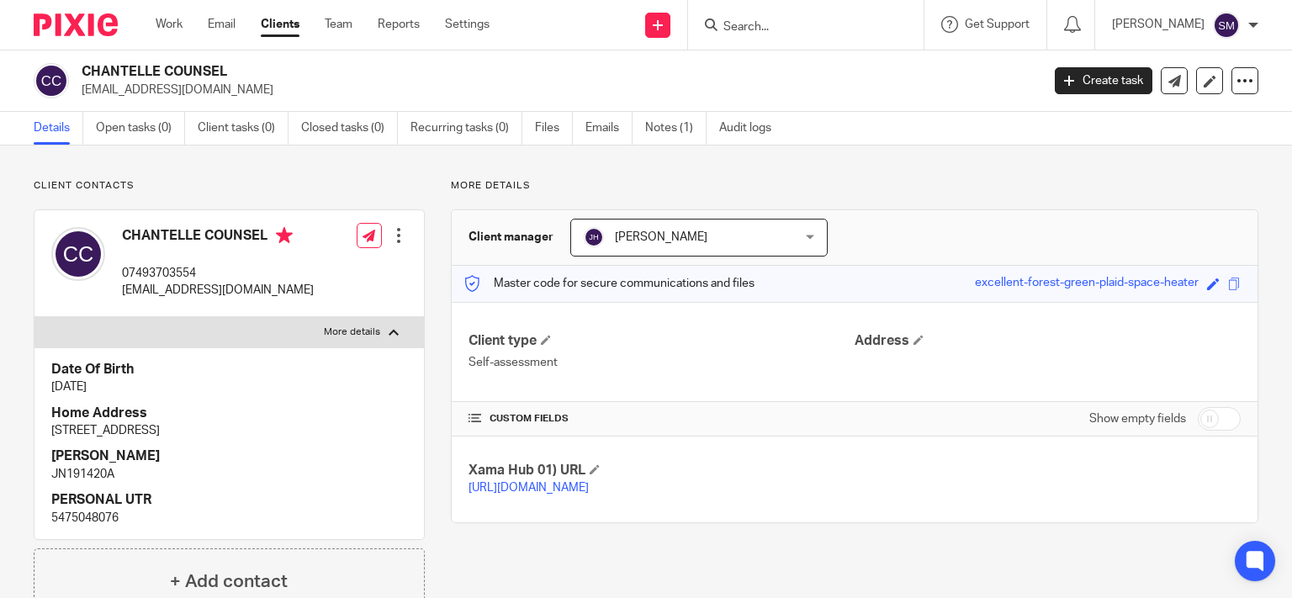
drag, startPoint x: 329, startPoint y: 420, endPoint x: 315, endPoint y: 420, distance: 13.5
click at [315, 420] on h4 "Home Address" at bounding box center [229, 413] width 356 height 18
click at [291, 434] on p "249 FIELDS NEW ROAD, CHADDERTON, OL9 8NZ" at bounding box center [229, 430] width 356 height 17
drag, startPoint x: 334, startPoint y: 433, endPoint x: 93, endPoint y: 425, distance: 240.6
click at [63, 431] on p "249 FIELDS NEW ROAD, CHADDERTON, OL9 8NZ" at bounding box center [229, 430] width 356 height 17
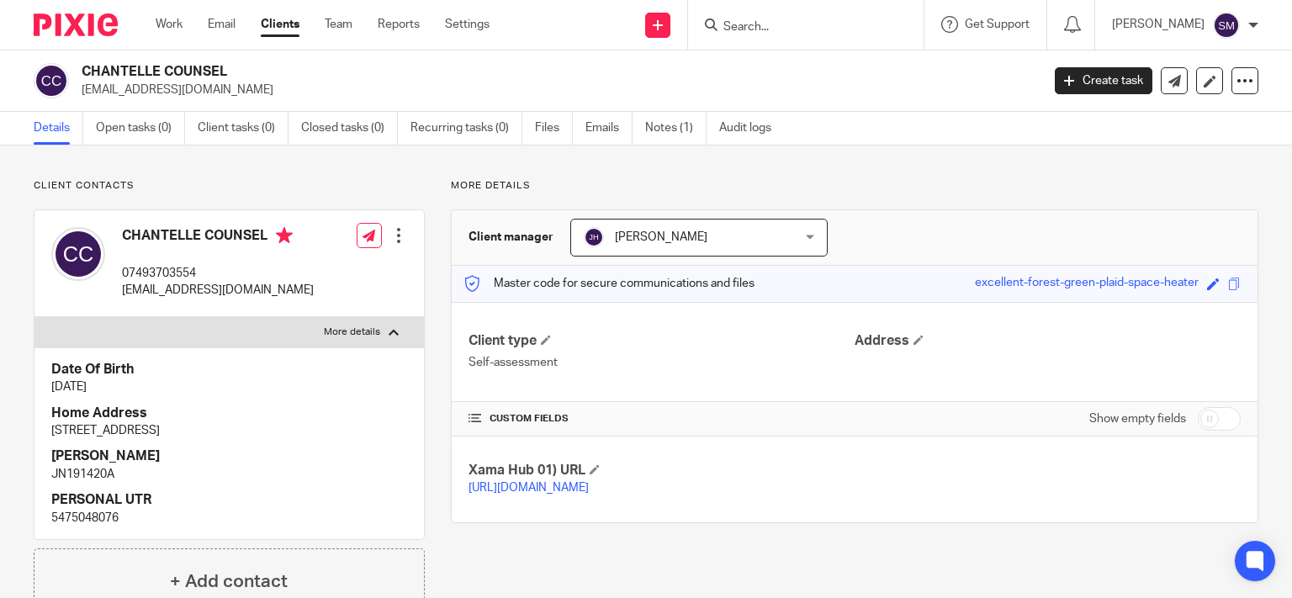
drag, startPoint x: 94, startPoint y: 432, endPoint x: 125, endPoint y: 433, distance: 31.1
click at [95, 433] on p "249 FIELDS NEW ROAD, CHADDERTON, OL9 8NZ" at bounding box center [229, 430] width 356 height 17
drag, startPoint x: 323, startPoint y: 432, endPoint x: 43, endPoint y: 428, distance: 280.0
click at [41, 429] on div "Date Of Birth 21 Feb 1979 Home Address 249 FIELDS NEW ROAD, CHADDERTON, OL9 8NZ…" at bounding box center [228, 443] width 389 height 192
copy p "249 FIELDS NEW ROAD, CHADDERTON, OL9 8NZ"
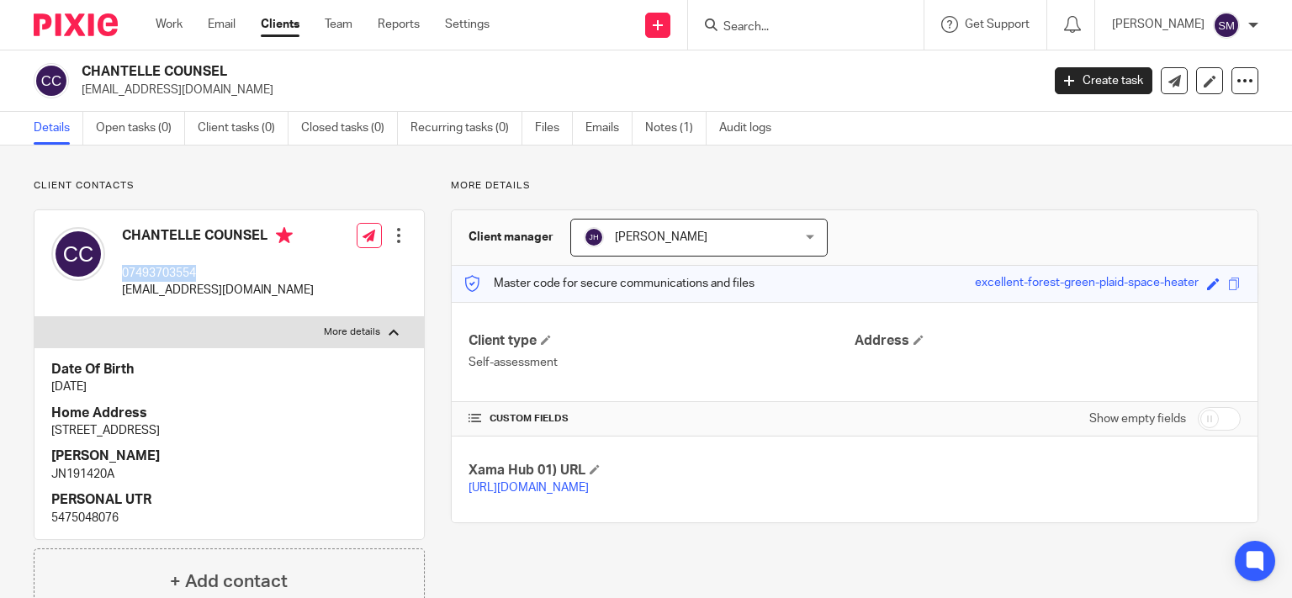
drag, startPoint x: 221, startPoint y: 267, endPoint x: 114, endPoint y: 276, distance: 107.1
click at [114, 276] on div "CHANTELLE COUNSEL 07493703554 chan3379@hotmail.co.uk" at bounding box center [182, 263] width 262 height 89
copy p "07493703554"
drag, startPoint x: 277, startPoint y: 291, endPoint x: 123, endPoint y: 298, distance: 154.9
click at [119, 298] on div "CHANTELLE COUNSEL 07493703554 chan3379@hotmail.co.uk" at bounding box center [182, 263] width 262 height 89
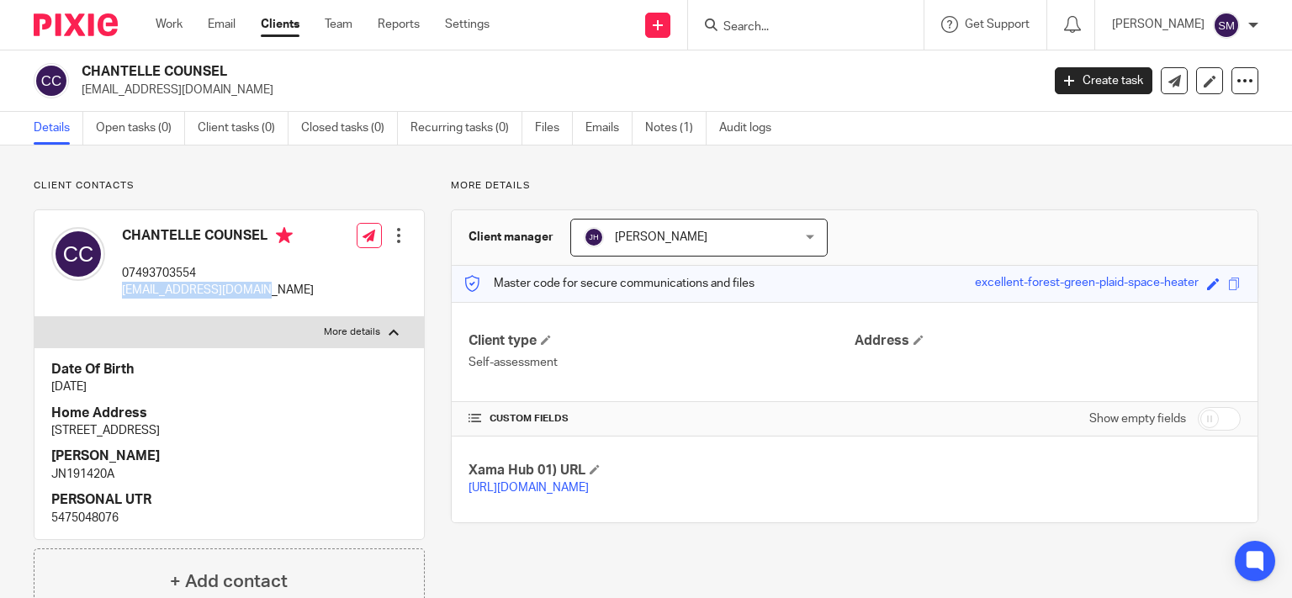
copy p "chan3379@hotmail.co.uk"
click at [777, 20] on input "Search" at bounding box center [796, 27] width 151 height 15
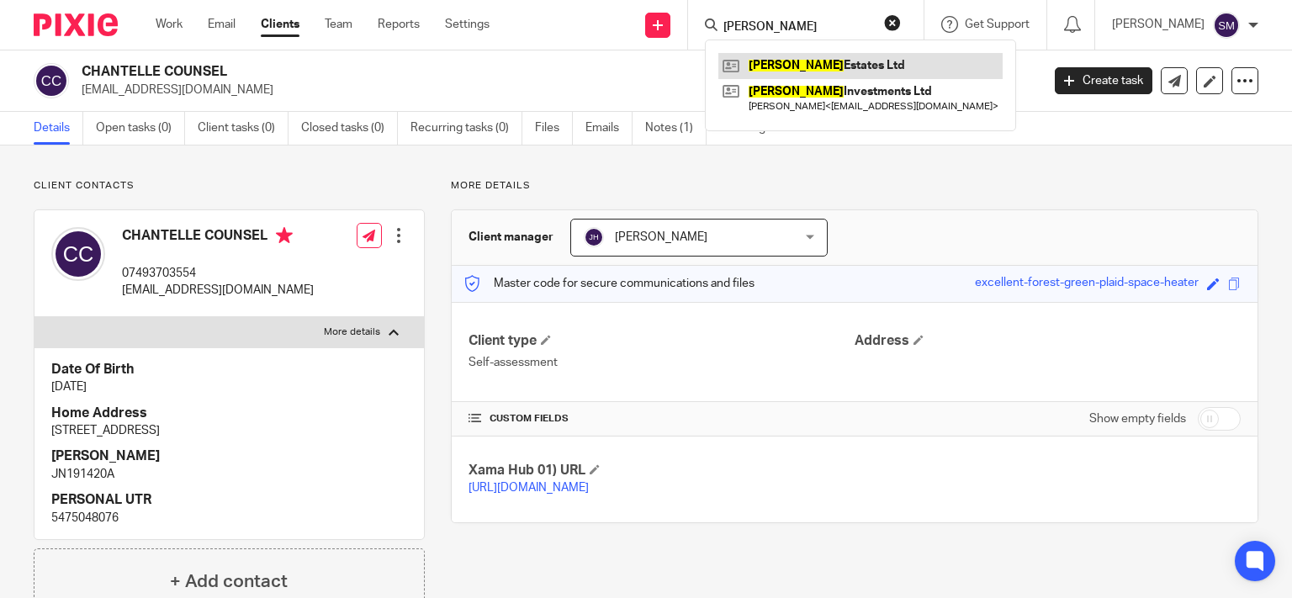
type input "WAYLAN"
click at [790, 62] on link at bounding box center [860, 65] width 284 height 25
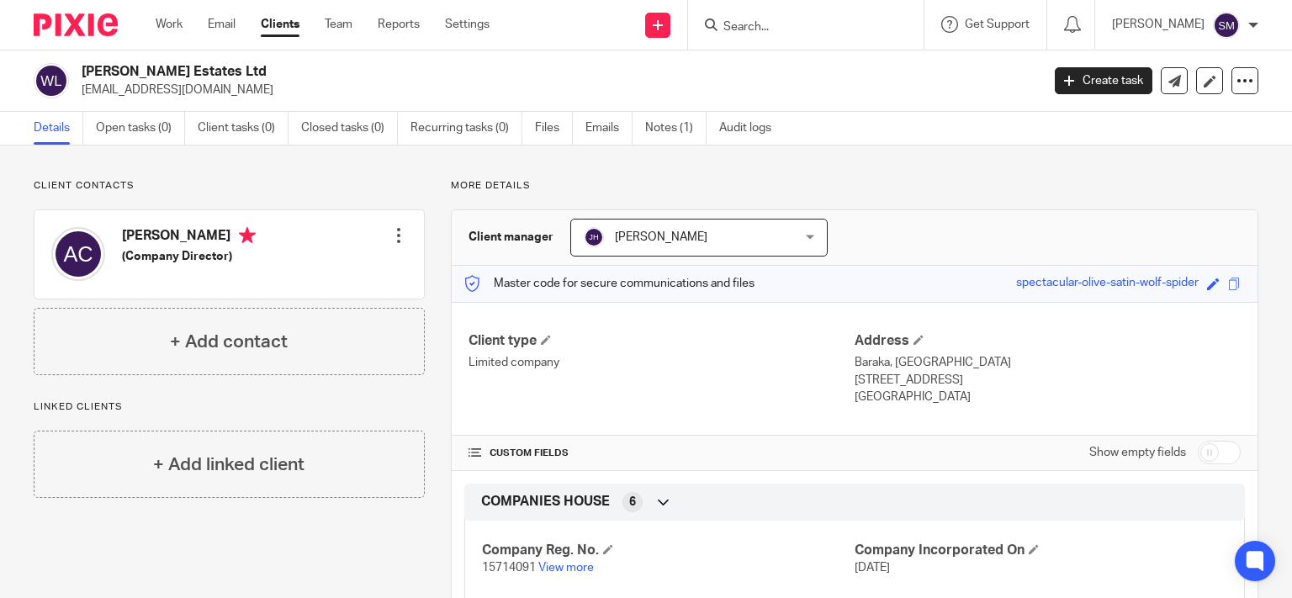
click at [1218, 460] on input "checkbox" at bounding box center [1218, 453] width 43 height 24
checkbox input "true"
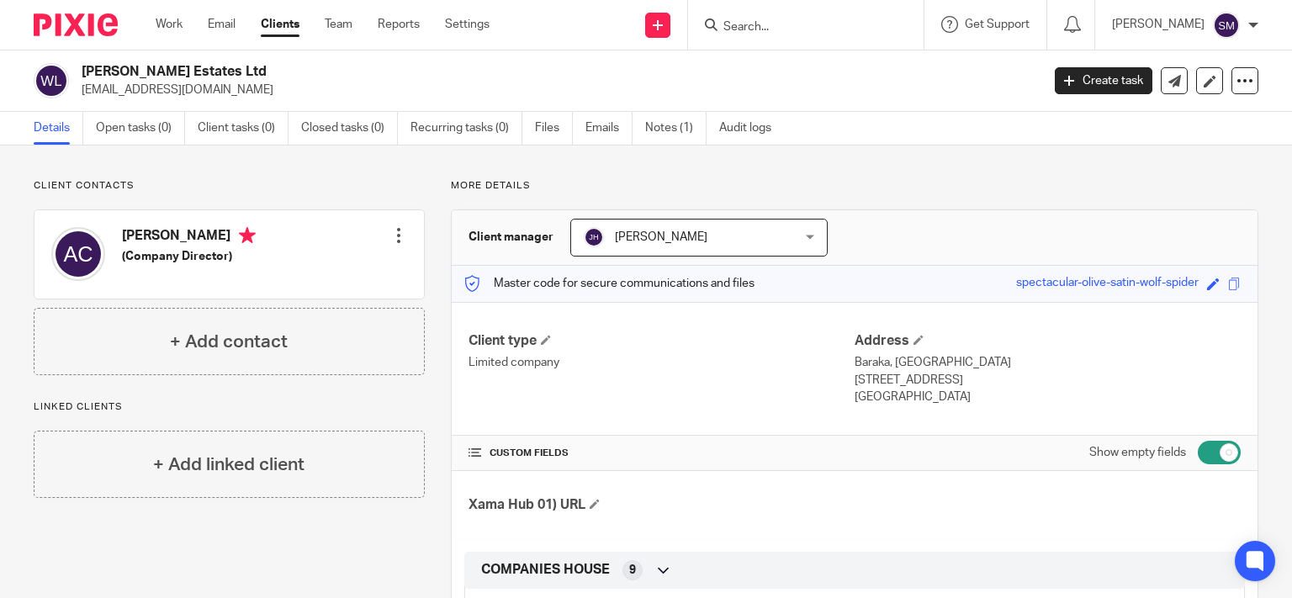
scroll to position [323, 0]
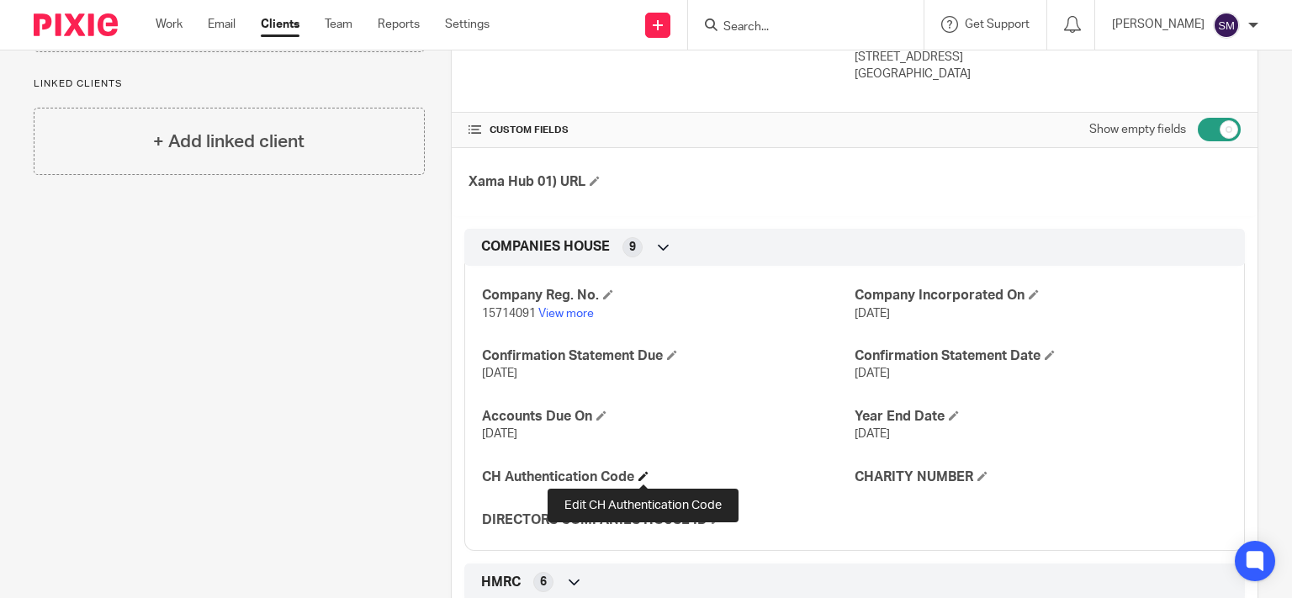
click at [643, 474] on span at bounding box center [643, 476] width 10 height 10
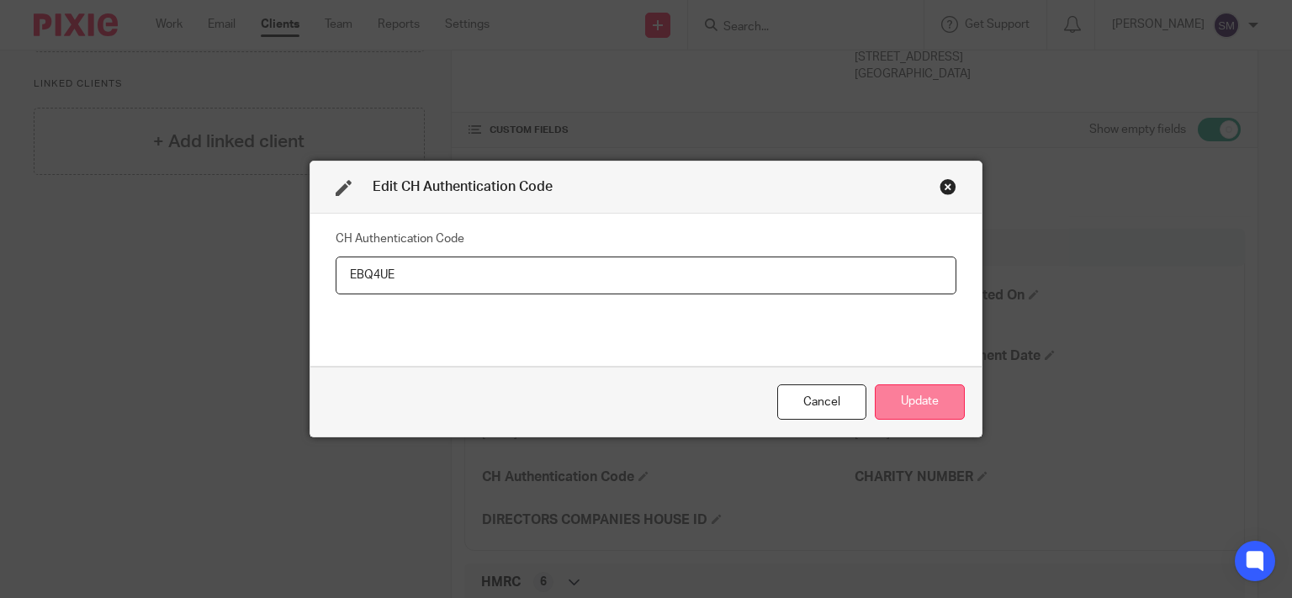
type input "EBQ4UE"
click at [883, 402] on button "Update" at bounding box center [920, 402] width 90 height 36
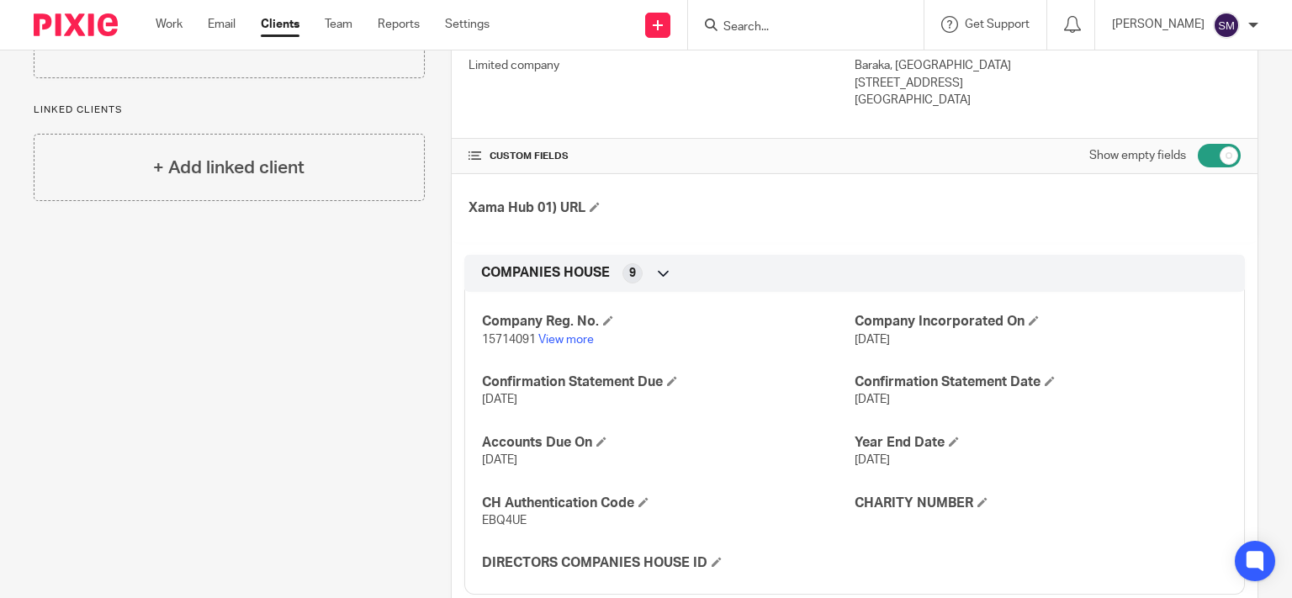
scroll to position [0, 0]
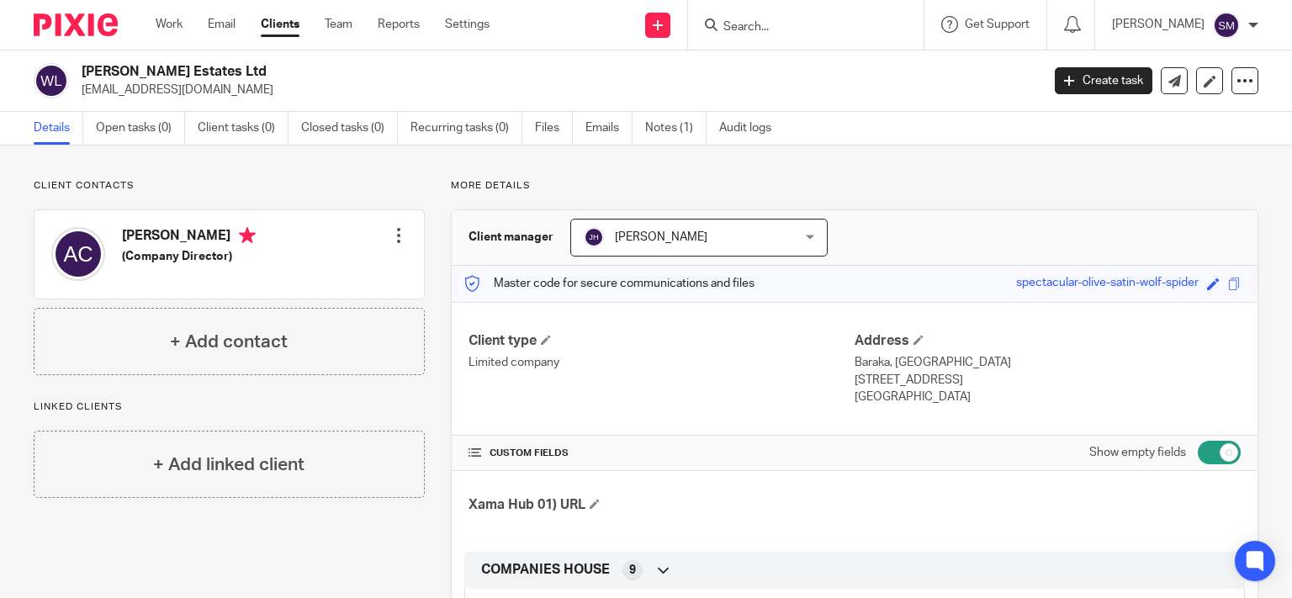
click at [672, 382] on div "Client type Limited company" at bounding box center [661, 369] width 386 height 74
drag, startPoint x: 668, startPoint y: 132, endPoint x: 642, endPoint y: 149, distance: 31.0
click at [668, 132] on link "Notes (1)" at bounding box center [675, 128] width 61 height 33
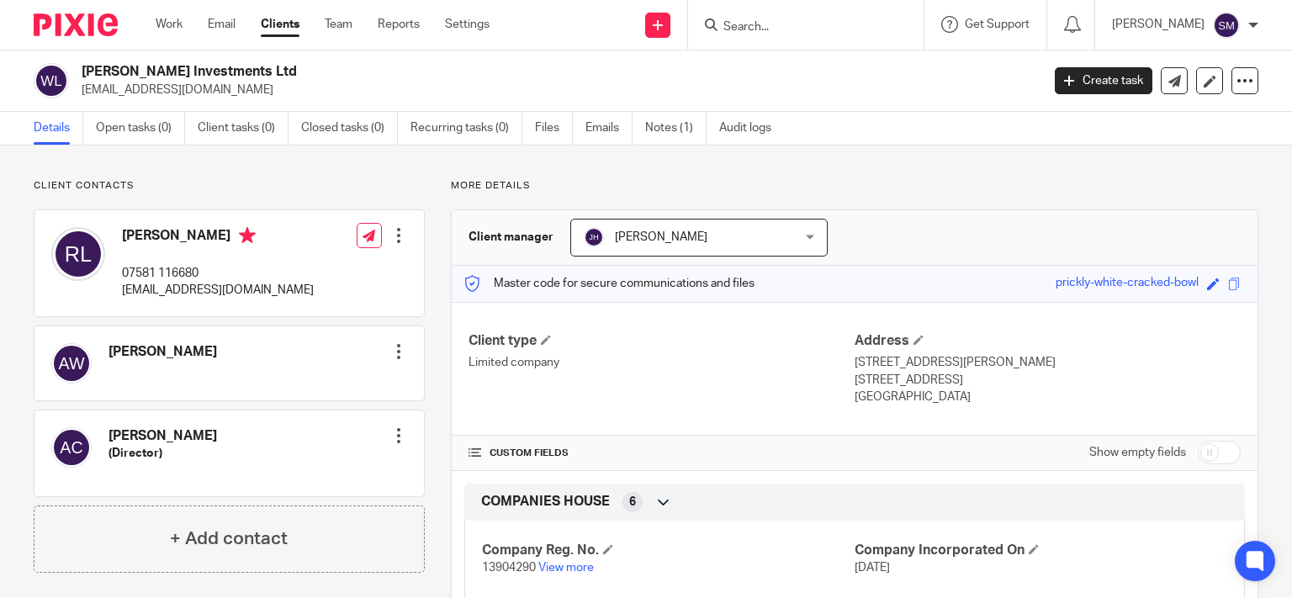
drag, startPoint x: 1219, startPoint y: 446, endPoint x: 973, endPoint y: 468, distance: 247.4
click at [1219, 447] on input "checkbox" at bounding box center [1218, 453] width 43 height 24
checkbox input "true"
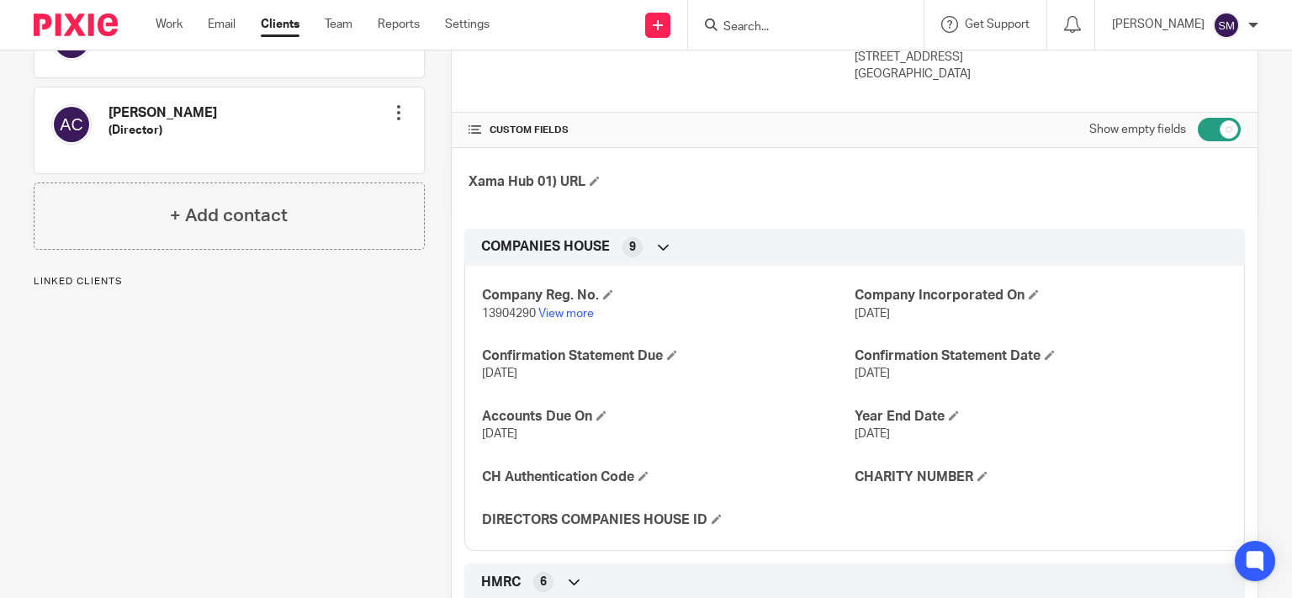
scroll to position [565, 0]
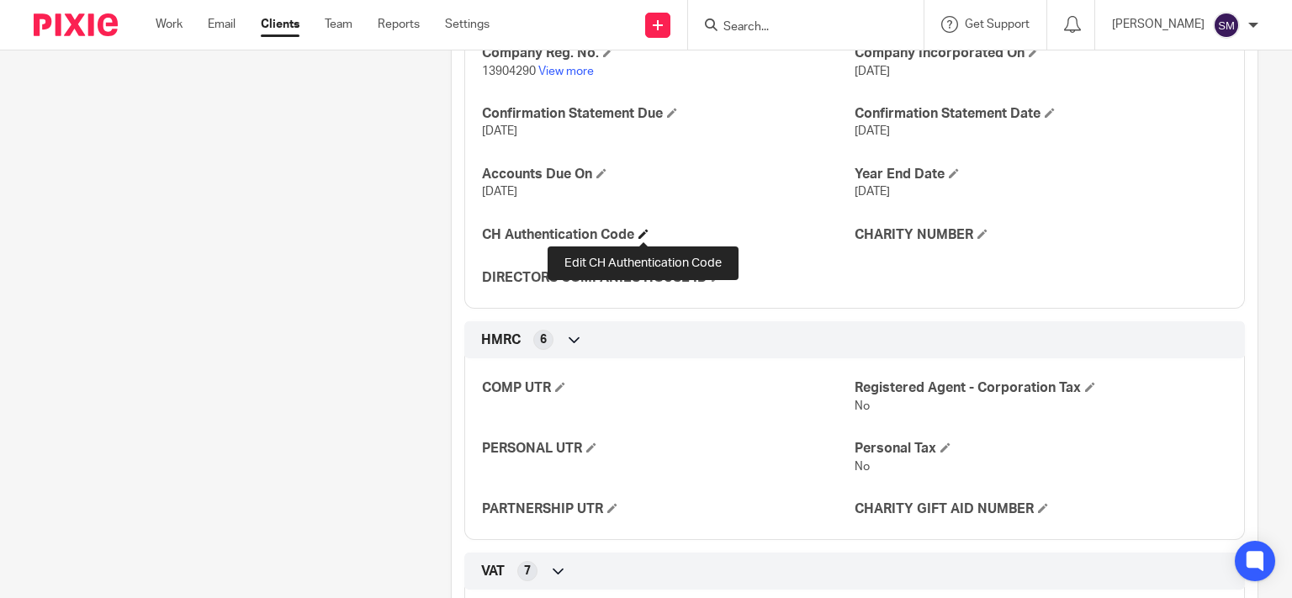
click at [641, 230] on span at bounding box center [643, 234] width 10 height 10
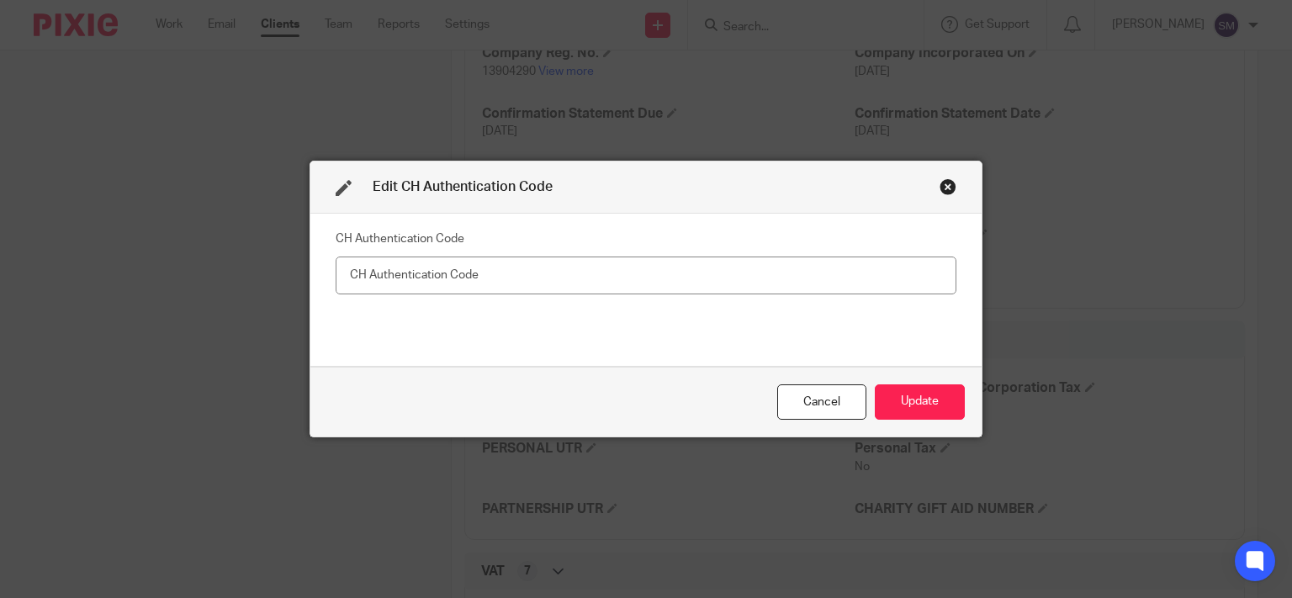
type input "8471117921"
drag, startPoint x: 425, startPoint y: 272, endPoint x: 299, endPoint y: 281, distance: 127.3
click at [336, 281] on input "8471117921" at bounding box center [646, 275] width 621 height 38
paste input "VL46EK"
type input "VL46EK"
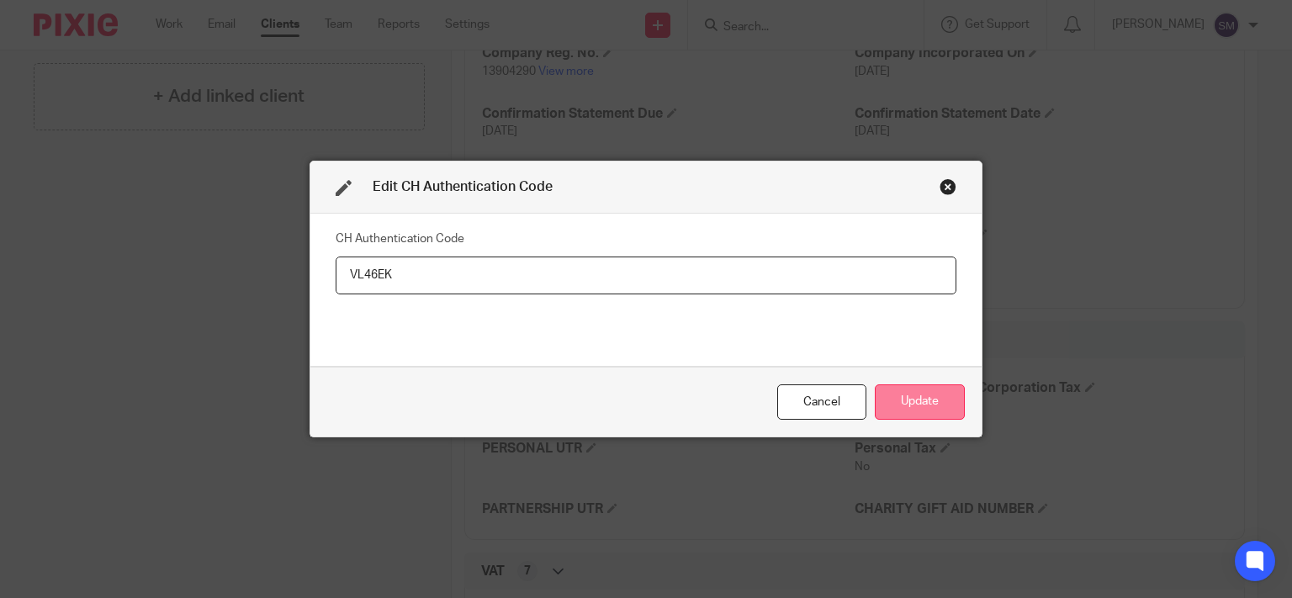
click at [948, 416] on button "Update" at bounding box center [920, 402] width 90 height 36
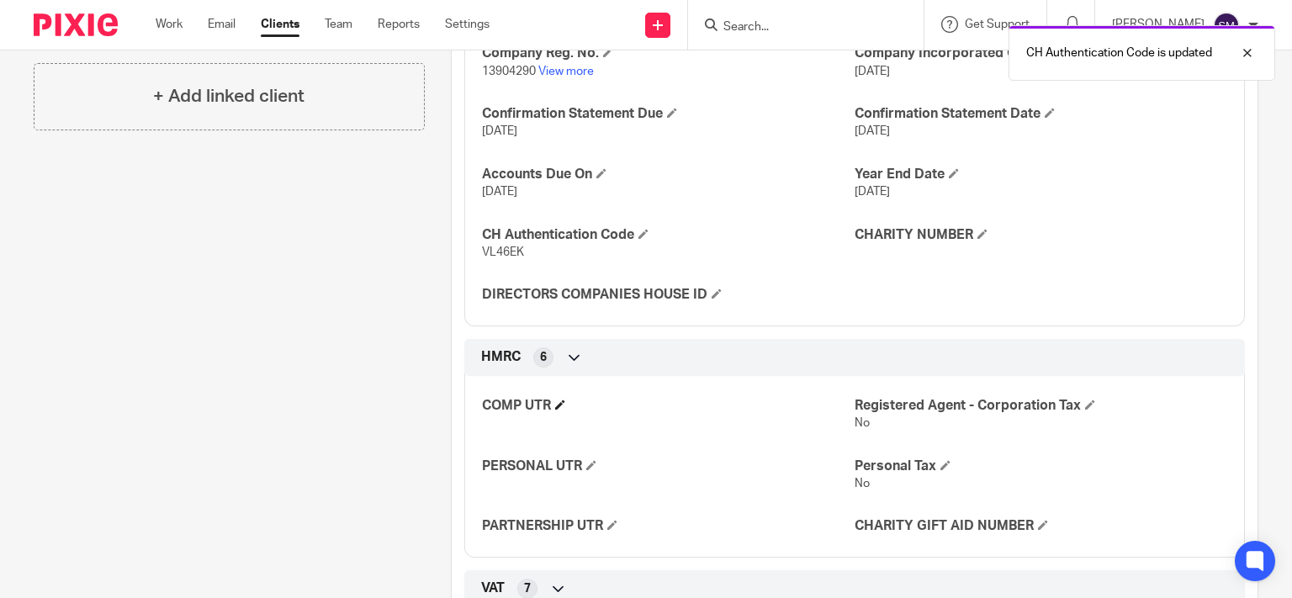
click at [563, 400] on h4 "COMP UTR" at bounding box center [668, 406] width 373 height 18
click at [555, 402] on span at bounding box center [560, 404] width 10 height 10
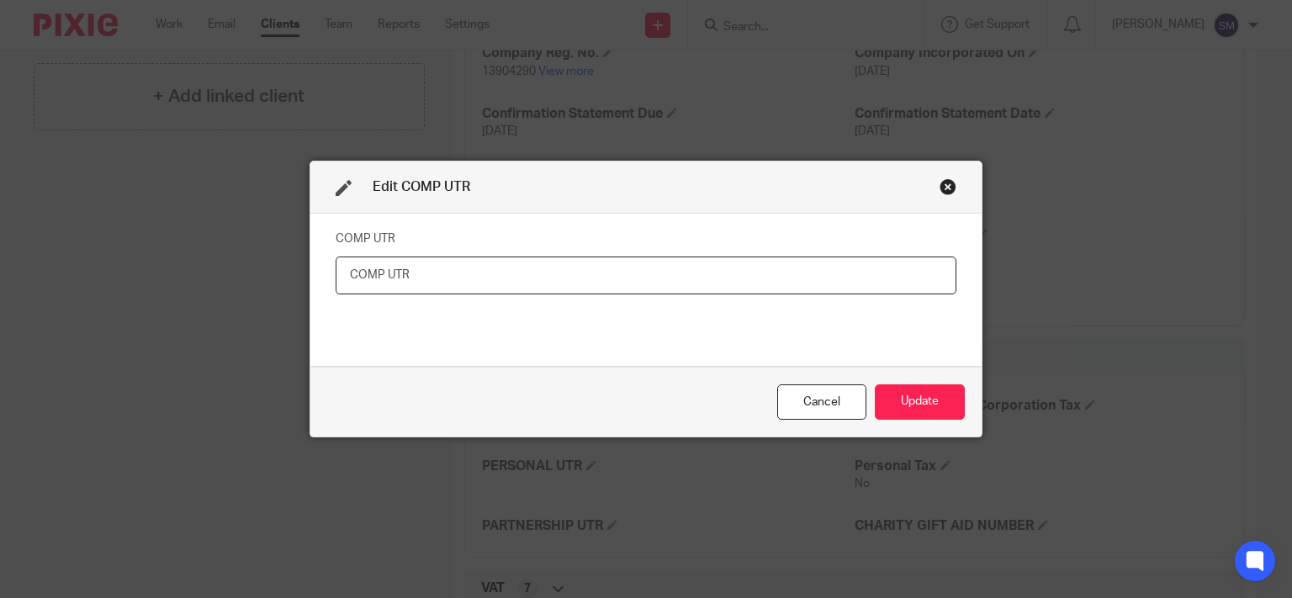
paste input "8471117921"
type input "8471117921"
click at [886, 395] on button "Update" at bounding box center [920, 402] width 90 height 36
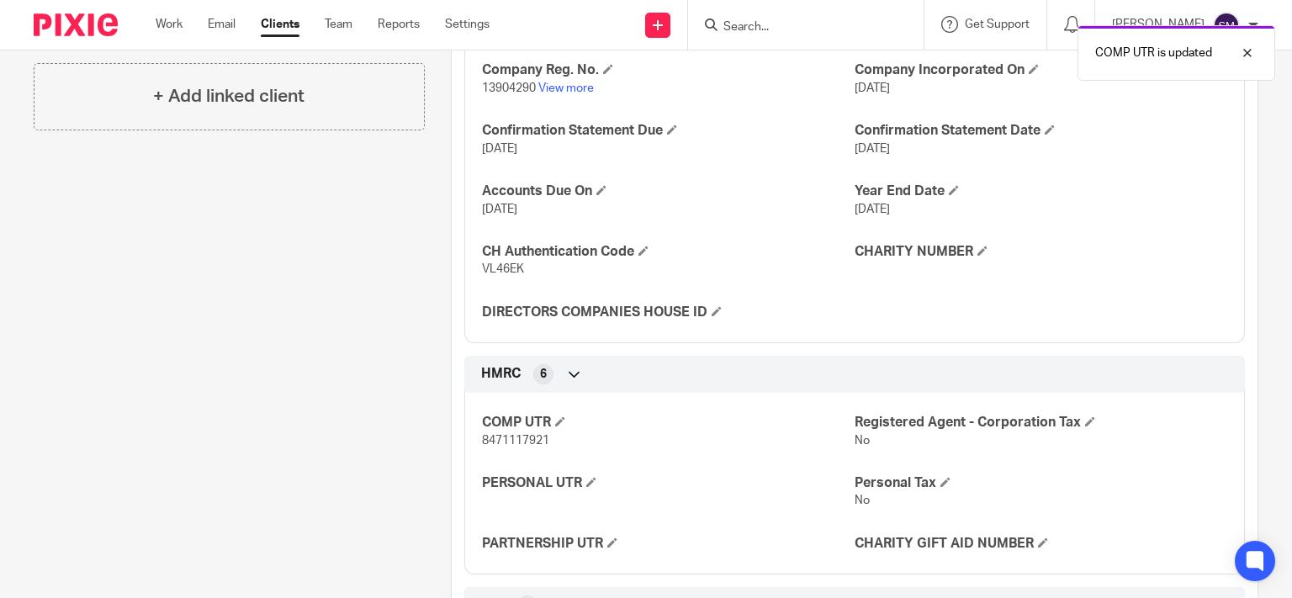
click at [527, 447] on span "8471117921" at bounding box center [515, 441] width 67 height 12
copy span "8471117921"
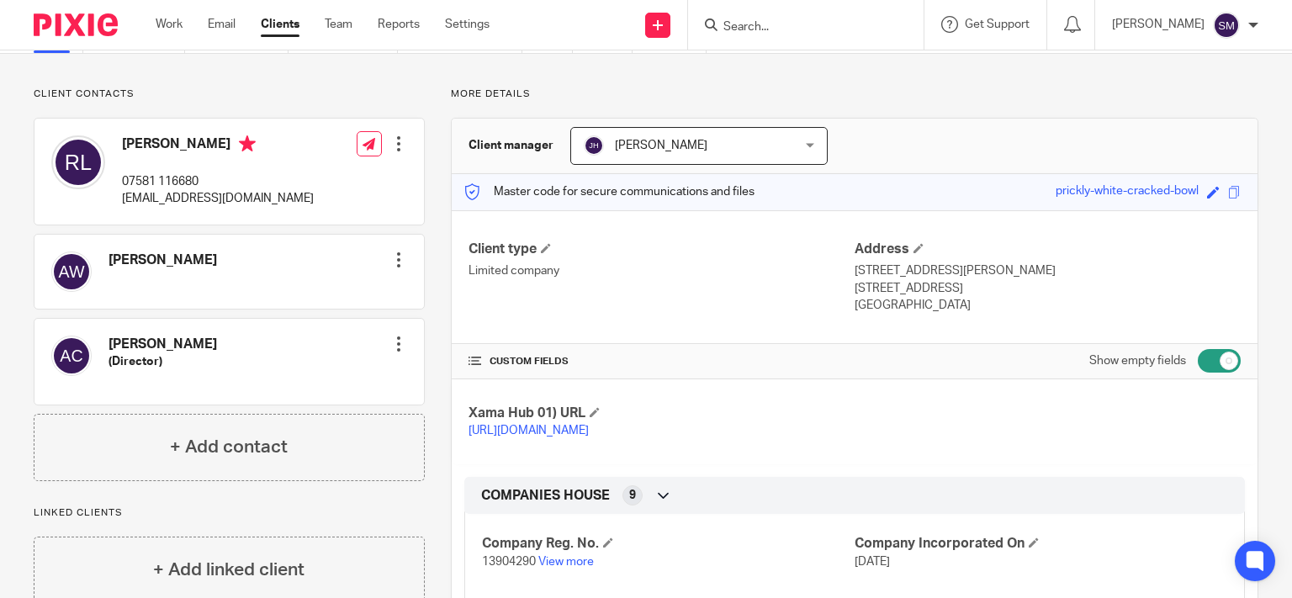
scroll to position [0, 0]
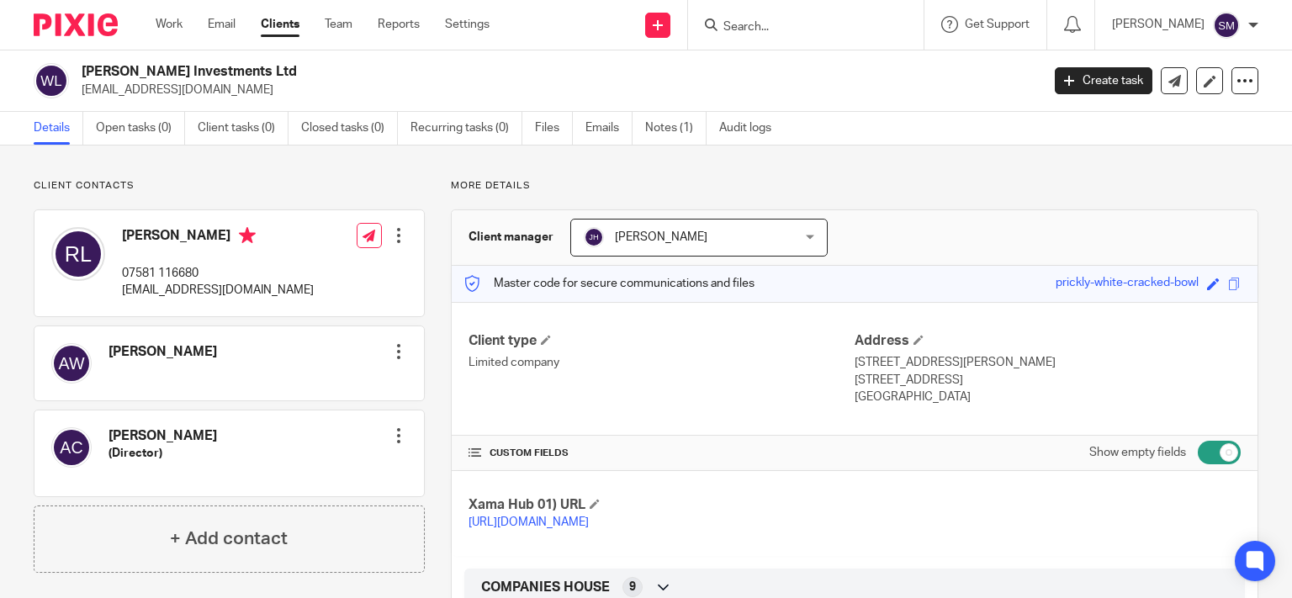
drag, startPoint x: 957, startPoint y: 382, endPoint x: 891, endPoint y: 378, distance: 65.7
click at [891, 378] on p "London, NW11 9AR" at bounding box center [1047, 380] width 386 height 17
copy p "NW11 9AR"
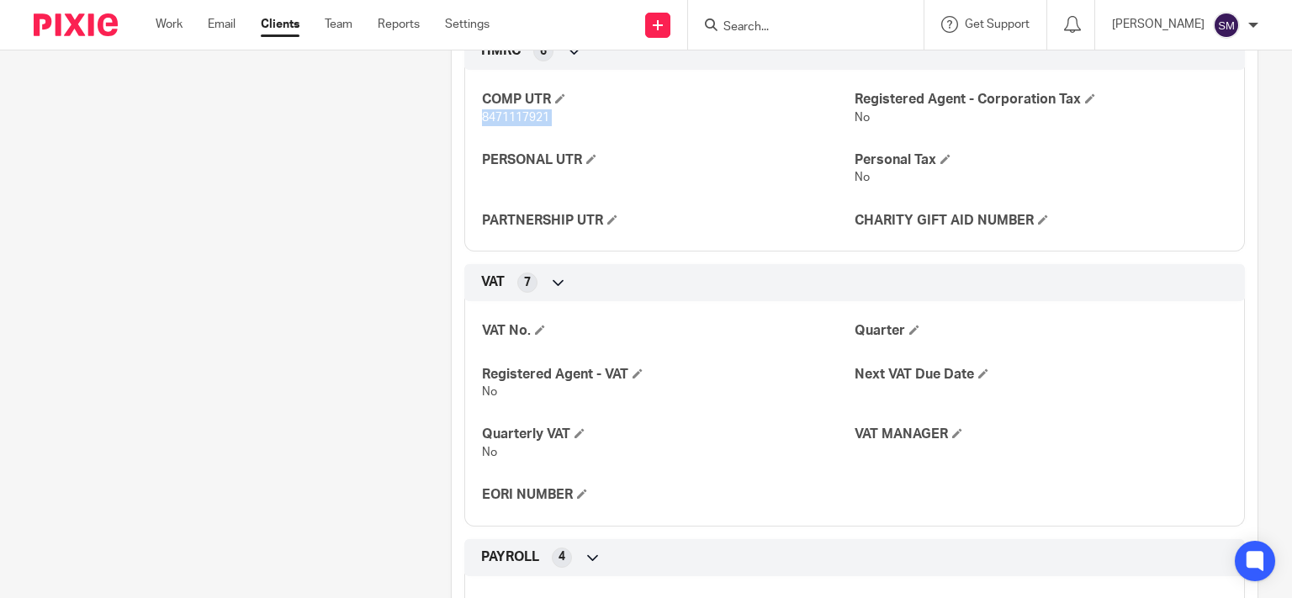
scroll to position [969, 0]
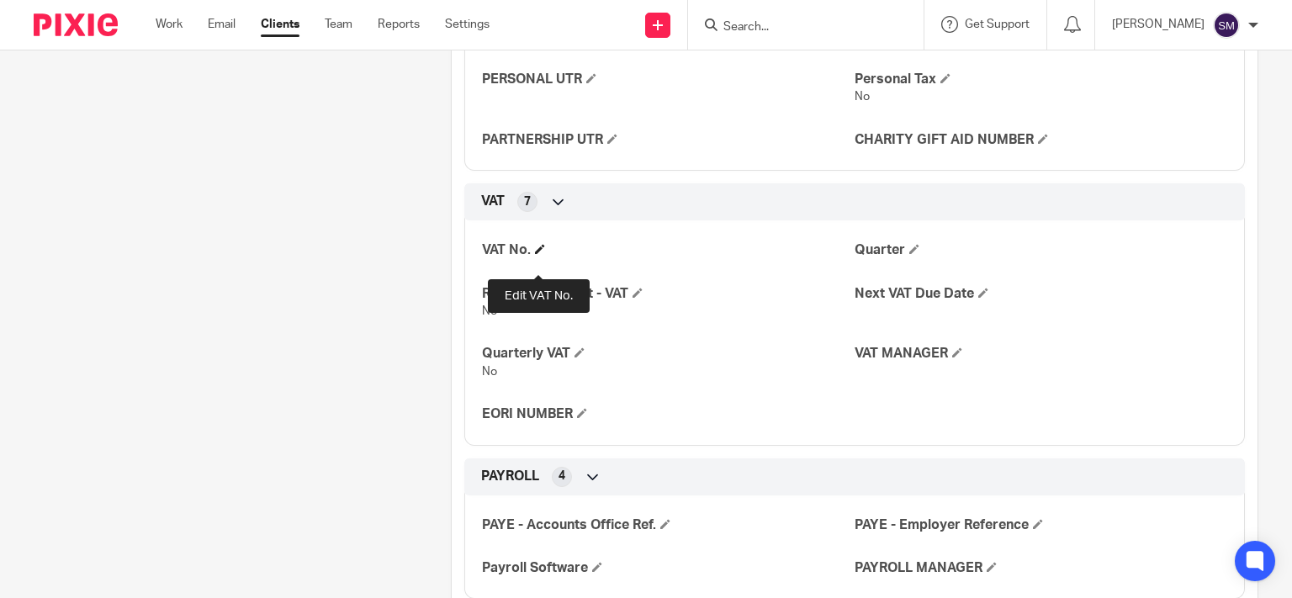
click at [536, 254] on span at bounding box center [540, 249] width 10 height 10
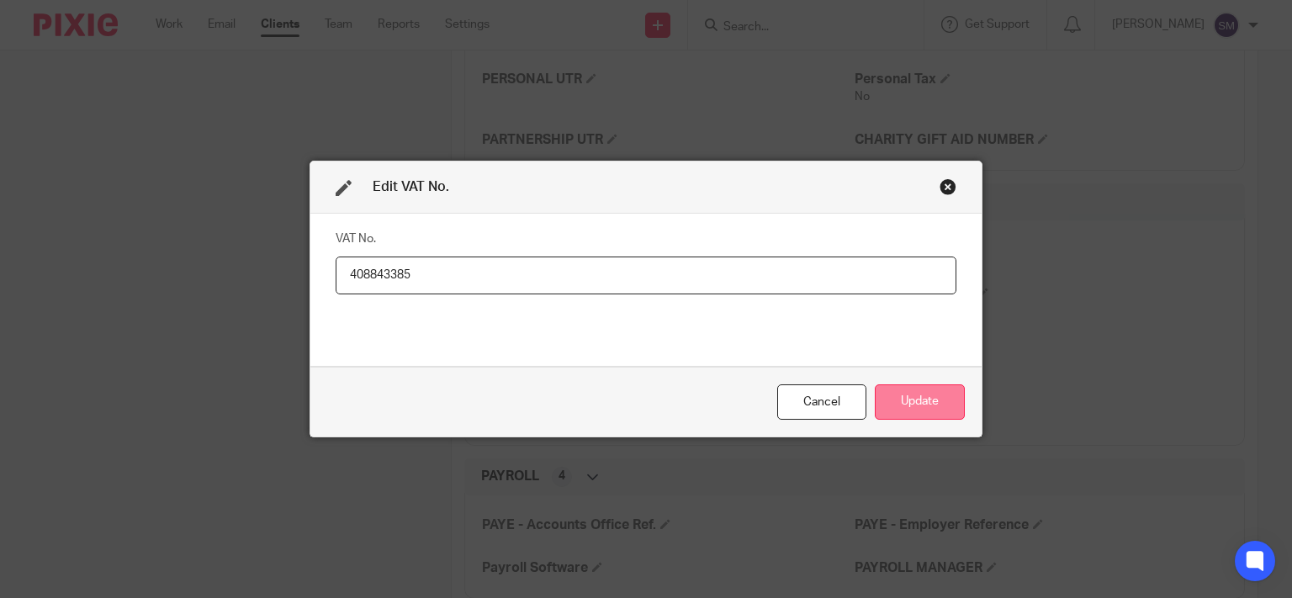
type input "408843385"
click at [926, 404] on button "Update" at bounding box center [920, 402] width 90 height 36
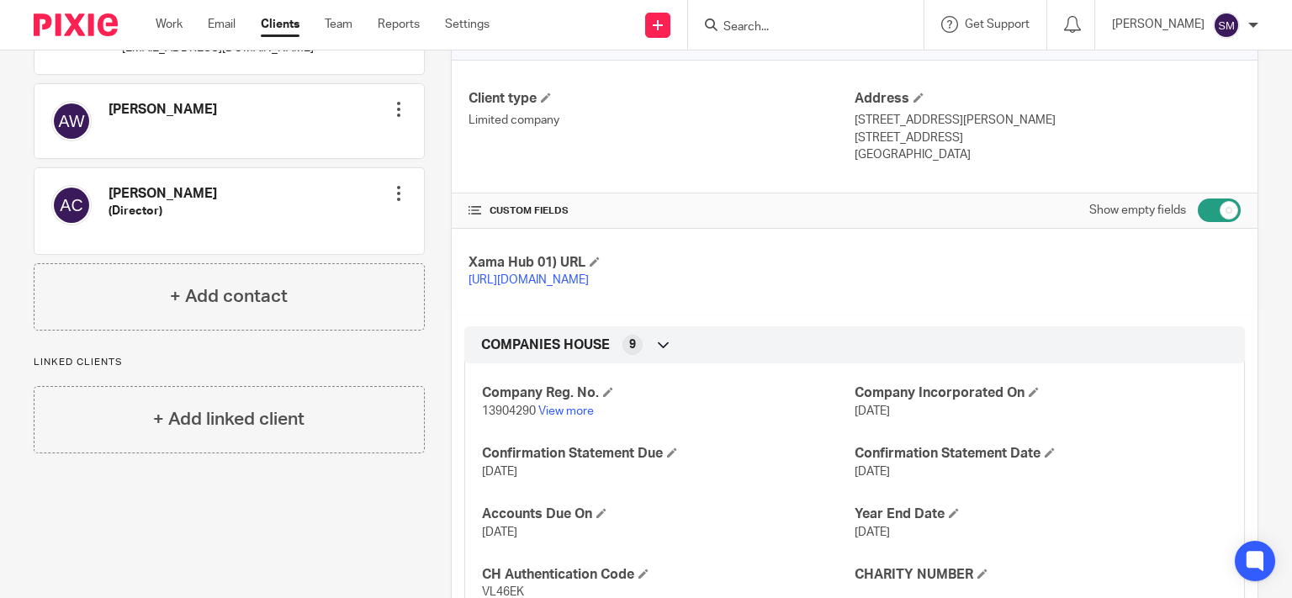
scroll to position [0, 0]
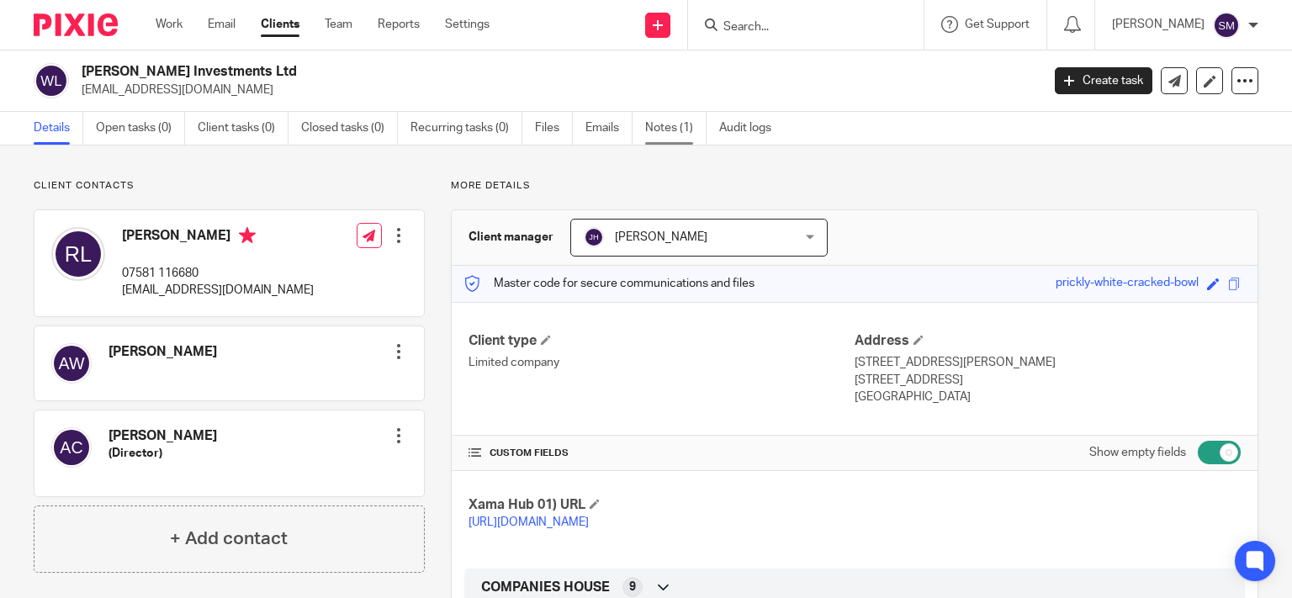
click at [675, 130] on link "Notes (1)" at bounding box center [675, 128] width 61 height 33
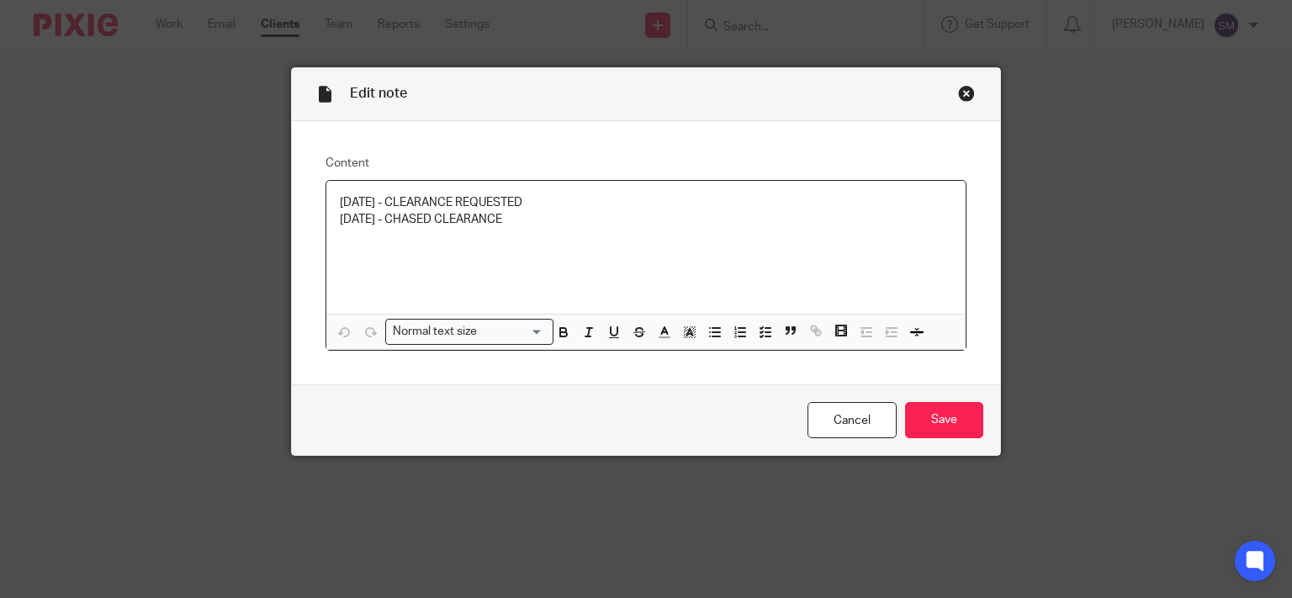
click at [623, 224] on p "[DATE] - CHASED CLEARANCE" at bounding box center [646, 219] width 613 height 17
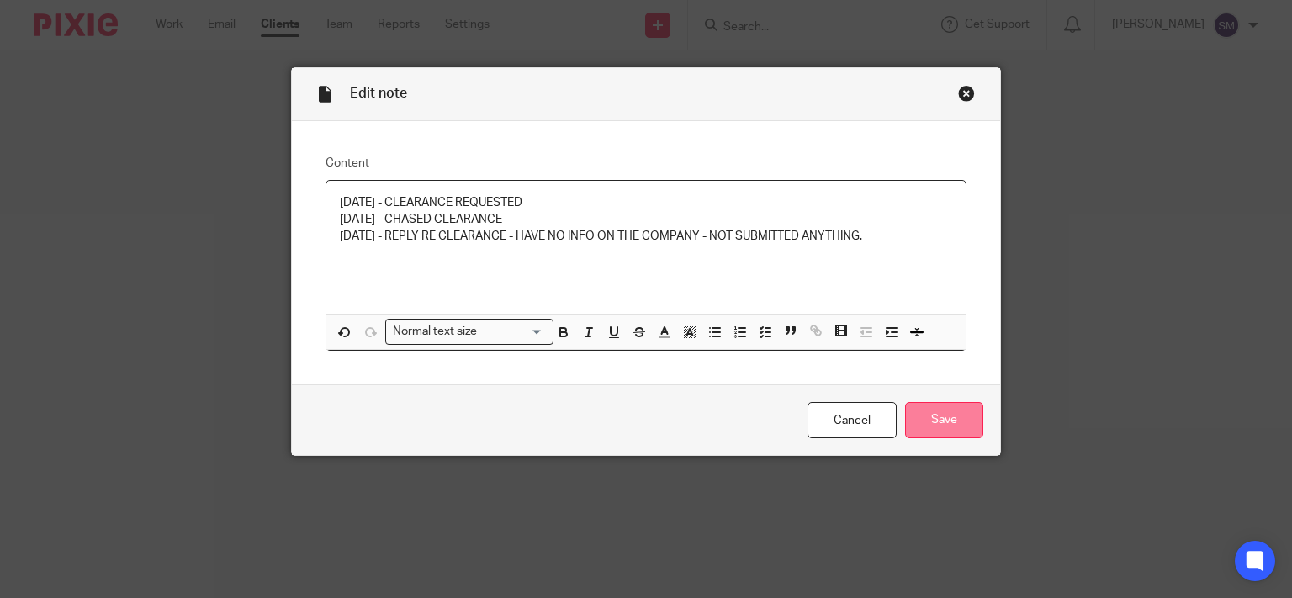
click at [944, 416] on input "Save" at bounding box center [944, 420] width 78 height 36
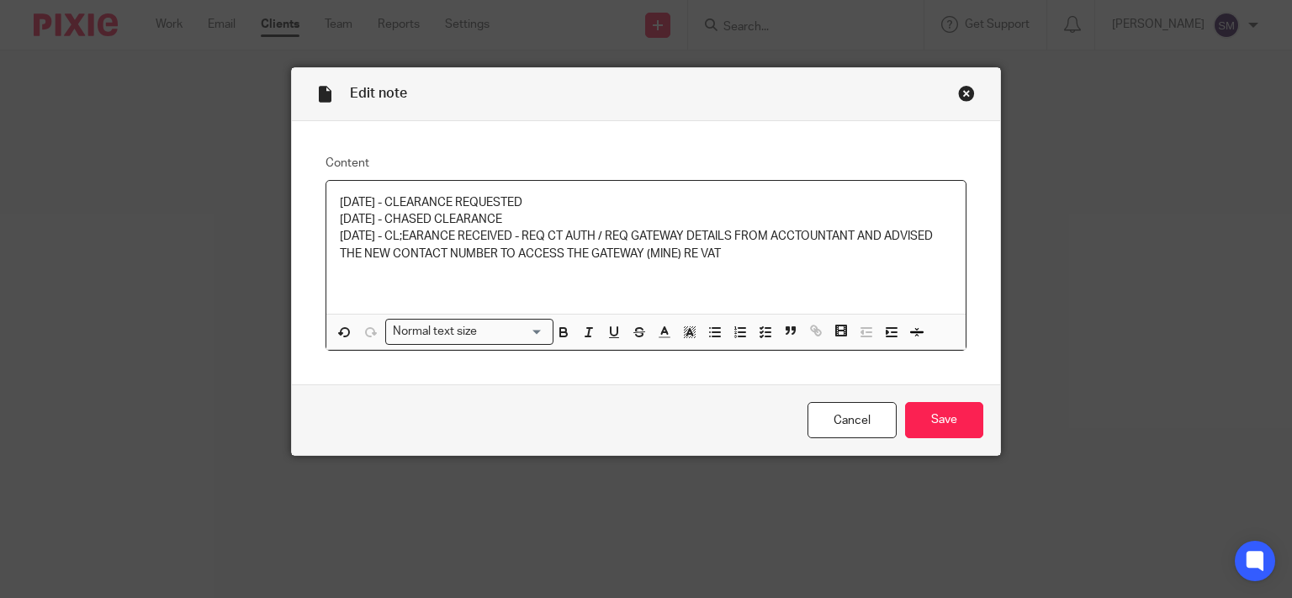
click at [453, 236] on p "[DATE] - CL;EARANCE RECEIVED - REQ CT AUTH / REQ GATEWAY DETAILS FROM ACCTOUNTA…" at bounding box center [646, 245] width 613 height 34
click at [822, 232] on p "21/08/25 - CL;CLEARANCE RECEIVED - REQ CT AUTH / REQ GATEWAY DETAILS FROM ACCTO…" at bounding box center [646, 245] width 613 height 34
click at [856, 248] on p "21/08/25 - CL;CLEARANCE RECEIVED - REQ CT AUTH / REQ GATEWAY DETAILS FROM ACCOU…" at bounding box center [646, 245] width 613 height 34
click at [978, 425] on div "Cancel Save" at bounding box center [646, 419] width 709 height 71
click at [959, 432] on input "Save" at bounding box center [944, 420] width 78 height 36
